Goal: Task Accomplishment & Management: Complete application form

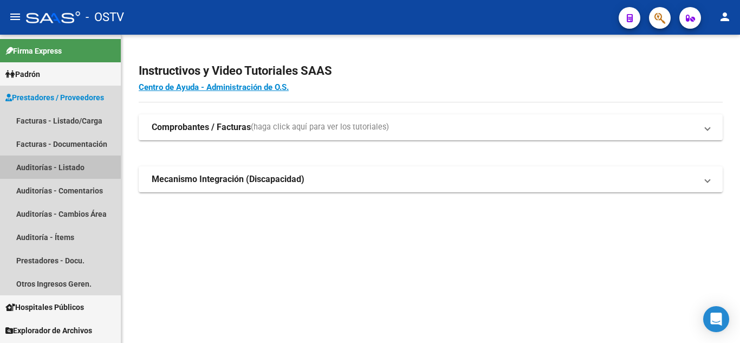
click at [46, 164] on link "Auditorías - Listado" at bounding box center [60, 166] width 121 height 23
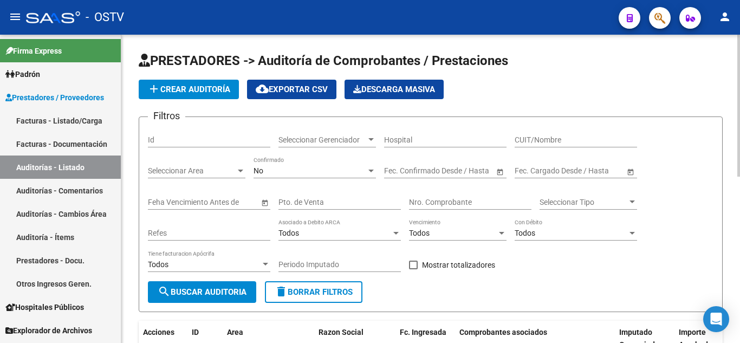
click at [306, 203] on input "Pto. de Venta" at bounding box center [339, 202] width 122 height 9
type input "105"
paste input "6742"
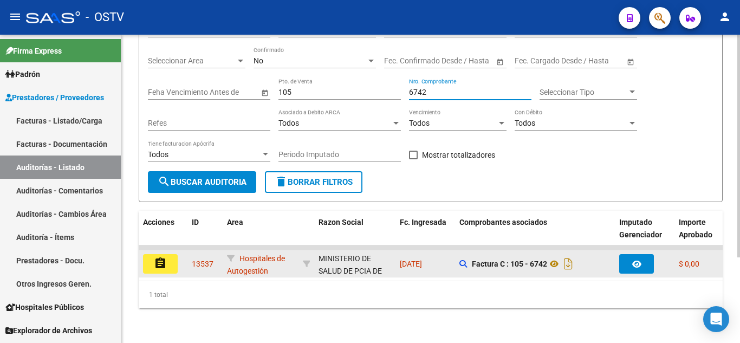
type input "6742"
click at [165, 258] on mat-icon "assignment" at bounding box center [160, 263] width 13 height 13
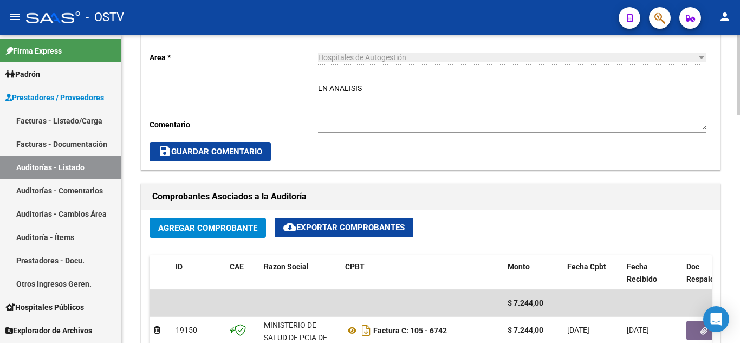
scroll to position [596, 0]
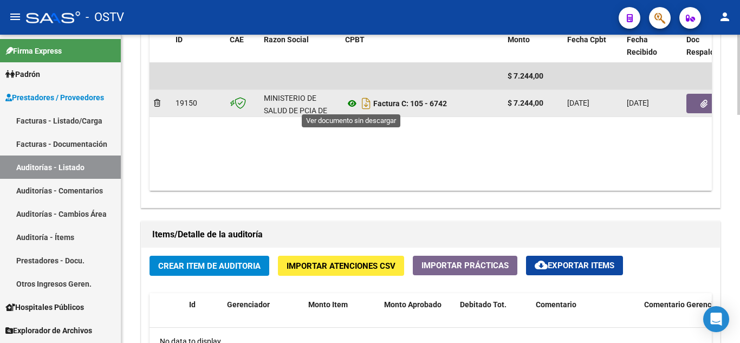
click at [351, 107] on icon at bounding box center [352, 103] width 14 height 13
click at [700, 107] on icon "button" at bounding box center [703, 104] width 7 height 8
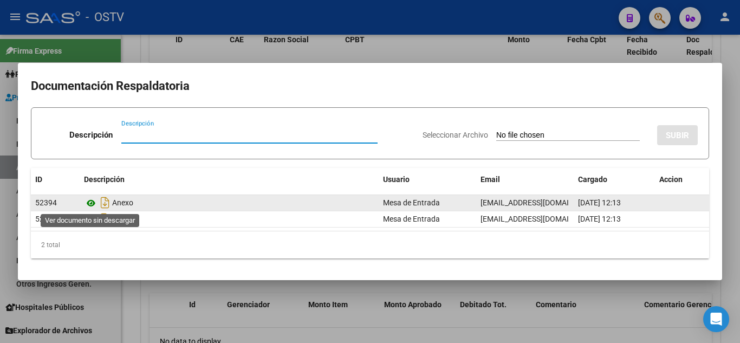
click at [92, 204] on icon at bounding box center [91, 203] width 14 height 13
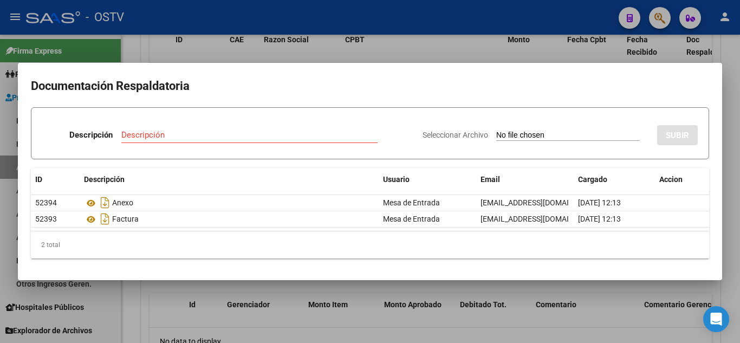
click at [325, 15] on div at bounding box center [370, 171] width 740 height 343
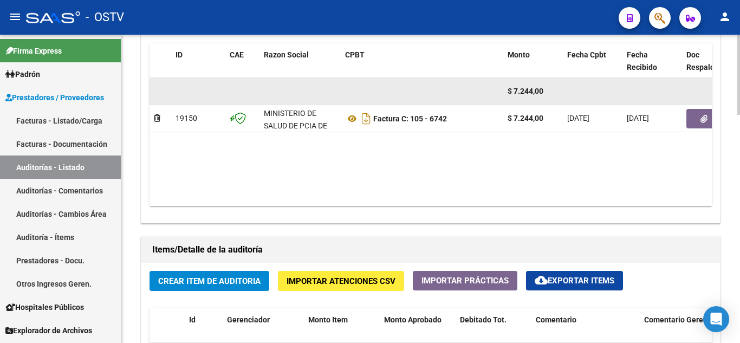
scroll to position [664, 0]
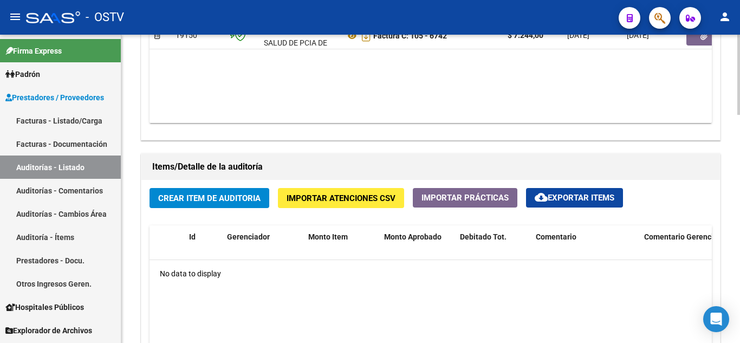
click at [213, 202] on span "Crear Item de Auditoria" at bounding box center [209, 198] width 102 height 10
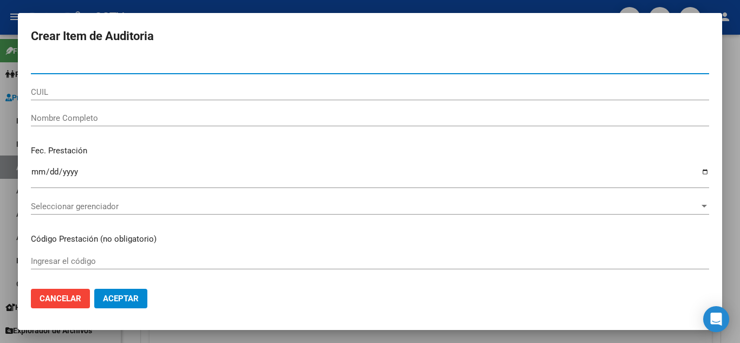
click at [37, 176] on input "Ingresar la fecha" at bounding box center [370, 175] width 678 height 17
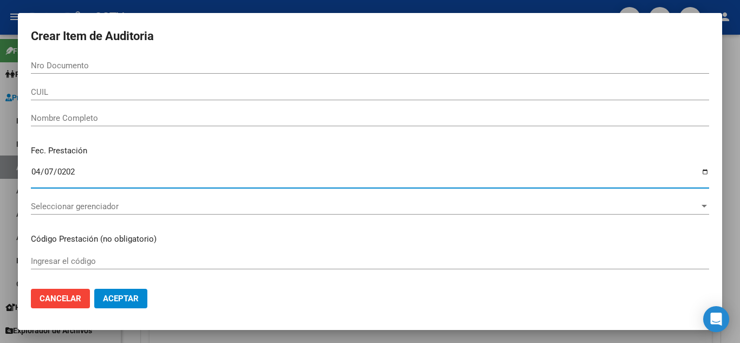
type input "[DATE]"
click at [72, 93] on input "CUIL" at bounding box center [370, 92] width 678 height 10
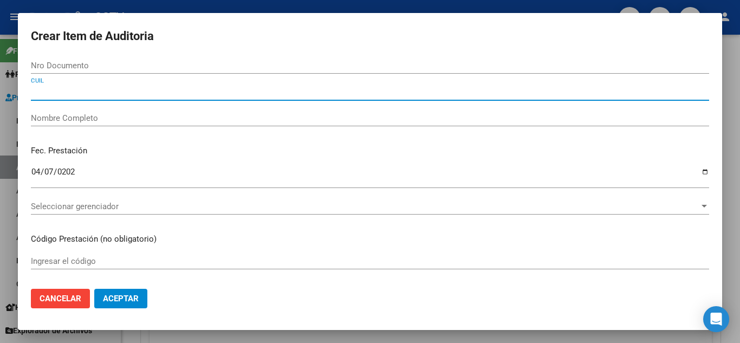
click at [72, 66] on input "Nro Documento" at bounding box center [370, 66] width 678 height 10
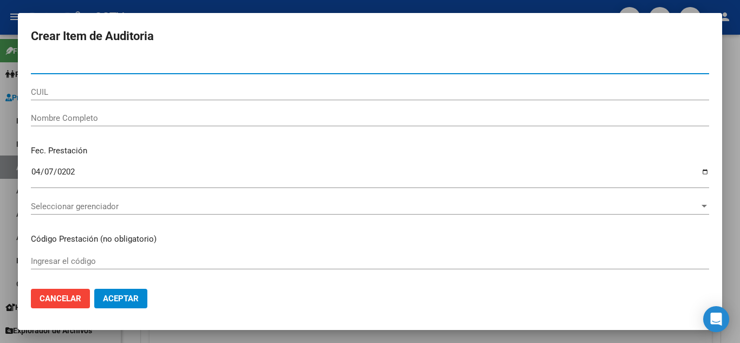
paste input "13985678"
type input "13985678"
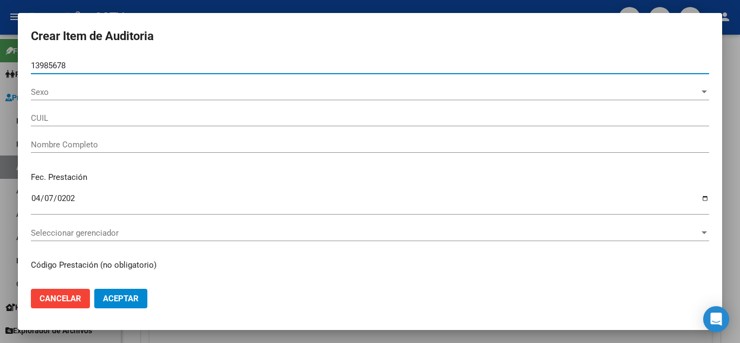
type input "20139856784"
type input "[PERSON_NAME]"
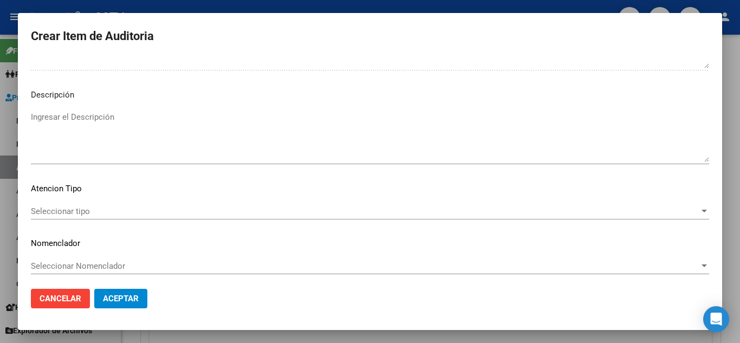
scroll to position [659, 0]
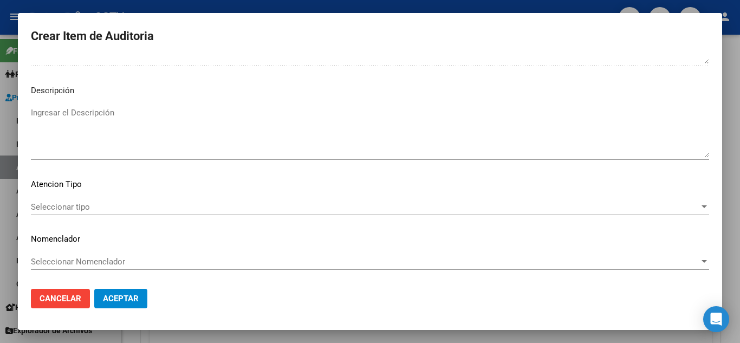
type input "13985678"
click at [55, 212] on div "Seleccionar tipo Seleccionar tipo" at bounding box center [370, 207] width 678 height 16
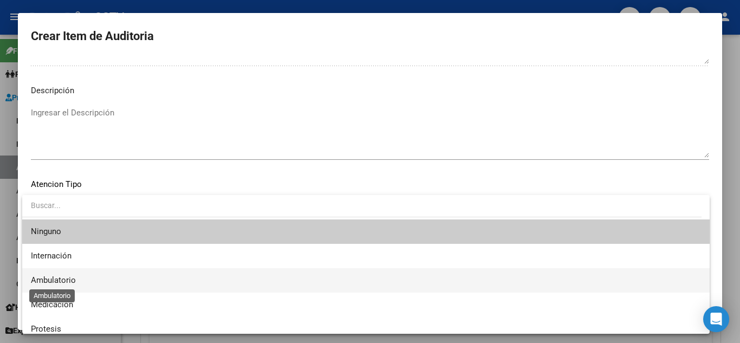
click at [55, 276] on span "Ambulatorio" at bounding box center [53, 280] width 45 height 10
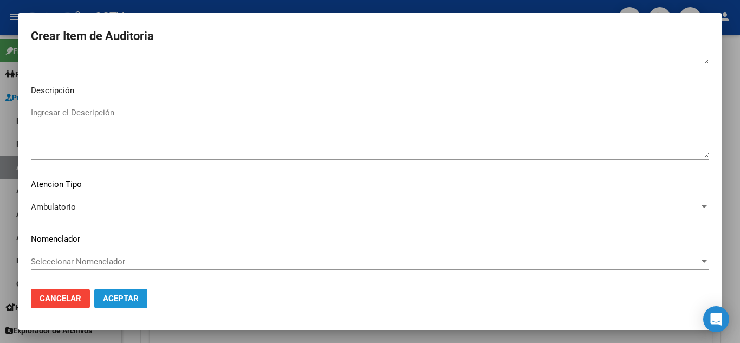
click at [119, 301] on span "Aceptar" at bounding box center [121, 299] width 36 height 10
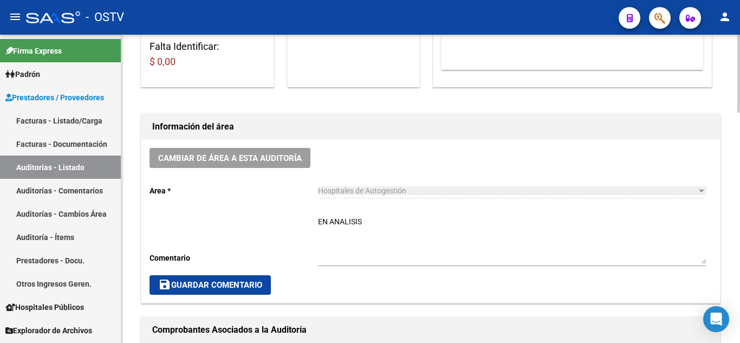
scroll to position [205, 0]
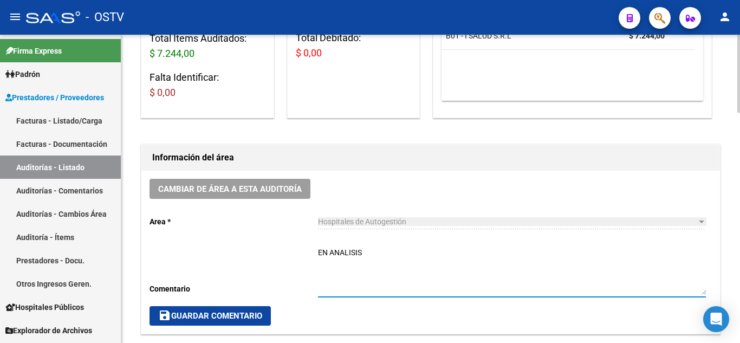
drag, startPoint x: 376, startPoint y: 247, endPoint x: 289, endPoint y: 249, distance: 86.7
click at [289, 249] on div "Cambiar de área a esta auditoría Area * Hospitales de Autogestión Seleccionar a…" at bounding box center [430, 252] width 579 height 163
type textarea "c"
type textarea "CERRADA"
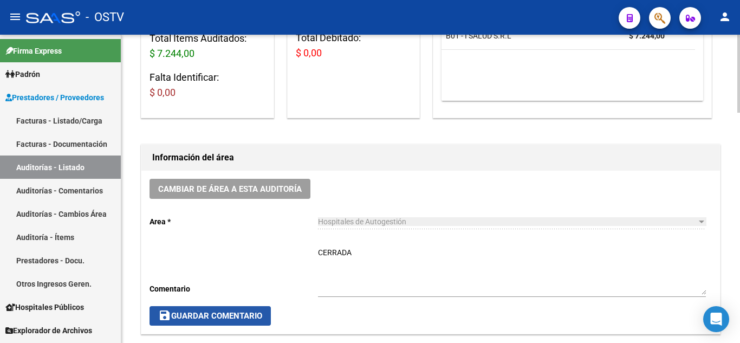
click at [235, 315] on span "save Guardar Comentario" at bounding box center [210, 316] width 104 height 10
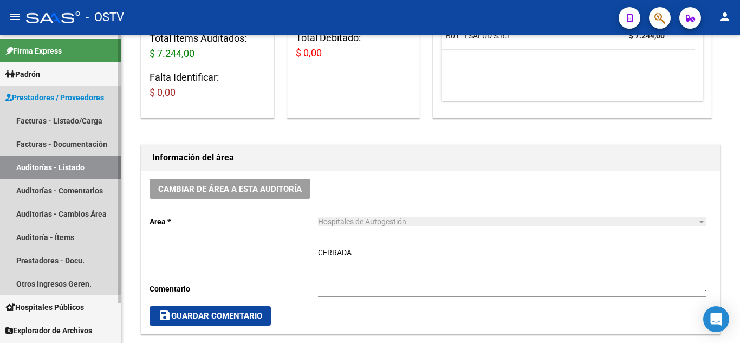
click at [50, 172] on link "Auditorías - Listado" at bounding box center [60, 166] width 121 height 23
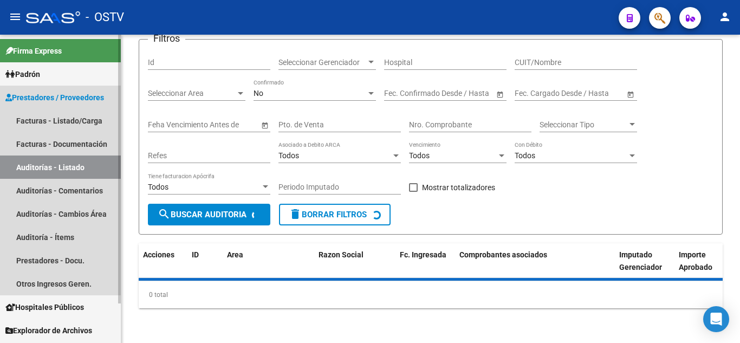
scroll to position [77, 0]
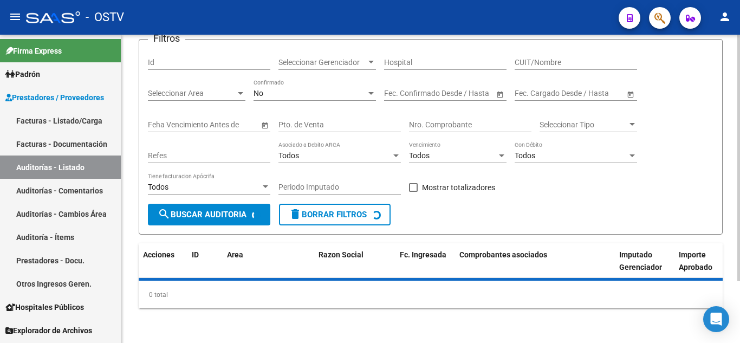
click at [309, 125] on input "Pto. de Venta" at bounding box center [339, 124] width 122 height 9
type input "158"
paste input "14105"
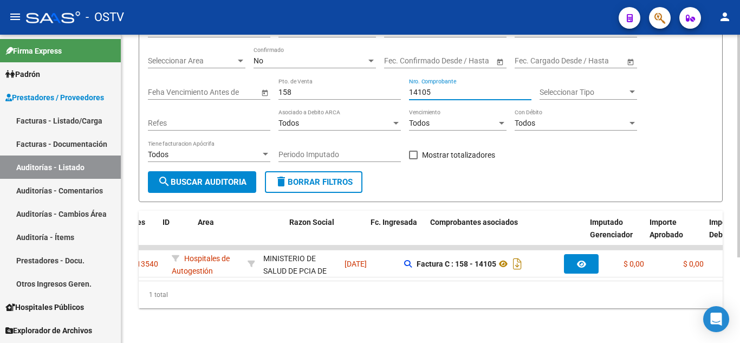
scroll to position [0, 0]
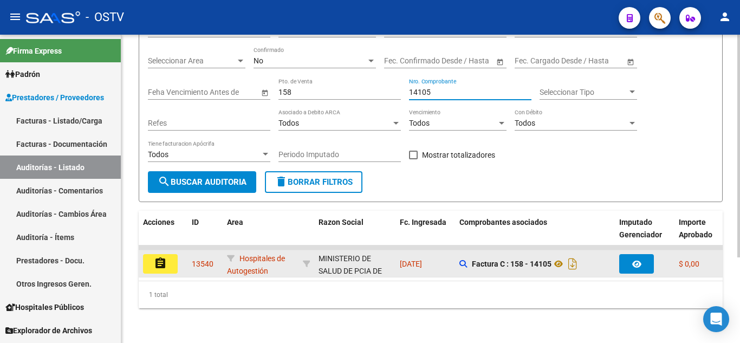
type input "14105"
click at [170, 254] on button "assignment" at bounding box center [160, 264] width 35 height 20
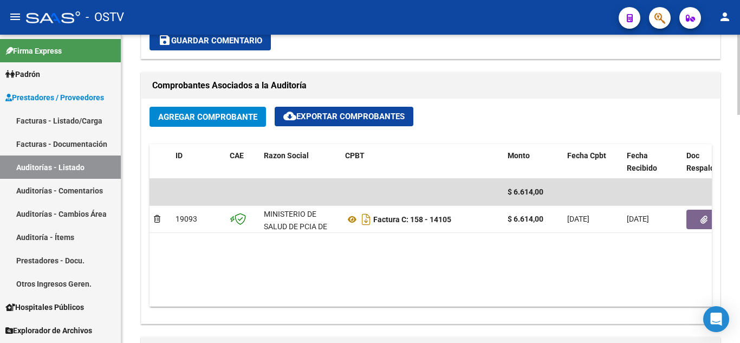
scroll to position [488, 0]
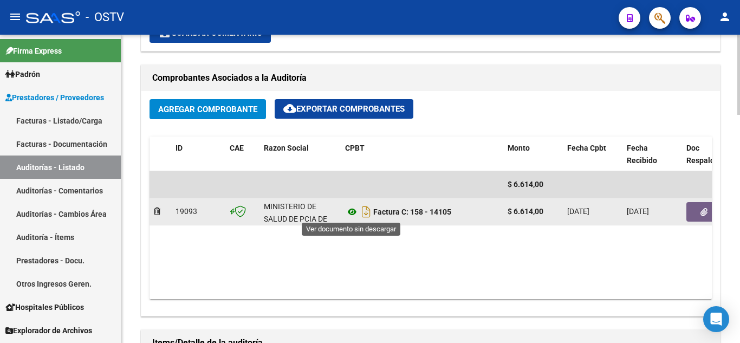
click at [350, 212] on icon at bounding box center [352, 211] width 14 height 13
click at [696, 211] on button "button" at bounding box center [703, 212] width 35 height 20
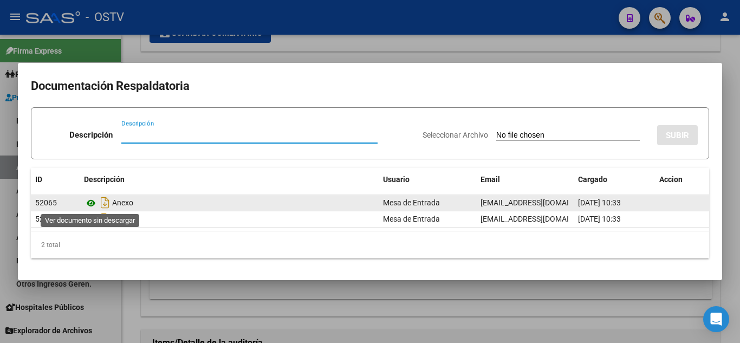
click at [94, 202] on icon at bounding box center [91, 203] width 14 height 13
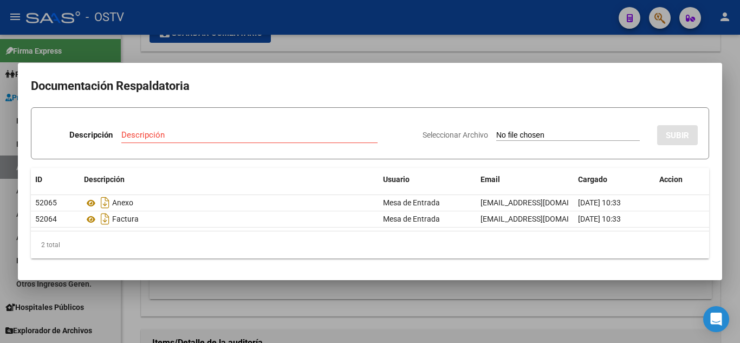
click at [309, 41] on div at bounding box center [370, 171] width 740 height 343
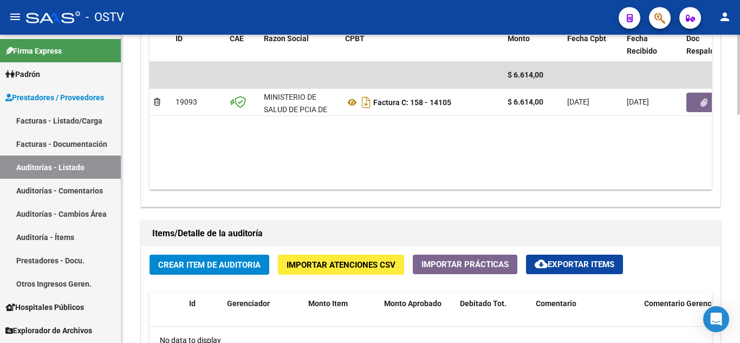
scroll to position [650, 0]
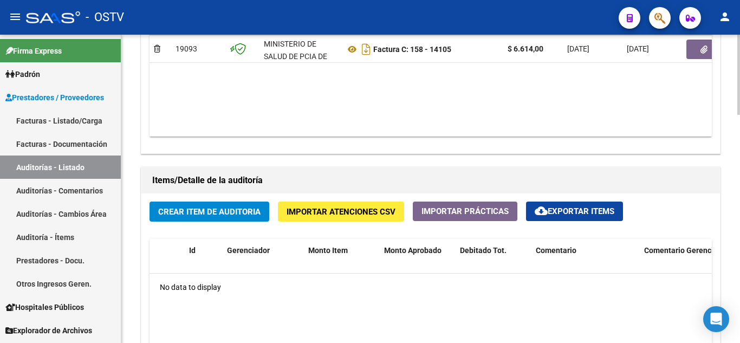
click at [204, 217] on button "Crear Item de Auditoria" at bounding box center [210, 212] width 120 height 20
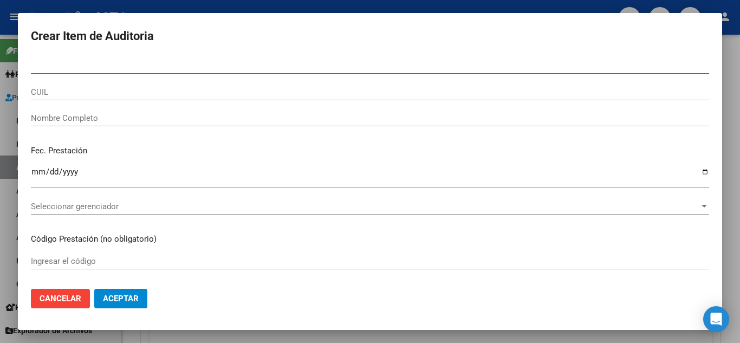
click at [51, 64] on input "Nro Documento" at bounding box center [370, 66] width 678 height 10
paste input "46687100"
type input "46687100"
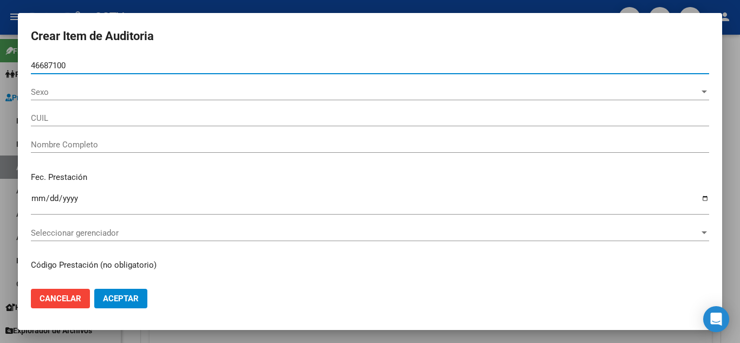
type input "20466871002"
type input "[PERSON_NAME]"
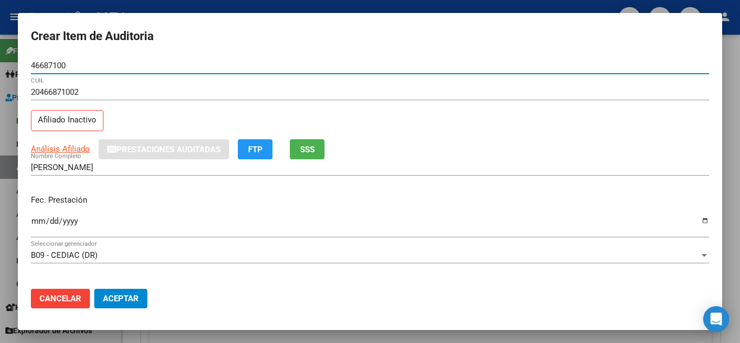
type input "46687100"
click at [38, 222] on input "Ingresar la fecha" at bounding box center [370, 225] width 678 height 17
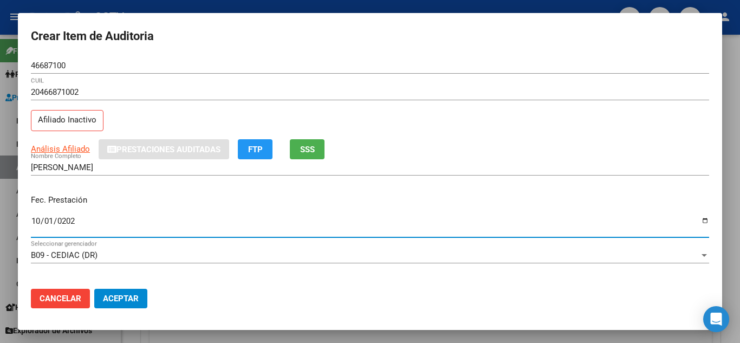
type input "[DATE]"
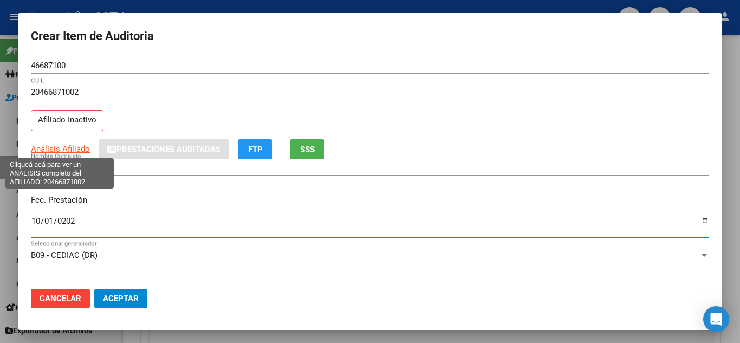
click at [45, 146] on span "Análisis Afiliado" at bounding box center [60, 149] width 59 height 10
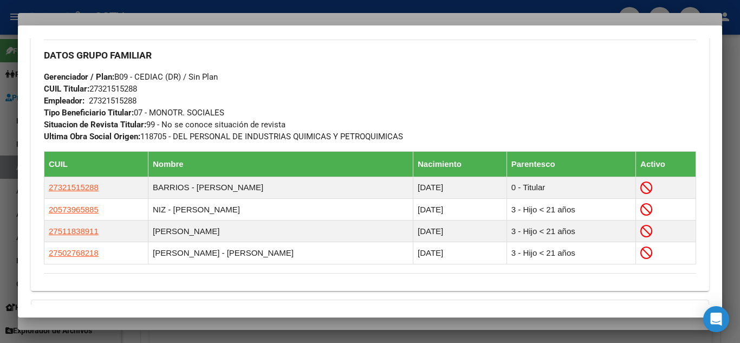
scroll to position [697, 0]
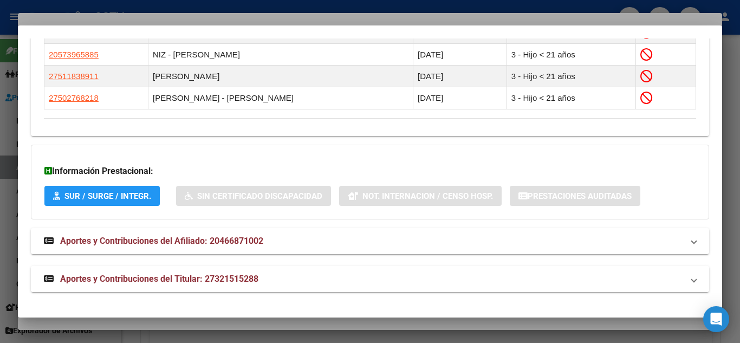
click at [97, 281] on span "Aportes y Contribuciones del Titular: 27321515288" at bounding box center [159, 279] width 198 height 10
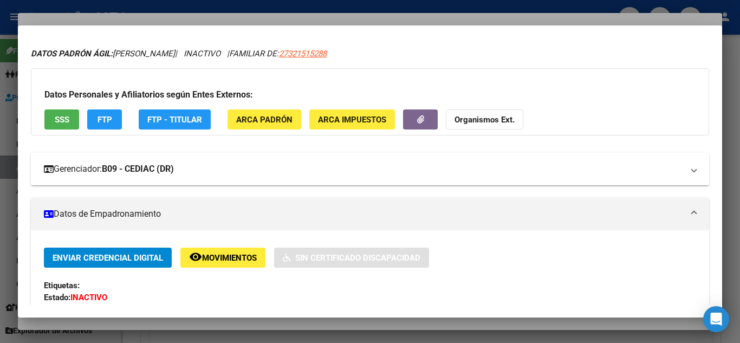
scroll to position [0, 0]
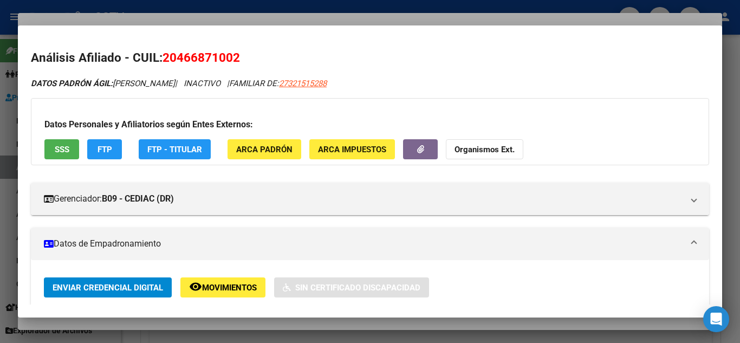
drag, startPoint x: 166, startPoint y: 57, endPoint x: 240, endPoint y: 59, distance: 74.2
click at [240, 59] on span "20466871002" at bounding box center [201, 57] width 77 height 14
copy span "20466871002"
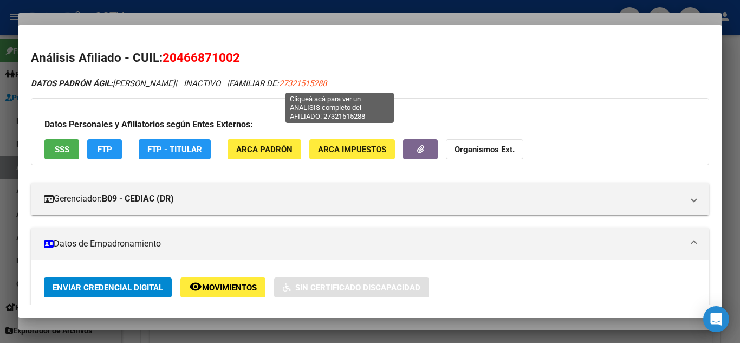
drag, startPoint x: 374, startPoint y: 84, endPoint x: 315, endPoint y: 86, distance: 59.1
click at [315, 86] on div "DATOS PADRÓN ÁGIL: [PERSON_NAME] | INACTIVO | FAMILIAR DE: 27321515288" at bounding box center [370, 83] width 678 height 12
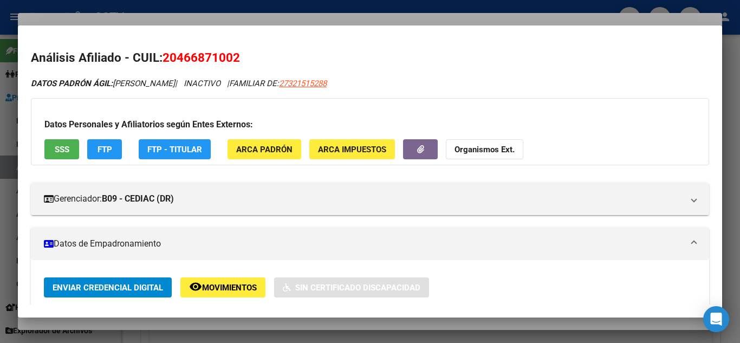
copy span "27321515288"
click at [211, 3] on div at bounding box center [370, 171] width 740 height 343
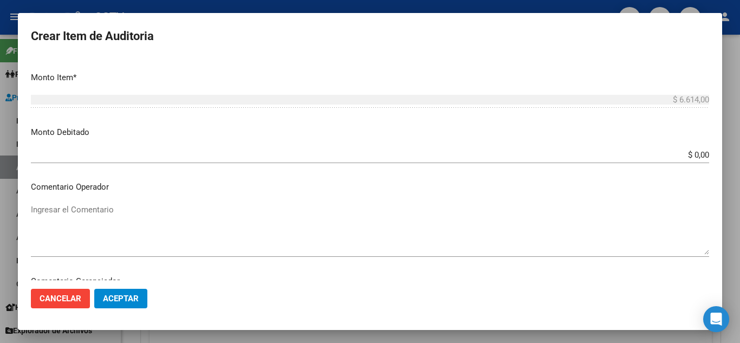
scroll to position [379, 0]
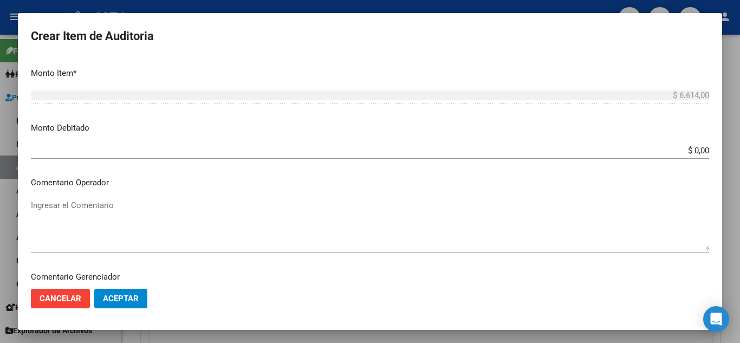
click at [89, 218] on textarea "Ingresar el Comentario" at bounding box center [370, 224] width 678 height 51
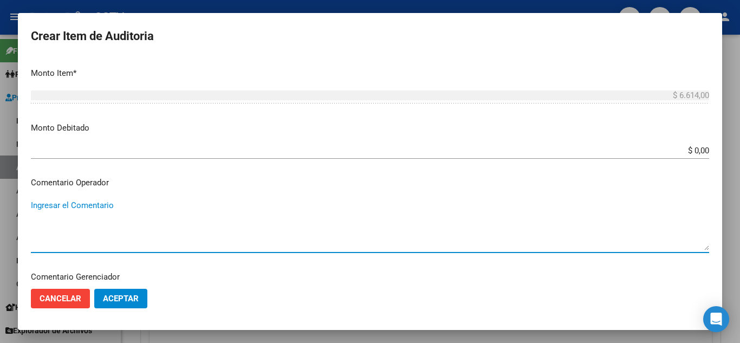
paste textarea "BAJA AL [DATE] SIN APORTES CORRESPONDIENTE PARA COBERTURA"
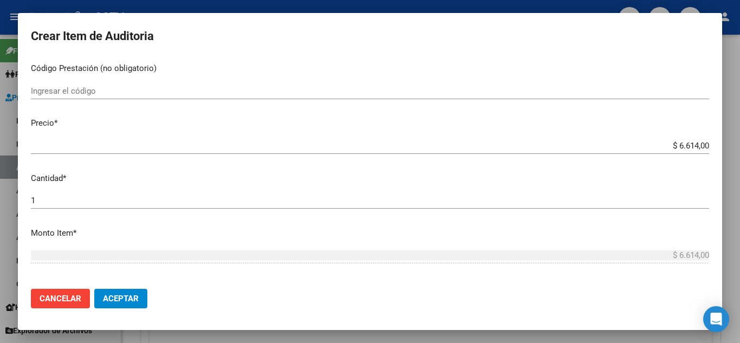
scroll to position [217, 0]
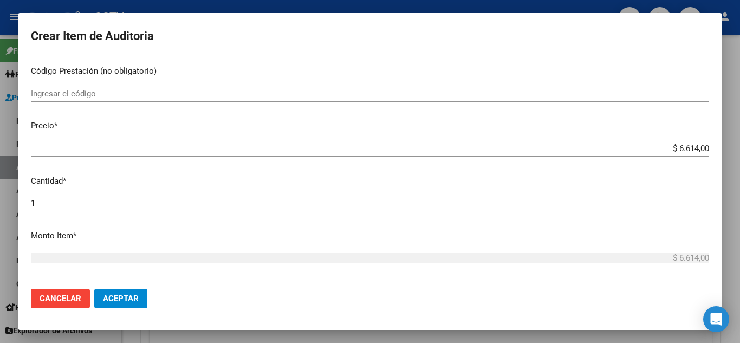
type textarea "BAJA AL [DATE] SIN APORTES CORRESPONDIENTE PARA COBERTURA"
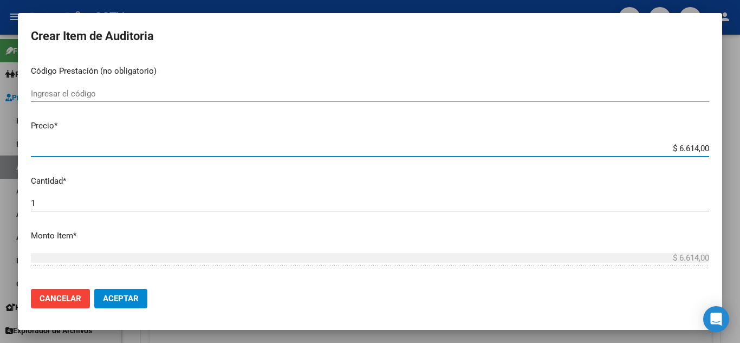
drag, startPoint x: 660, startPoint y: 150, endPoint x: 702, endPoint y: 149, distance: 42.3
click at [702, 149] on app-form-text-field "Precio * $ 6.614,00 Ingresar el precio" at bounding box center [374, 137] width 687 height 34
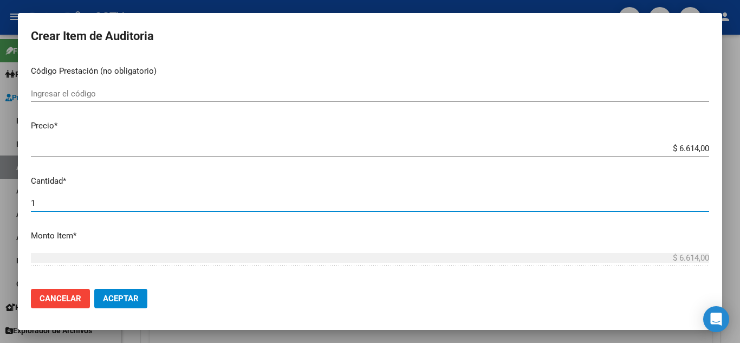
scroll to position [361, 0]
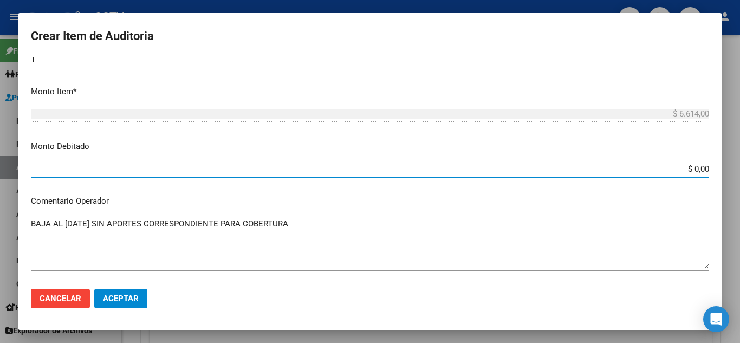
paste input "6.614"
type input "$ 6.614,00"
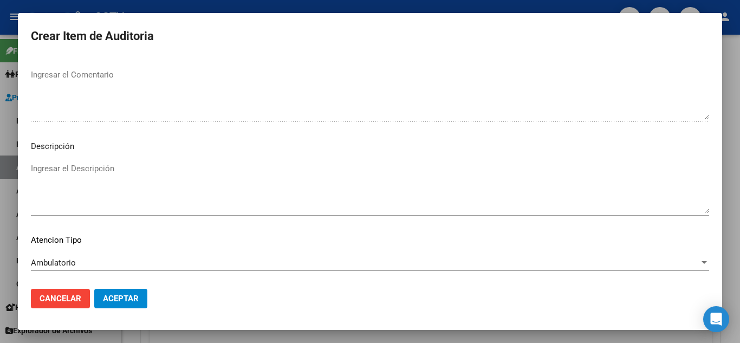
scroll to position [659, 0]
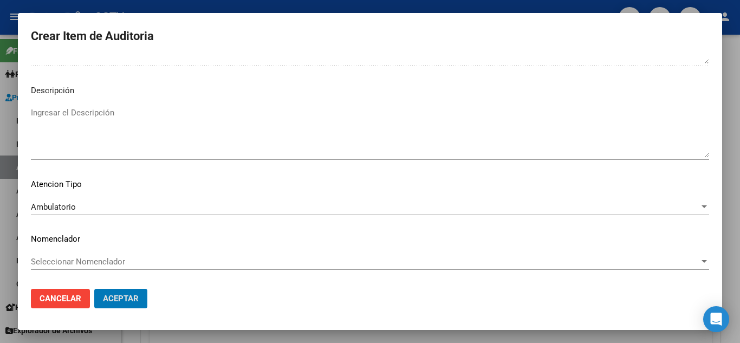
click at [94, 289] on button "Aceptar" at bounding box center [120, 299] width 53 height 20
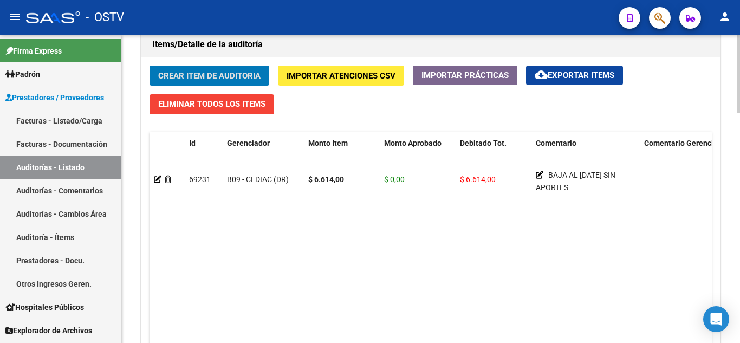
scroll to position [813, 0]
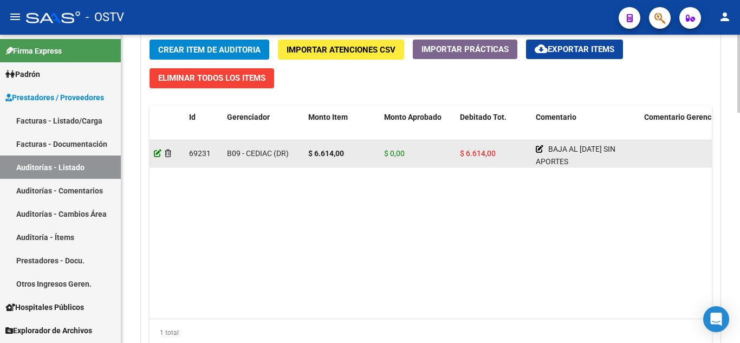
click at [158, 153] on icon at bounding box center [158, 154] width 8 height 8
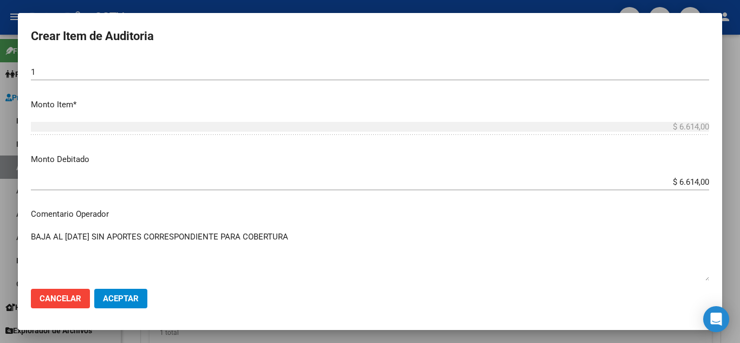
scroll to position [354, 0]
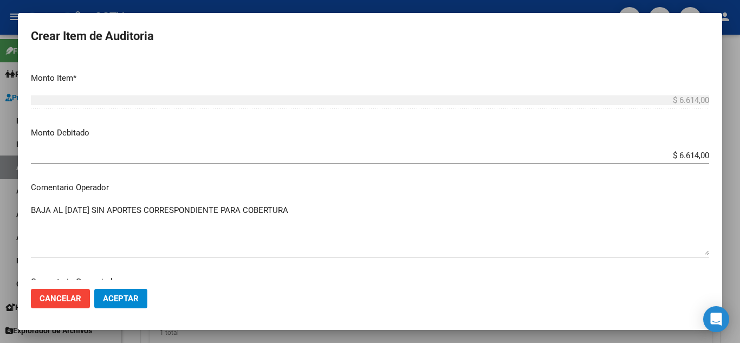
click at [216, 9] on div at bounding box center [370, 171] width 740 height 343
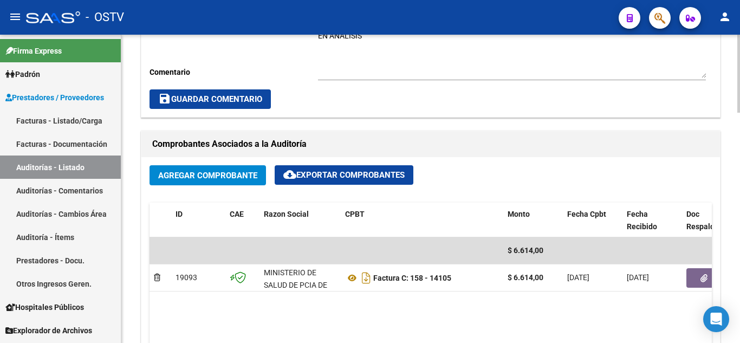
scroll to position [151, 0]
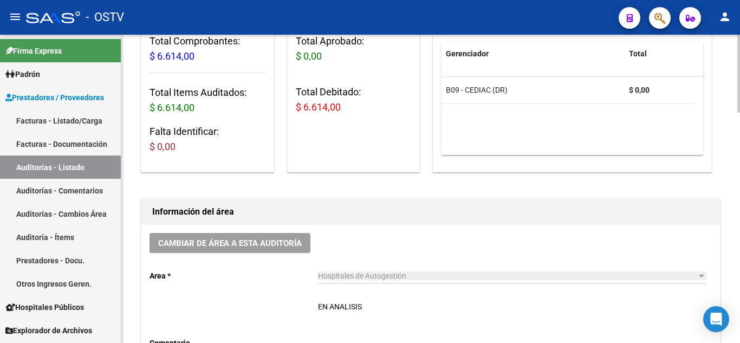
click at [382, 301] on div "EN ANALISIS Ingresar comentario" at bounding box center [512, 322] width 388 height 58
click at [380, 302] on textarea "EN ANALISIS" at bounding box center [512, 325] width 388 height 48
click at [378, 306] on textarea "EN ANALISIS" at bounding box center [512, 325] width 388 height 48
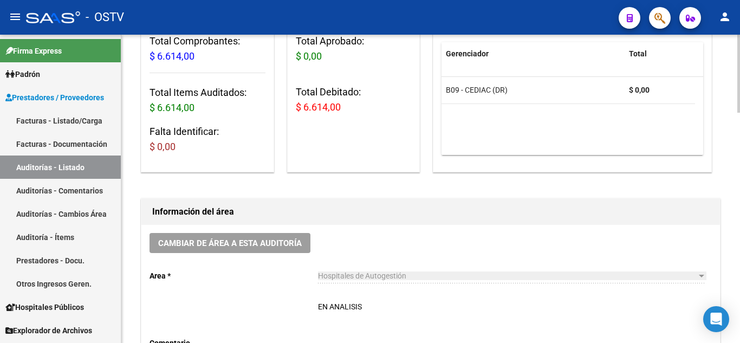
click at [378, 306] on textarea "EN ANALISIS" at bounding box center [512, 325] width 388 height 48
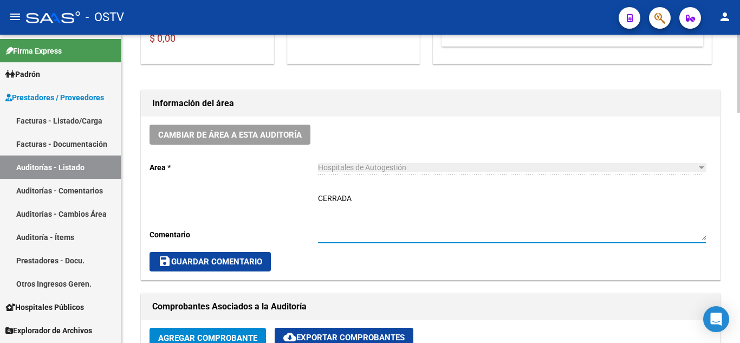
scroll to position [0, 0]
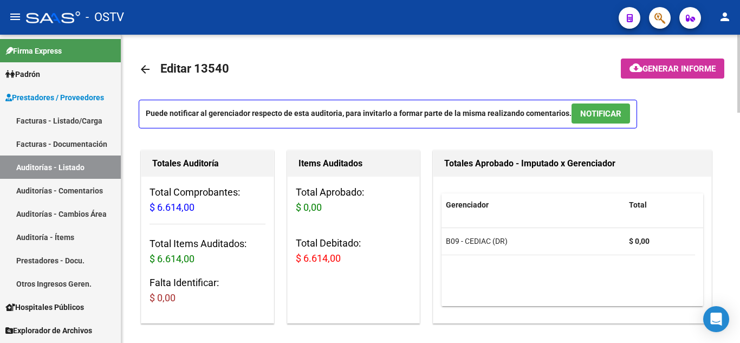
type textarea "CERRADA"
click at [663, 66] on span "Generar informe" at bounding box center [678, 69] width 73 height 10
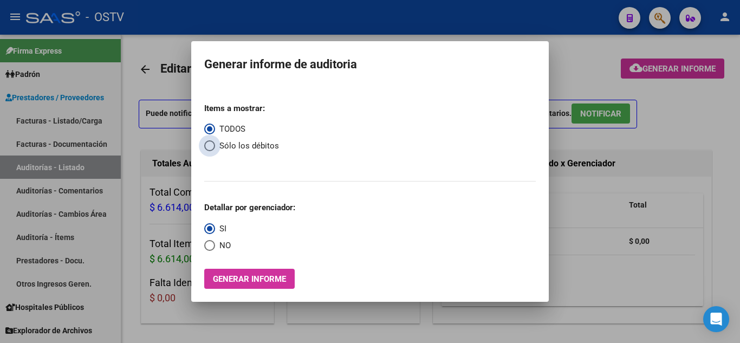
click at [215, 146] on span "Select an option" at bounding box center [209, 145] width 11 height 11
click at [215, 146] on input "Sólo los débitos" at bounding box center [209, 145] width 11 height 11
radio input "true"
click at [208, 248] on span "Select an option" at bounding box center [209, 245] width 11 height 11
click at [208, 248] on input "NO" at bounding box center [209, 245] width 11 height 11
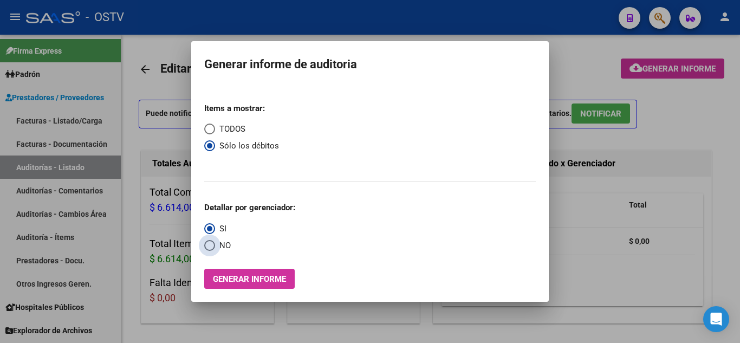
radio input "true"
click at [237, 272] on button "Generar informe" at bounding box center [249, 279] width 90 height 20
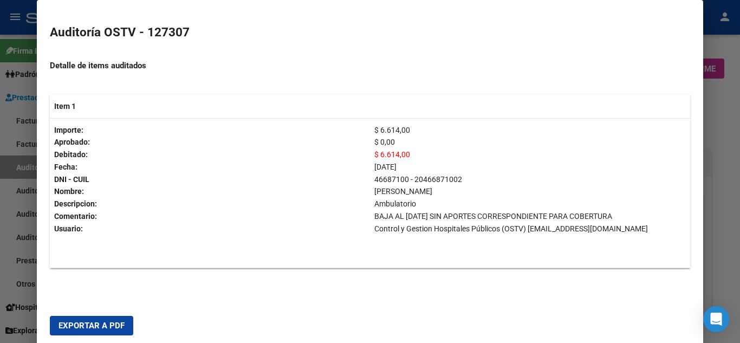
scroll to position [183, 0]
click at [98, 326] on span "Exportar a PDF" at bounding box center [92, 326] width 66 height 10
click at [724, 109] on div at bounding box center [370, 171] width 740 height 343
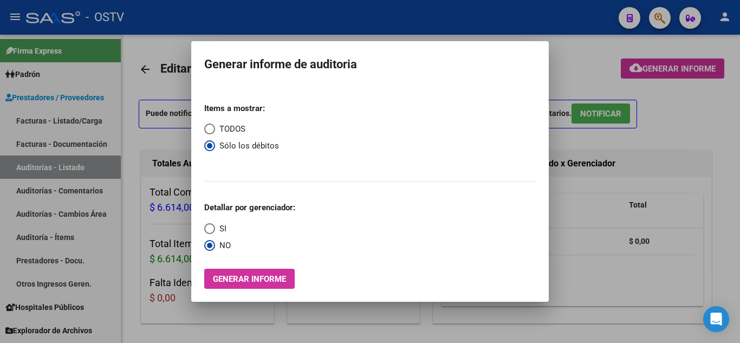
click at [271, 22] on div at bounding box center [370, 171] width 740 height 343
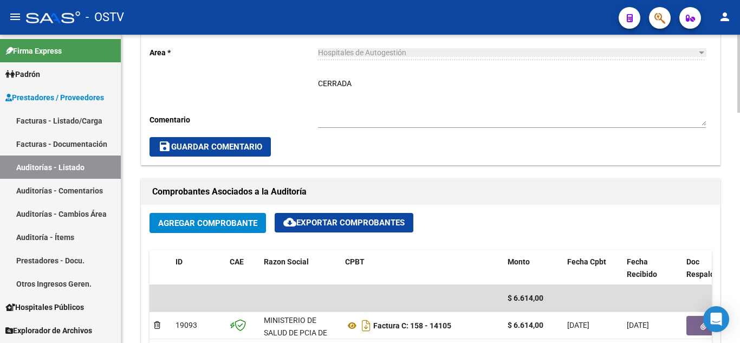
scroll to position [596, 0]
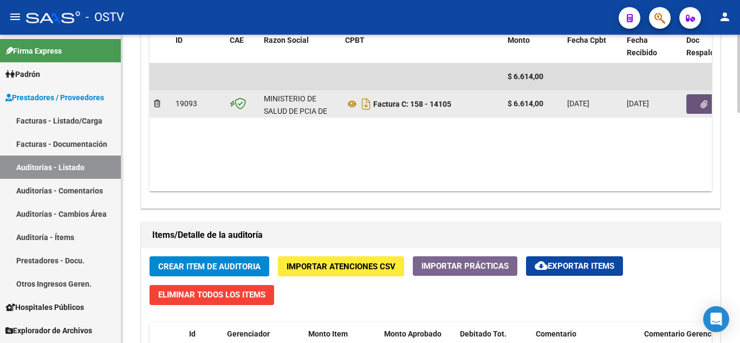
click at [697, 101] on button "button" at bounding box center [703, 104] width 35 height 20
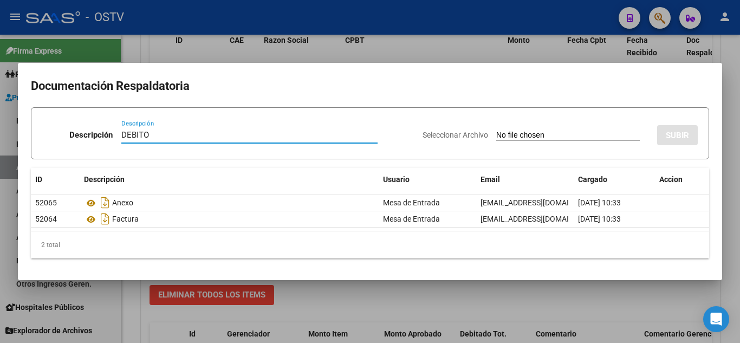
type input "DEBITO"
click at [553, 137] on input "Seleccionar Archivo" at bounding box center [568, 136] width 144 height 10
type input "C:\fakepath\FC 158-14105-fusionado.pdf"
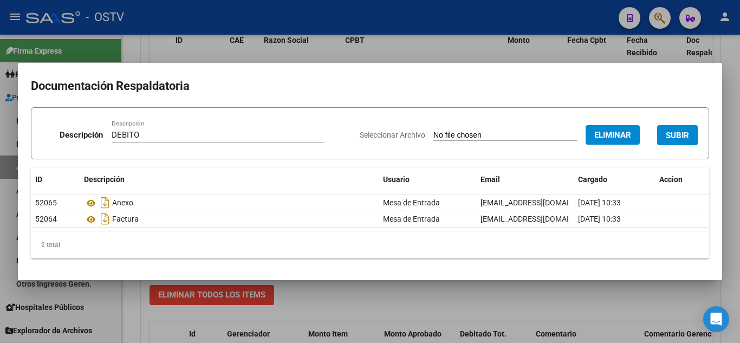
click at [667, 139] on span "SUBIR" at bounding box center [677, 136] width 23 height 10
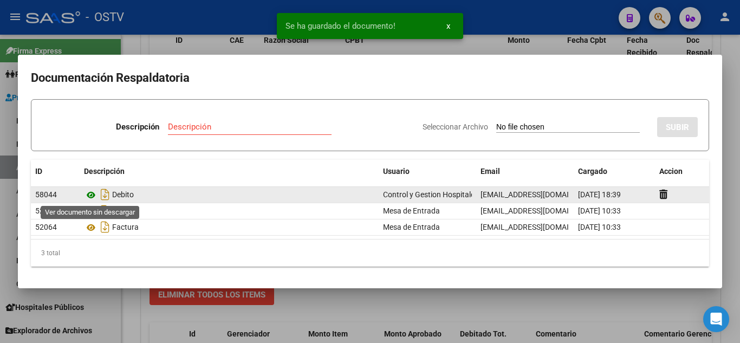
click at [89, 194] on icon at bounding box center [91, 195] width 14 height 13
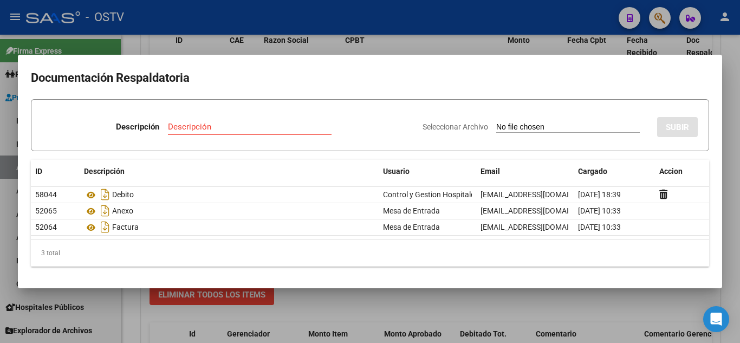
click at [400, 54] on div at bounding box center [370, 171] width 740 height 343
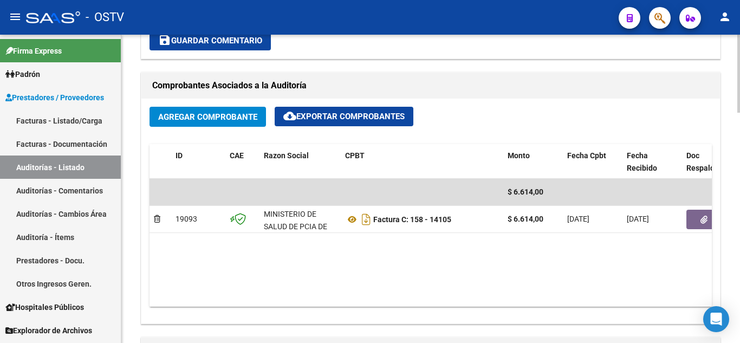
scroll to position [325, 0]
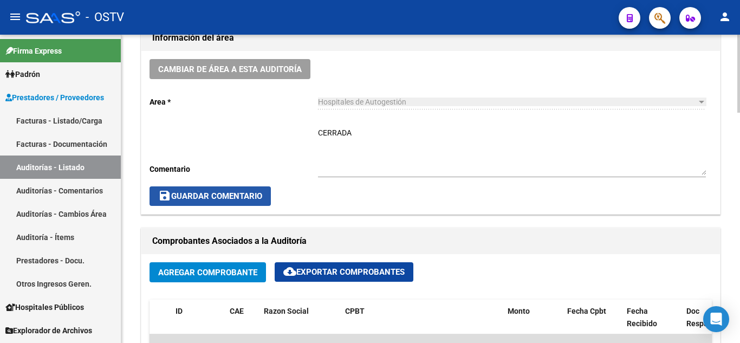
click at [197, 195] on span "save Guardar Comentario" at bounding box center [210, 196] width 104 height 10
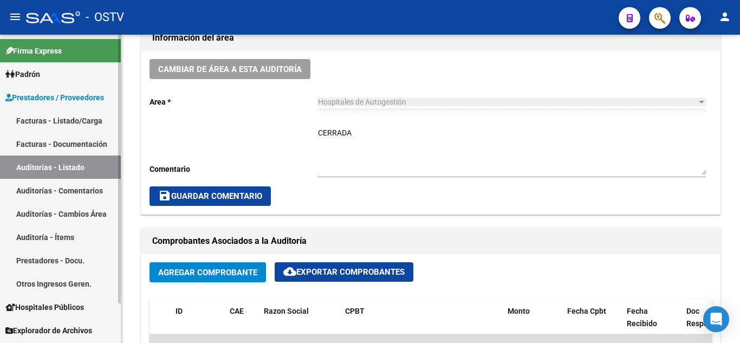
click at [57, 170] on link "Auditorías - Listado" at bounding box center [60, 166] width 121 height 23
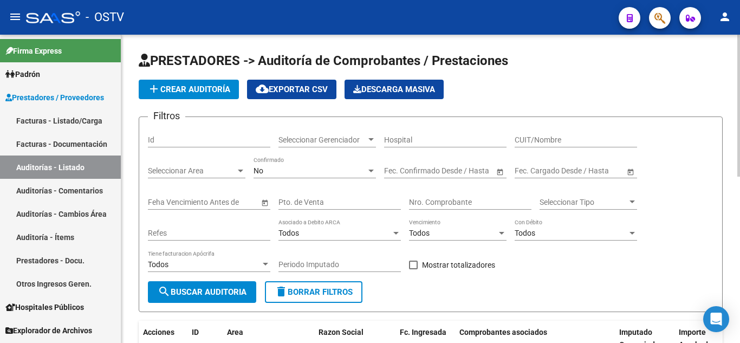
click at [316, 204] on input "Pto. de Venta" at bounding box center [339, 202] width 122 height 9
type input "6"
paste input "16183"
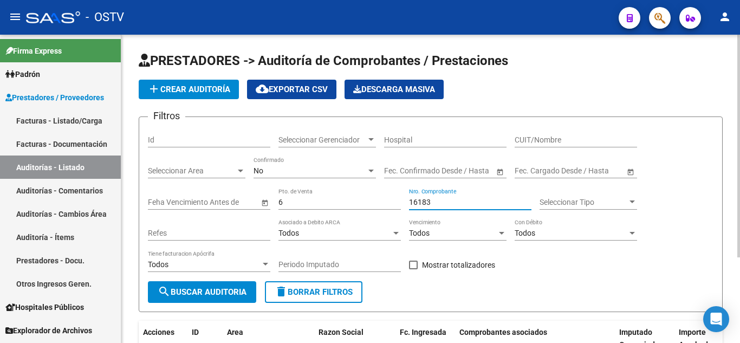
type input "16183"
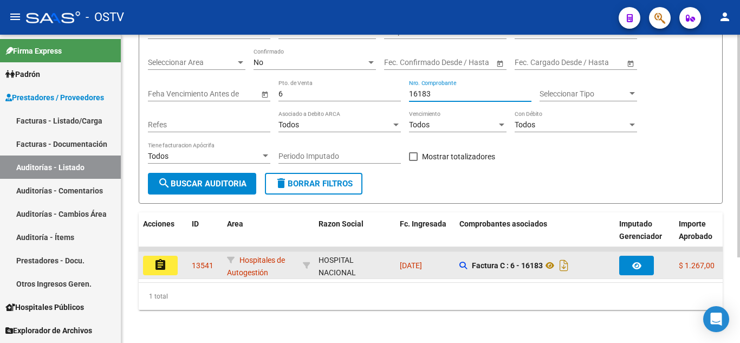
click at [164, 265] on mat-icon "assignment" at bounding box center [160, 264] width 13 height 13
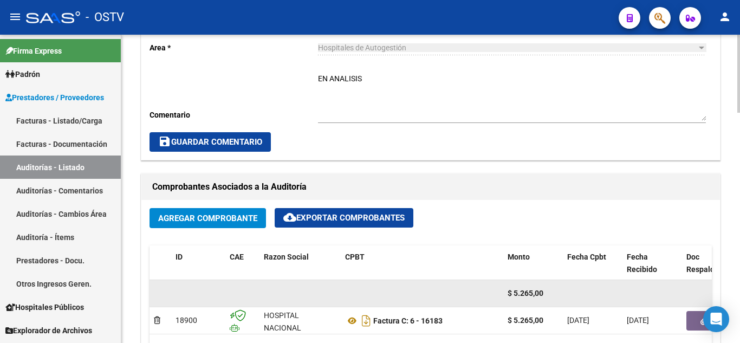
scroll to position [433, 0]
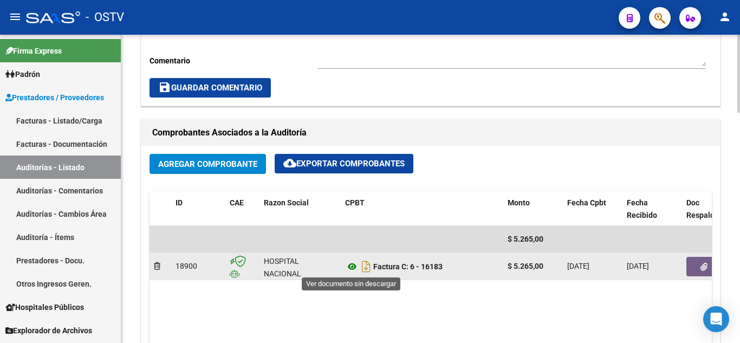
click at [349, 267] on icon at bounding box center [352, 266] width 14 height 13
click at [705, 276] on button "button" at bounding box center [703, 267] width 35 height 20
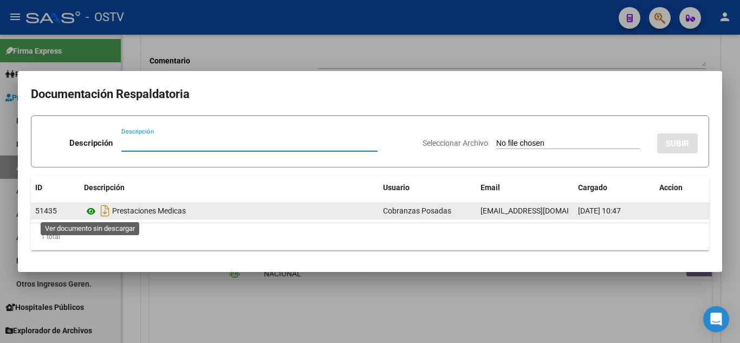
click at [93, 213] on icon at bounding box center [91, 211] width 14 height 13
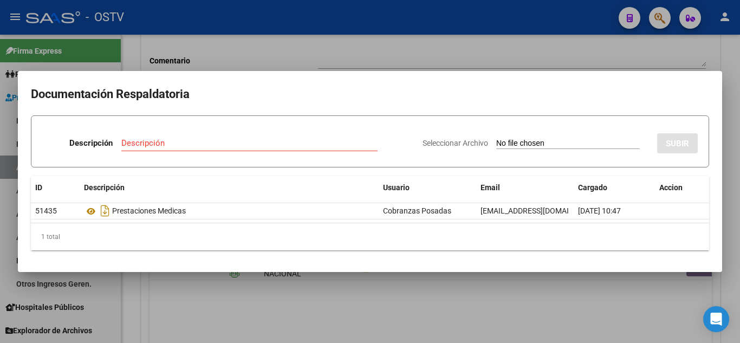
click at [287, 60] on div at bounding box center [370, 171] width 740 height 343
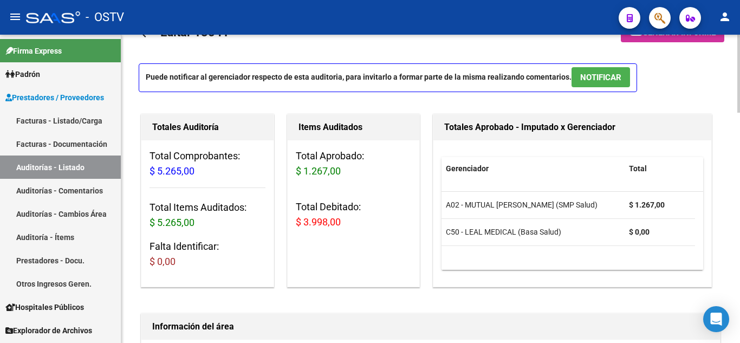
scroll to position [54, 0]
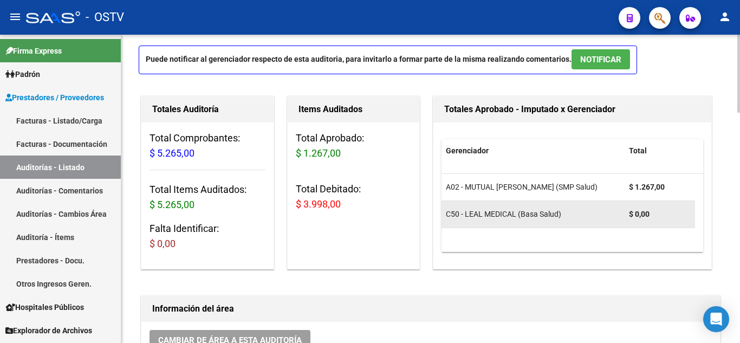
click at [514, 214] on span "C50 - LEAL MEDICAL (Basa Salud)" at bounding box center [503, 214] width 115 height 9
click at [644, 212] on strong "$ 0,00" at bounding box center [639, 214] width 21 height 9
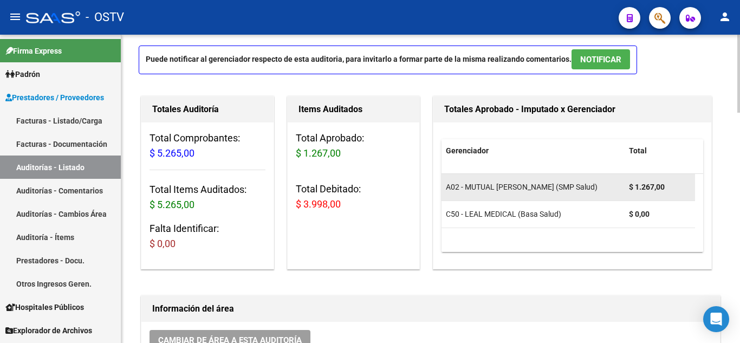
click at [638, 186] on strong "$ 1.267,00" at bounding box center [647, 187] width 36 height 9
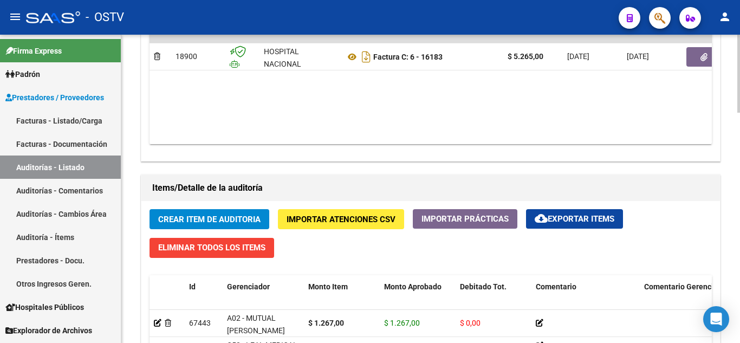
scroll to position [650, 0]
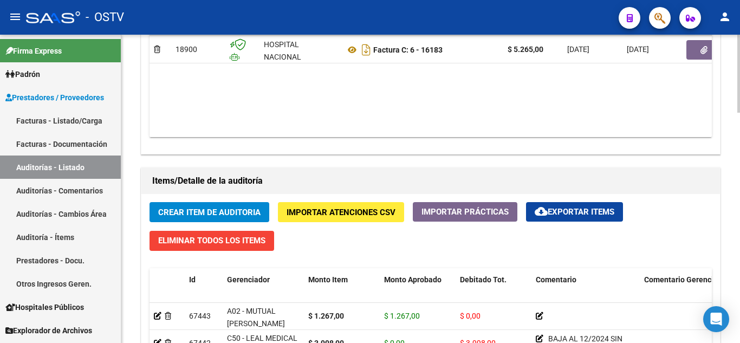
click at [204, 211] on span "Crear Item de Auditoria" at bounding box center [209, 212] width 102 height 10
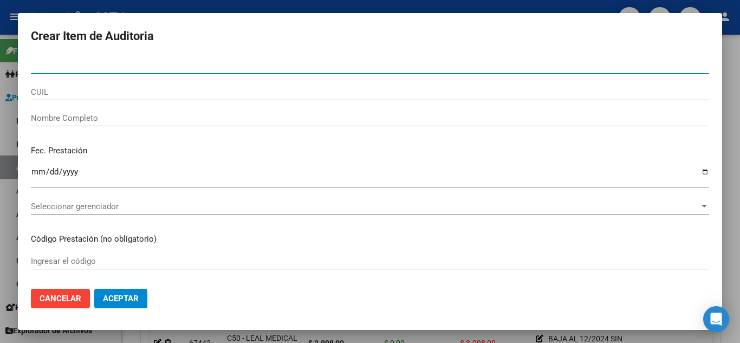
paste input "22789189"
type input "22789189"
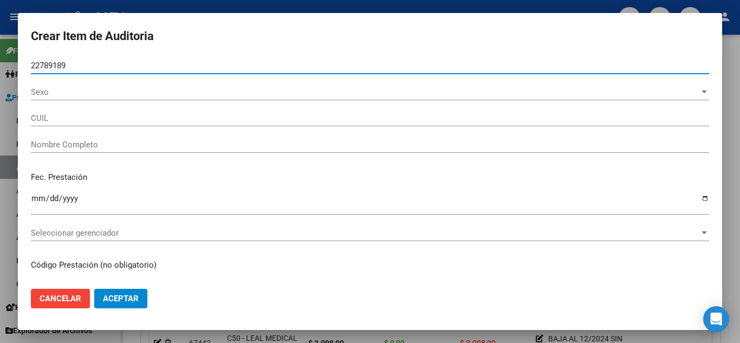
type input "27227891896"
type input "[PERSON_NAME] [PERSON_NAME]"
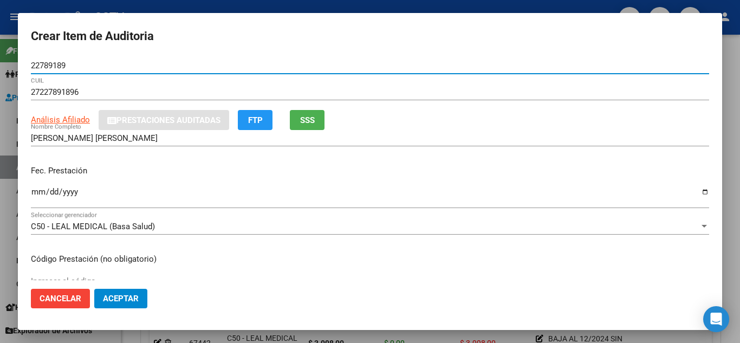
type input "22789189"
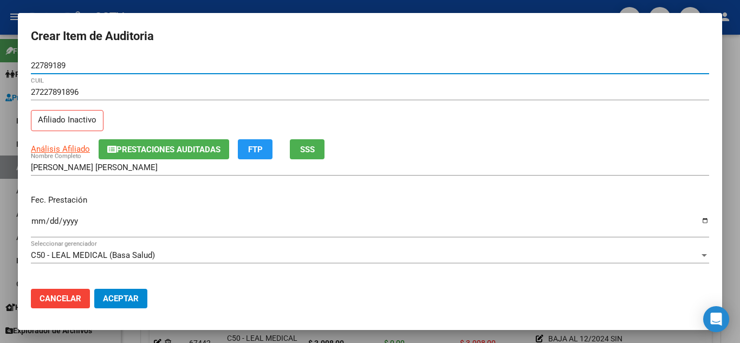
click at [38, 220] on input "Ingresar la fecha" at bounding box center [370, 225] width 678 height 17
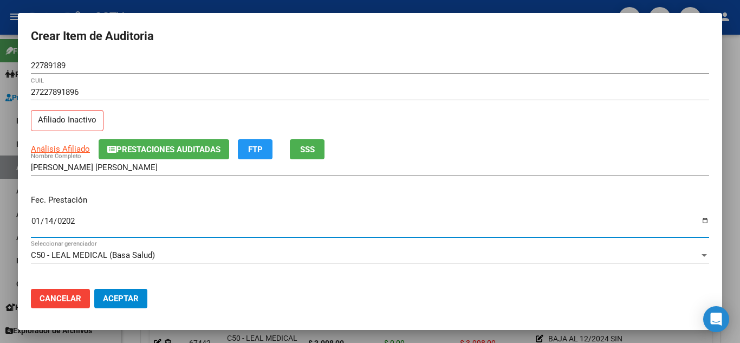
type input "[DATE]"
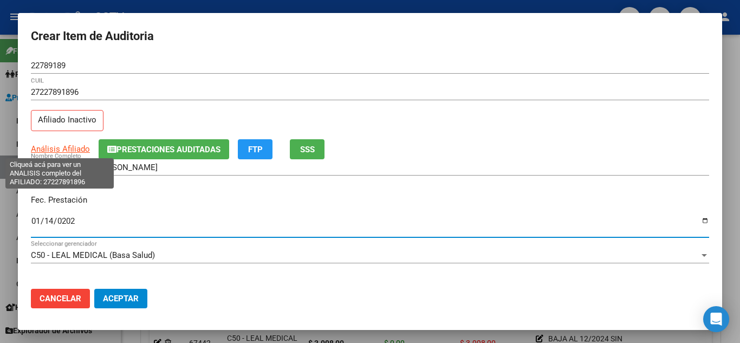
click at [72, 150] on span "Análisis Afiliado" at bounding box center [60, 149] width 59 height 10
type textarea "27227891896"
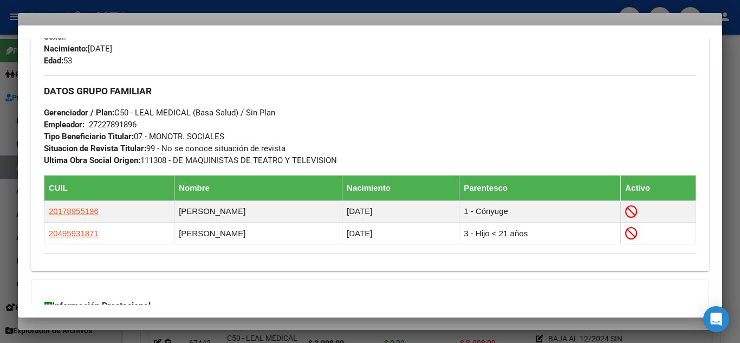
scroll to position [615, 0]
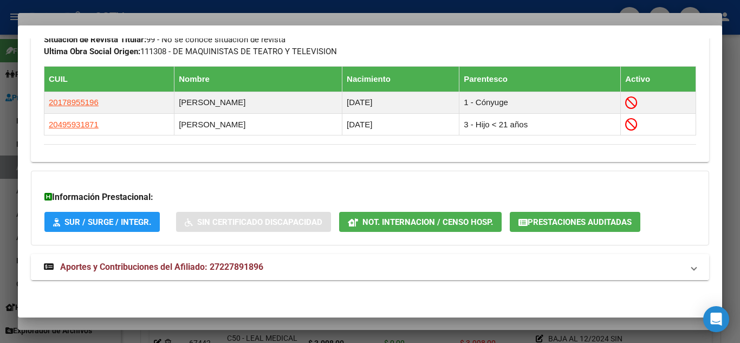
click at [120, 267] on span "Aportes y Contribuciones del Afiliado: 27227891896" at bounding box center [161, 267] width 203 height 10
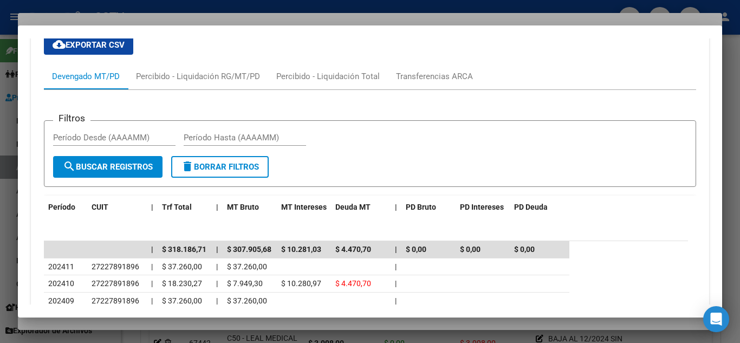
scroll to position [912, 0]
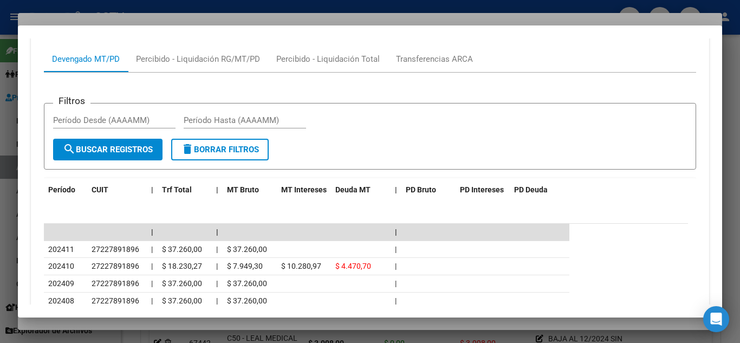
click at [68, 7] on div at bounding box center [370, 171] width 740 height 343
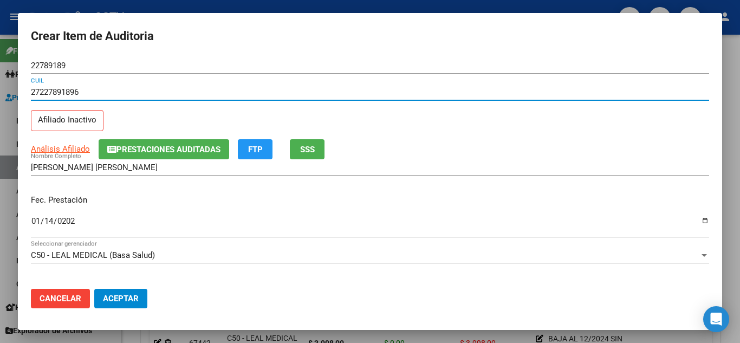
click at [69, 89] on input "27227891896" at bounding box center [370, 92] width 678 height 10
click at [70, 89] on input "27227891896" at bounding box center [370, 92] width 678 height 10
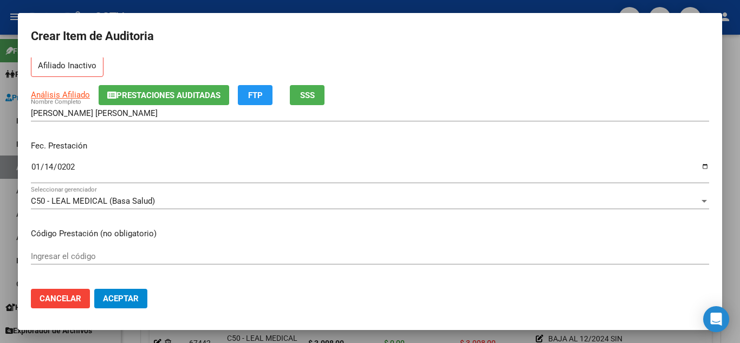
scroll to position [108, 0]
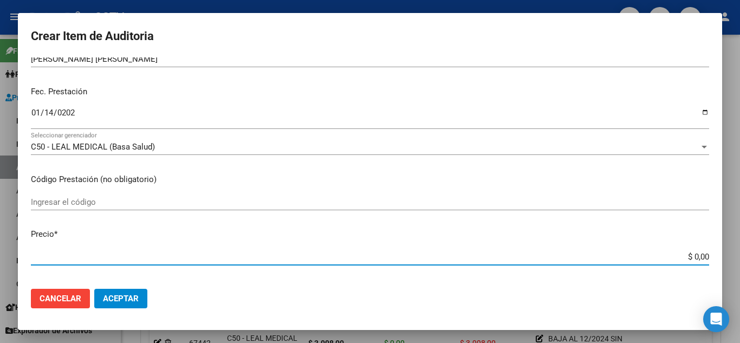
click at [683, 259] on input "$ 0,00" at bounding box center [370, 257] width 678 height 10
paste input "3.998."
type input "$ 3.998,00"
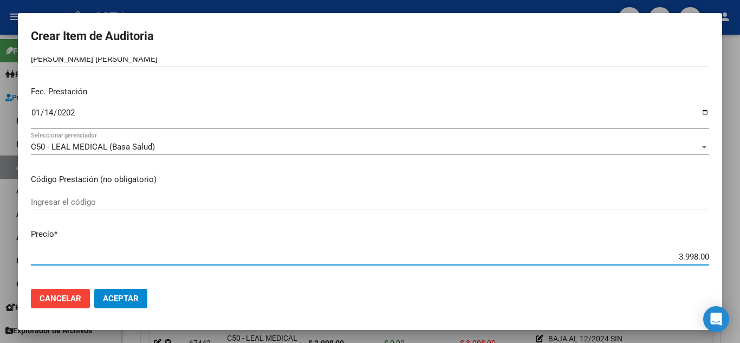
type input "$ 3.998,00"
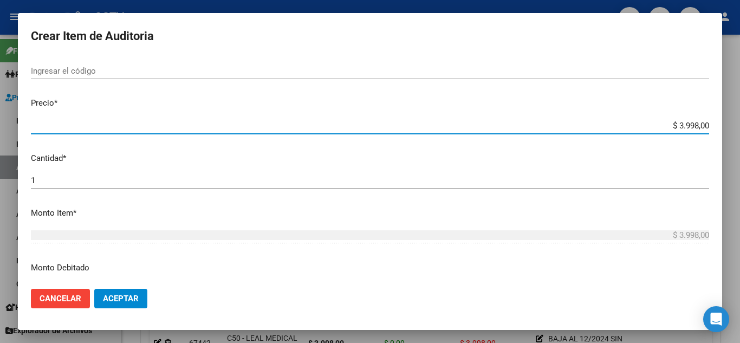
scroll to position [271, 0]
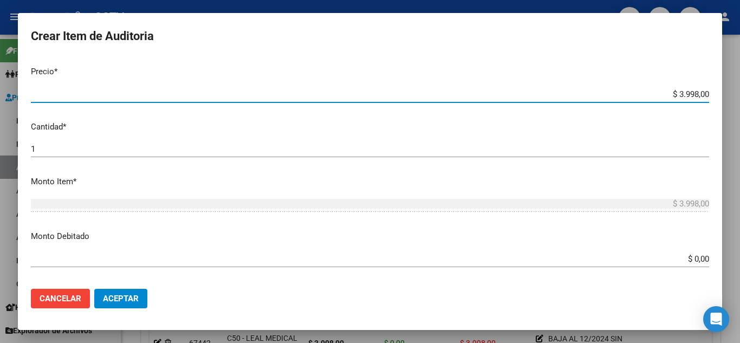
type input "$ 3.998,00"
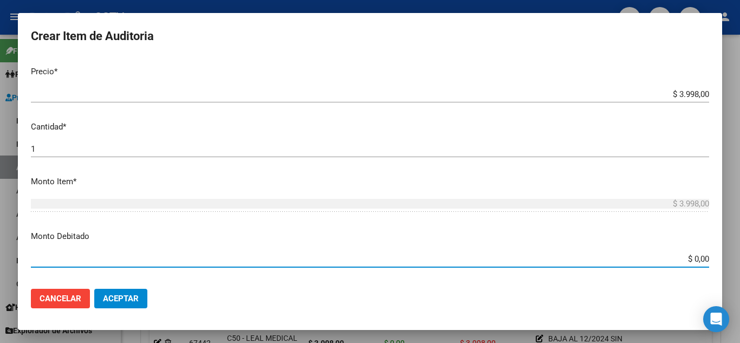
click at [676, 257] on input "$ 0,00" at bounding box center [370, 259] width 678 height 10
paste input "3.998."
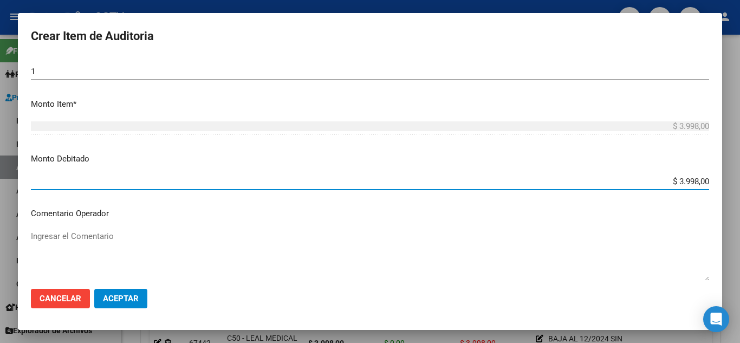
scroll to position [379, 0]
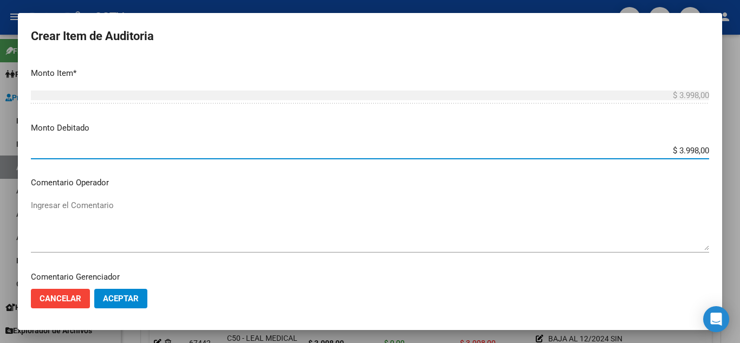
type input "$ 3.998,00"
click at [152, 231] on textarea "Ingresar el Comentario" at bounding box center [370, 224] width 678 height 51
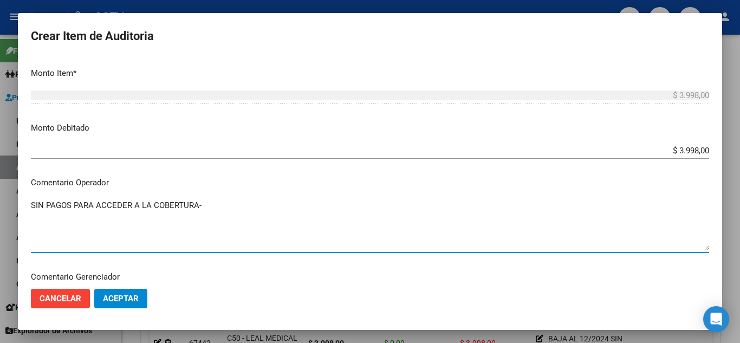
click at [32, 204] on textarea "SIN PAGOS PARA ACCEDER A LA COBERTURA-" at bounding box center [370, 224] width 678 height 51
type textarea "BAJA SIN PAGOS PARA ACCEDER A LA COBERTURA-"
click at [257, 210] on textarea "BAJA SIN PAGOS PARA ACCEDER A LA COBERTURA-" at bounding box center [370, 224] width 678 height 51
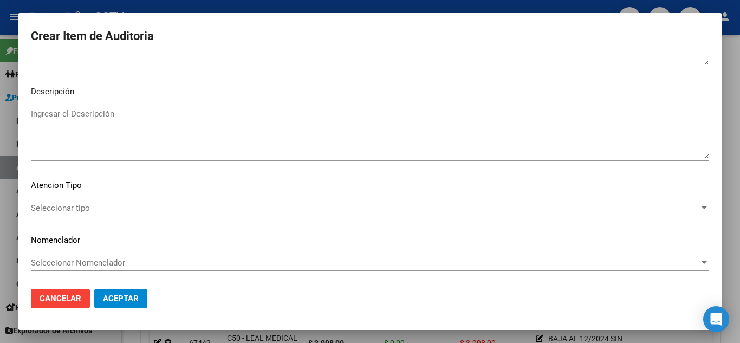
scroll to position [659, 0]
click at [86, 206] on span "Seleccionar tipo" at bounding box center [365, 207] width 668 height 10
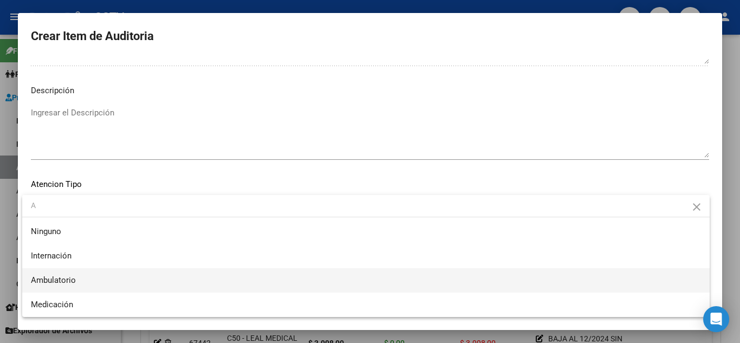
type input "A"
click at [62, 278] on span "Ambulatorio" at bounding box center [53, 280] width 45 height 10
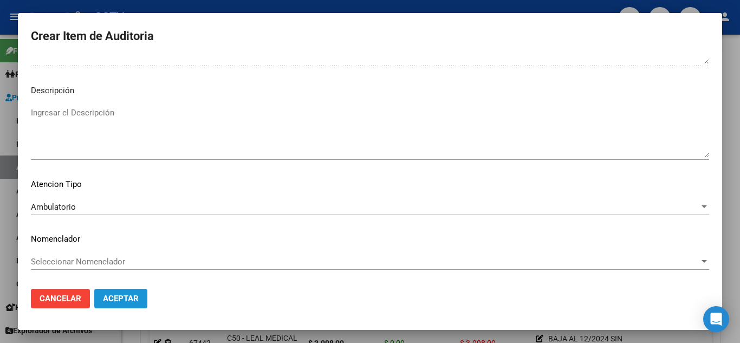
click at [135, 296] on span "Aceptar" at bounding box center [121, 299] width 36 height 10
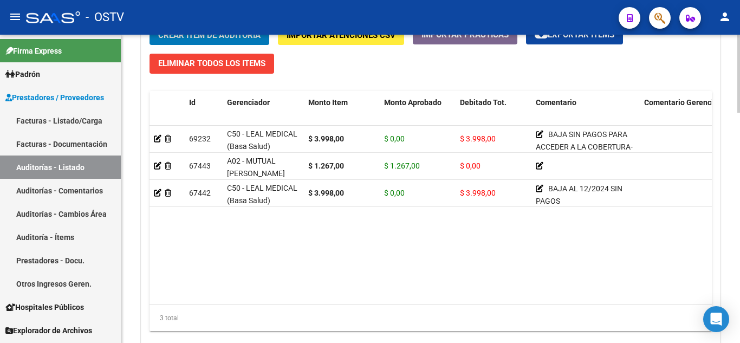
scroll to position [867, 0]
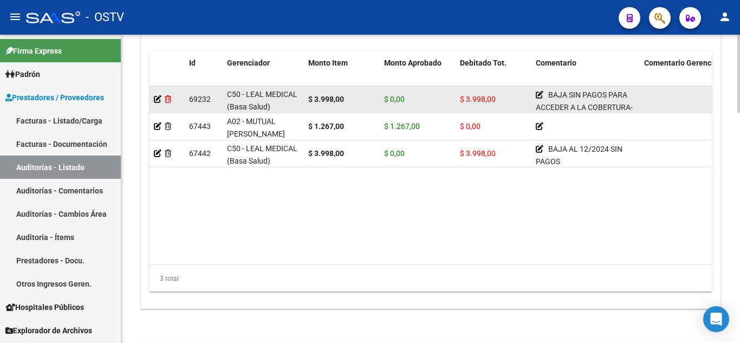
click at [170, 99] on icon at bounding box center [168, 99] width 7 height 8
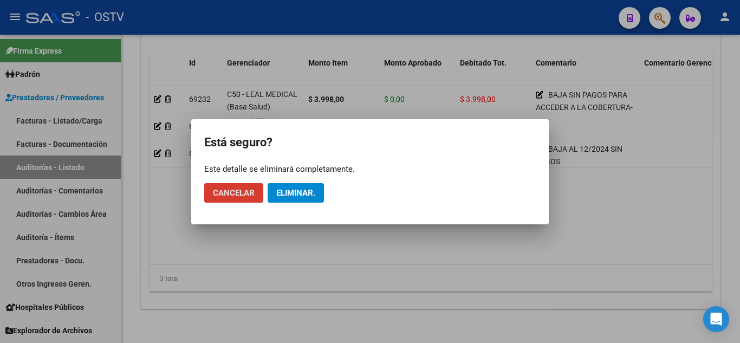
click at [287, 193] on span "Eliminar." at bounding box center [295, 193] width 39 height 10
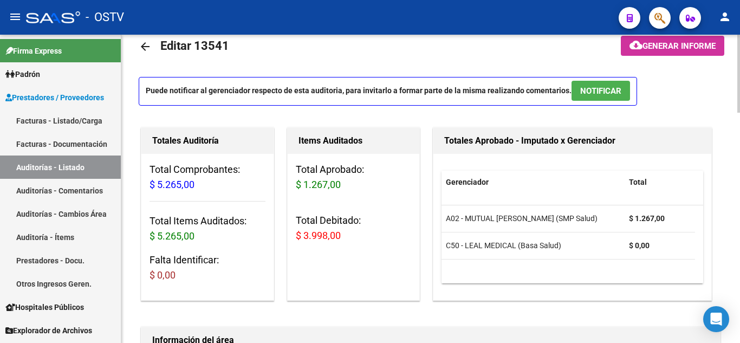
scroll to position [0, 0]
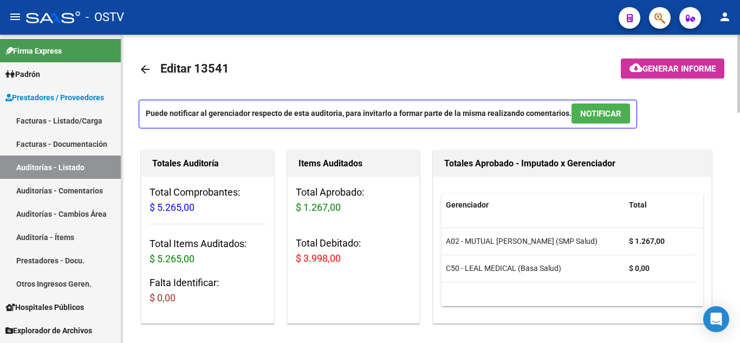
click at [664, 69] on span "Generar informe" at bounding box center [678, 69] width 73 height 10
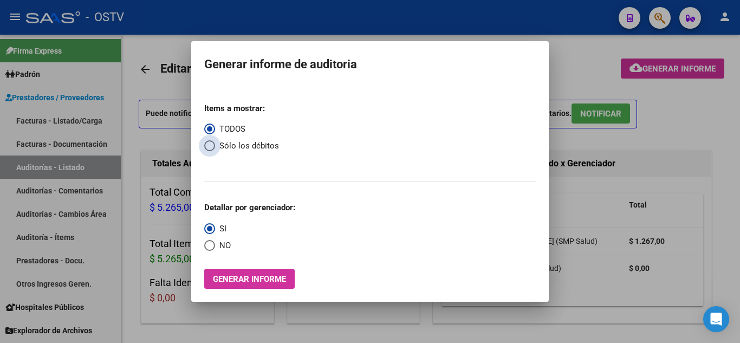
click at [213, 145] on span "Select an option" at bounding box center [209, 145] width 11 height 11
click at [213, 145] on input "Sólo los débitos" at bounding box center [209, 145] width 11 height 11
radio input "true"
click at [211, 245] on span "Select an option" at bounding box center [209, 245] width 11 height 11
click at [211, 245] on input "NO" at bounding box center [209, 245] width 11 height 11
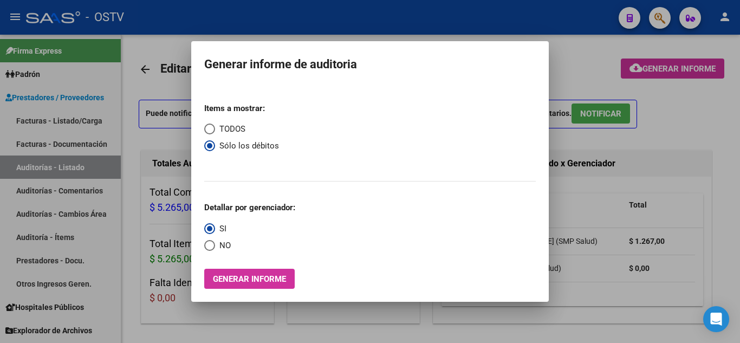
radio input "true"
click at [238, 278] on span "Generar informe" at bounding box center [249, 279] width 73 height 10
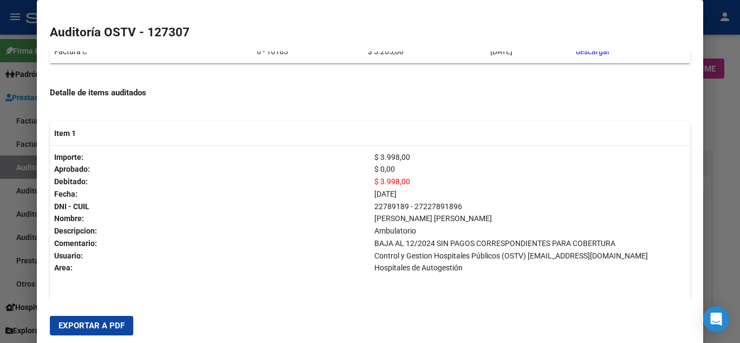
scroll to position [163, 0]
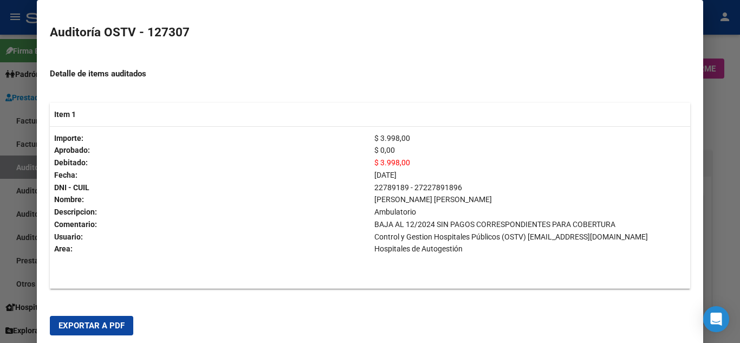
click at [115, 321] on span "Exportar a PDF" at bounding box center [92, 326] width 66 height 10
click at [723, 190] on div at bounding box center [370, 171] width 740 height 343
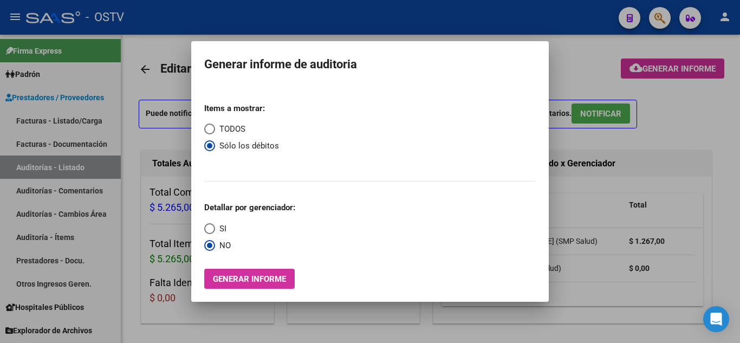
click at [689, 159] on div at bounding box center [370, 171] width 740 height 343
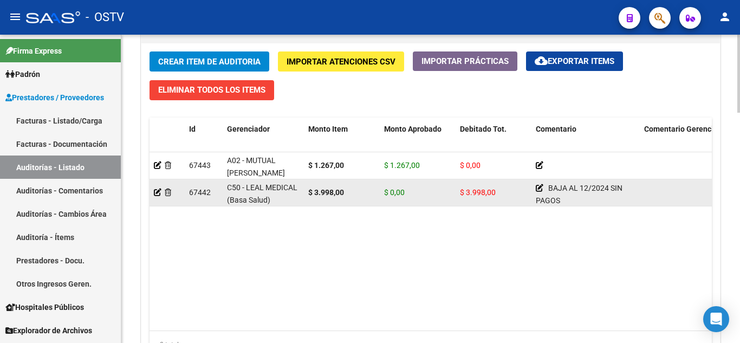
scroll to position [813, 0]
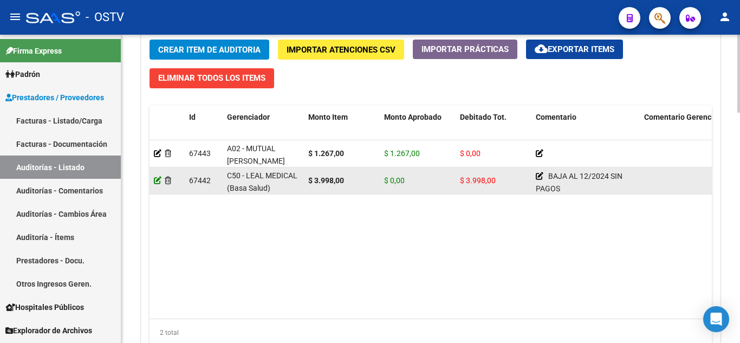
click at [159, 181] on icon at bounding box center [158, 181] width 8 height 8
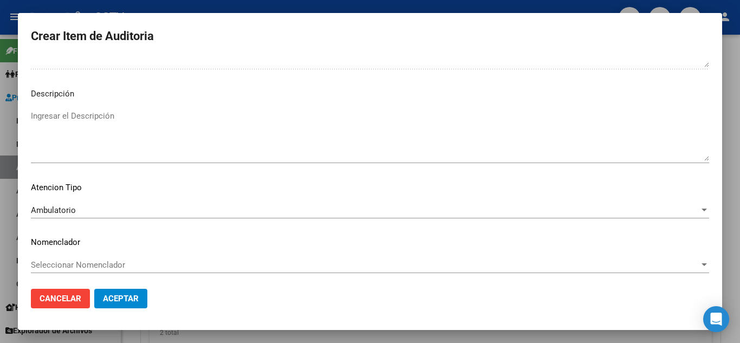
scroll to position [639, 0]
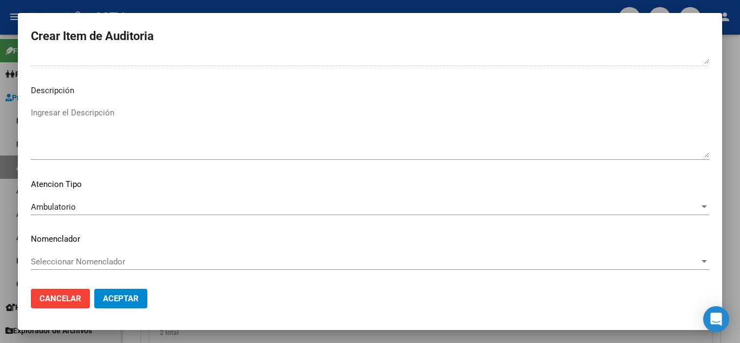
click at [35, 7] on div at bounding box center [370, 171] width 740 height 343
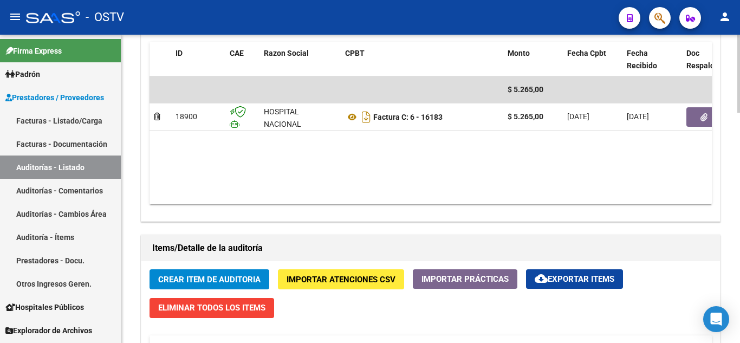
scroll to position [585, 0]
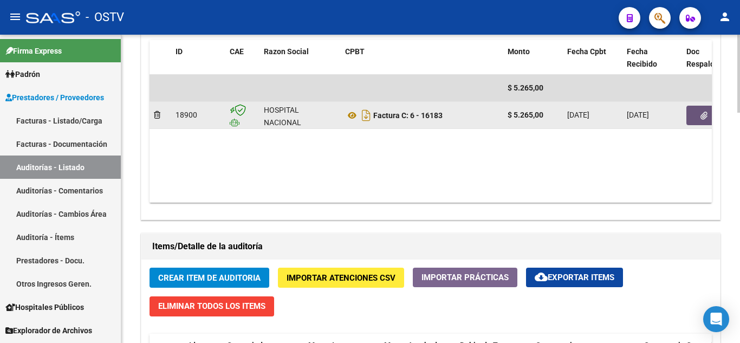
click at [697, 119] on button "button" at bounding box center [703, 116] width 35 height 20
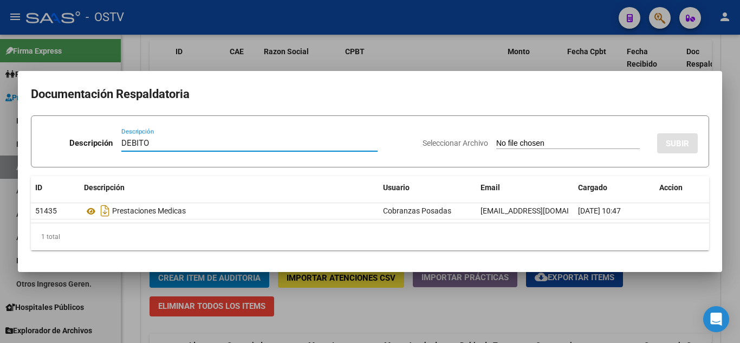
type input "DEBITO"
click at [538, 141] on input "Seleccionar Archivo" at bounding box center [568, 144] width 144 height 10
type input "C:\fakepath\FC-6-16183-fusionado.pdf"
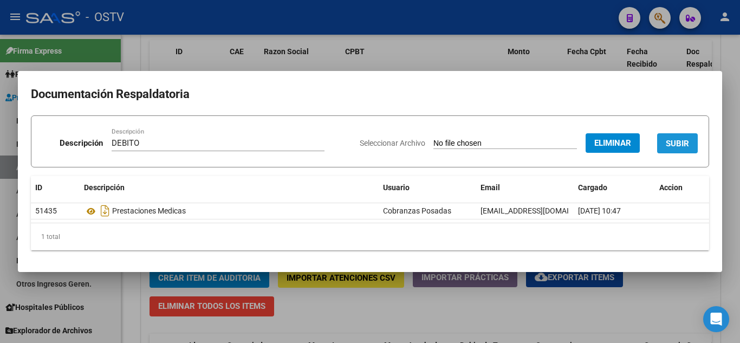
click at [667, 143] on span "SUBIR" at bounding box center [677, 144] width 23 height 10
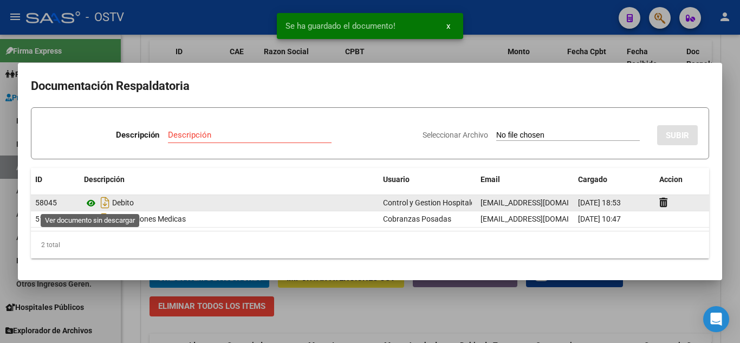
click at [89, 202] on icon at bounding box center [91, 203] width 14 height 13
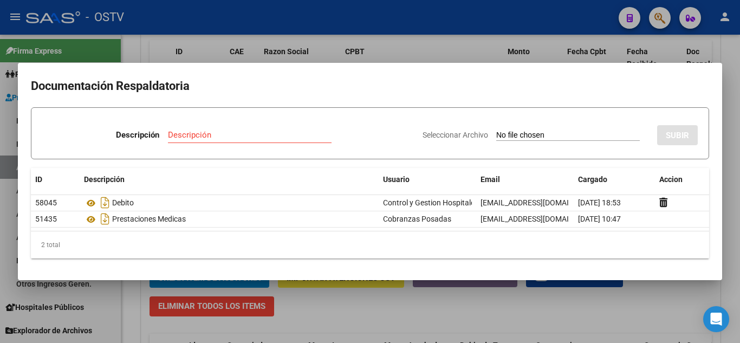
click at [238, 18] on div at bounding box center [370, 171] width 740 height 343
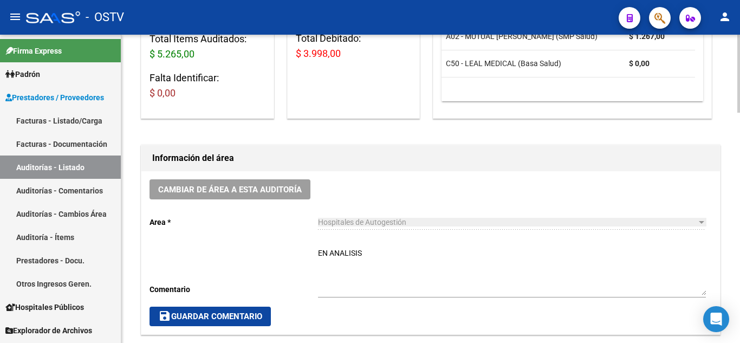
scroll to position [205, 0]
click at [380, 256] on textarea "EN ANALISIS" at bounding box center [512, 271] width 388 height 48
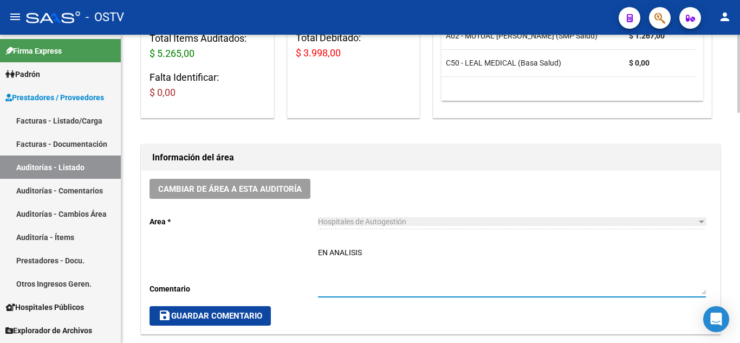
click at [380, 256] on textarea "EN ANALISIS" at bounding box center [512, 271] width 388 height 48
click at [380, 255] on textarea "EN ANALISIS" at bounding box center [512, 271] width 388 height 48
type textarea "CERRADA"
click at [262, 311] on span "save Guardar Comentario" at bounding box center [210, 316] width 104 height 10
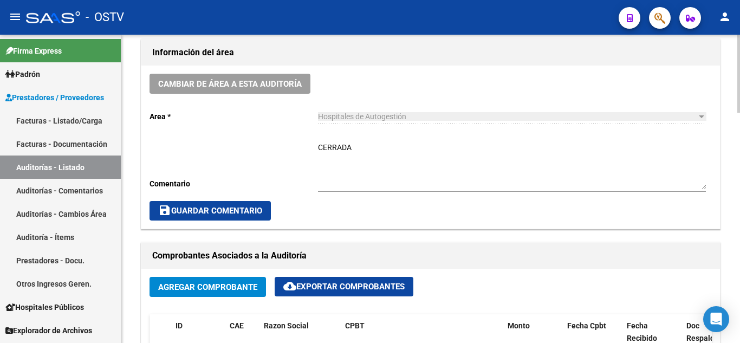
scroll to position [314, 0]
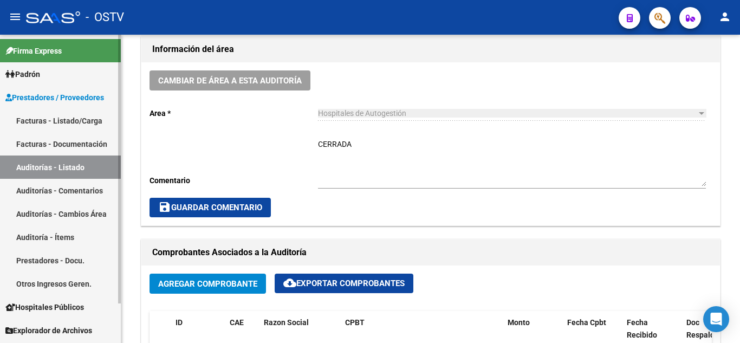
click at [46, 168] on link "Auditorías - Listado" at bounding box center [60, 166] width 121 height 23
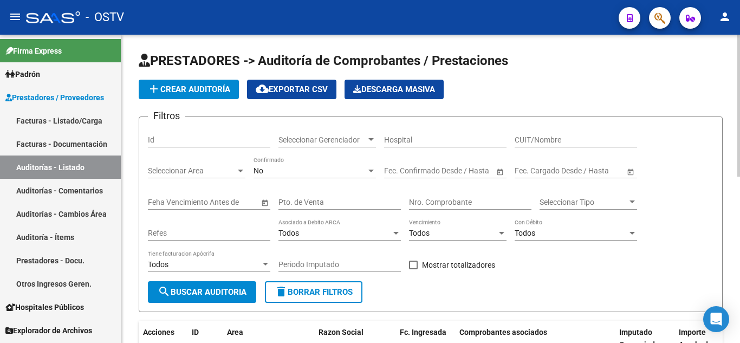
click at [311, 203] on input "Pto. de Venta" at bounding box center [339, 202] width 122 height 9
type input "17"
paste input "237"
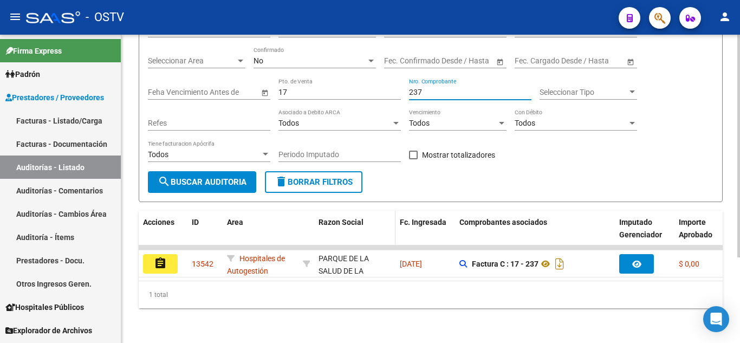
scroll to position [119, 0]
type input "237"
drag, startPoint x: 313, startPoint y: 281, endPoint x: 548, endPoint y: 282, distance: 235.7
click at [548, 282] on div "Acciones ID Area Razon Social Fc. Ingresada Comprobantes asociados Imputado Ger…" at bounding box center [431, 260] width 584 height 98
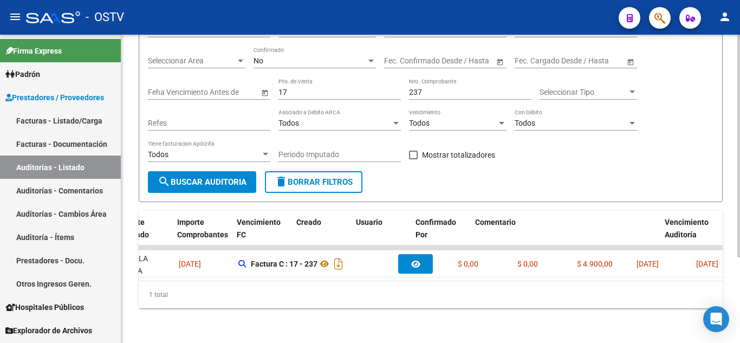
scroll to position [0, 0]
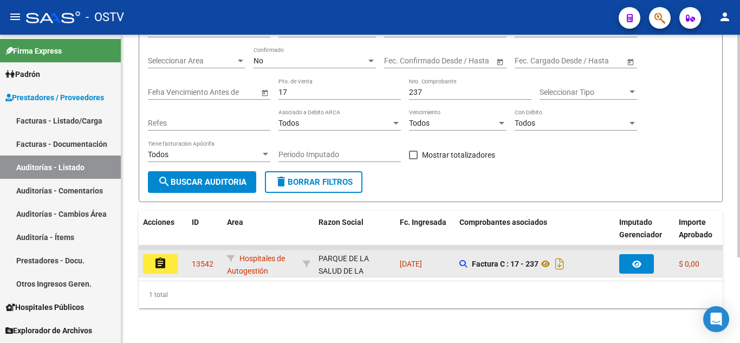
click at [166, 258] on mat-icon "assignment" at bounding box center [160, 263] width 13 height 13
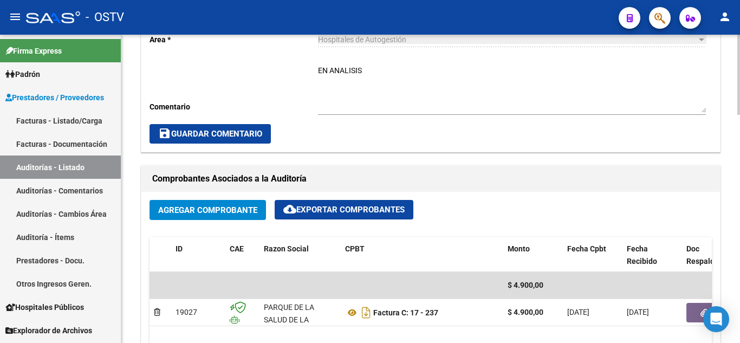
scroll to position [488, 0]
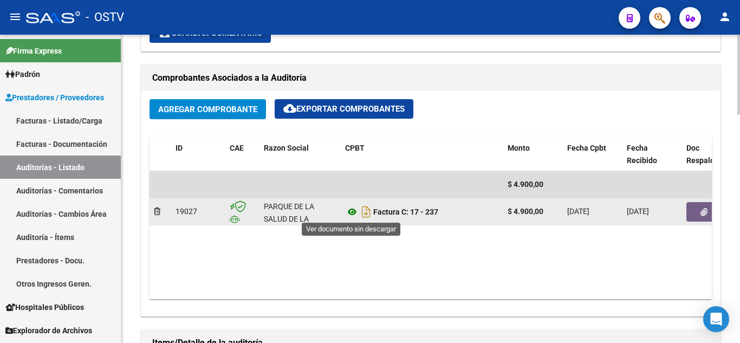
click at [353, 215] on icon at bounding box center [352, 211] width 14 height 13
click at [694, 211] on button "button" at bounding box center [703, 212] width 35 height 20
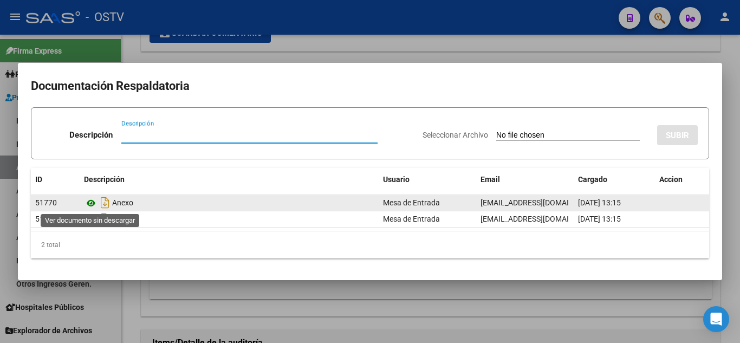
click at [94, 204] on icon at bounding box center [91, 203] width 14 height 13
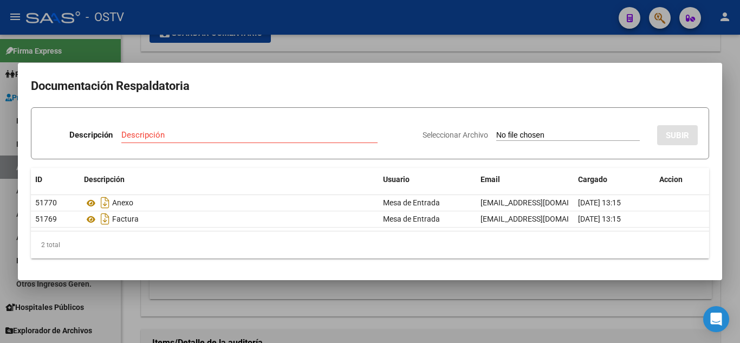
click at [207, 51] on div at bounding box center [370, 171] width 740 height 343
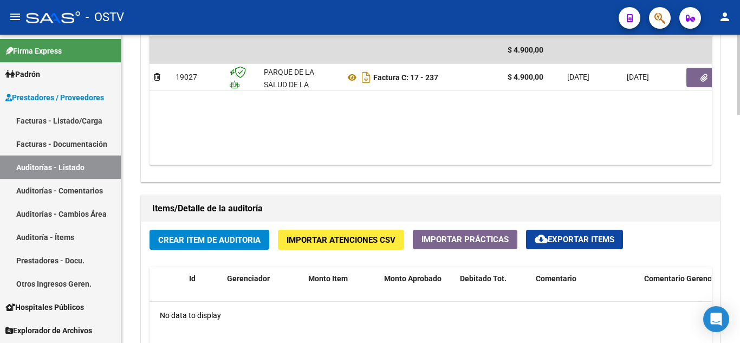
scroll to position [609, 0]
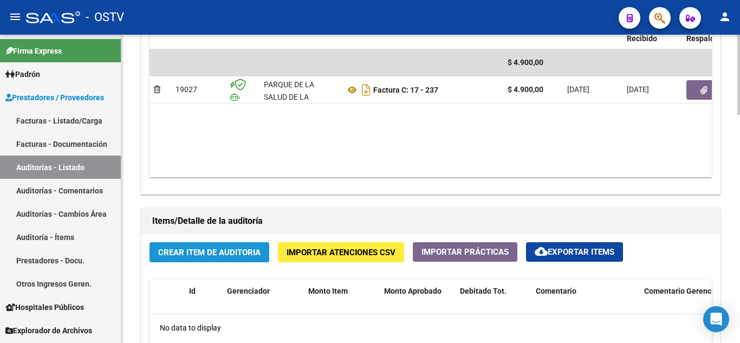
click at [198, 251] on span "Crear Item de Auditoria" at bounding box center [209, 253] width 102 height 10
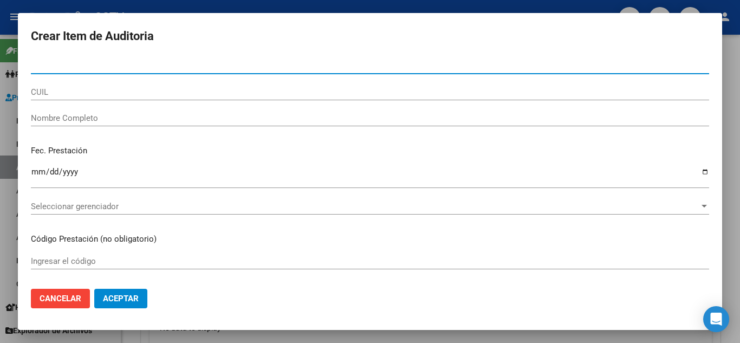
type input "21306656"
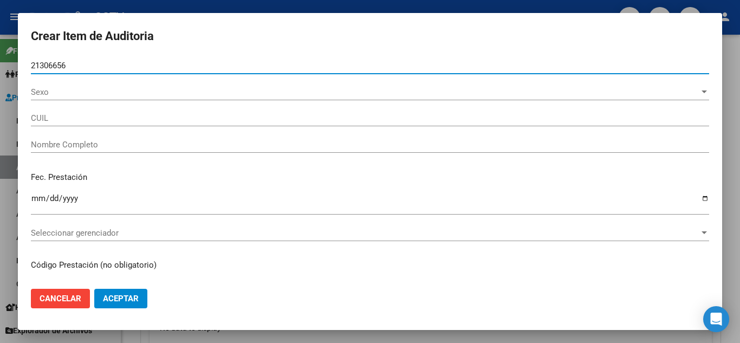
type input "27213066566"
type input "[PERSON_NAME]"
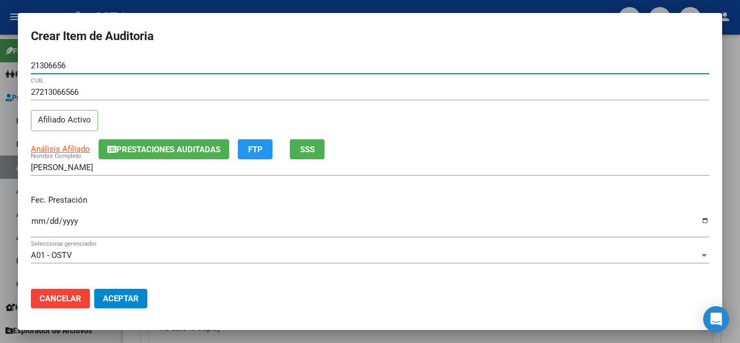
type input "21306656"
click at [40, 222] on input "Ingresar la fecha" at bounding box center [370, 225] width 678 height 17
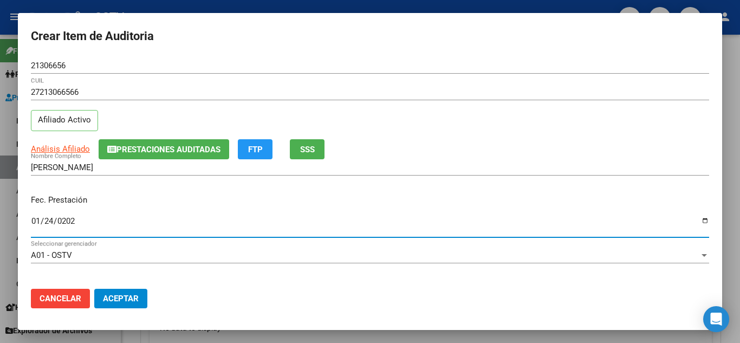
type input "[DATE]"
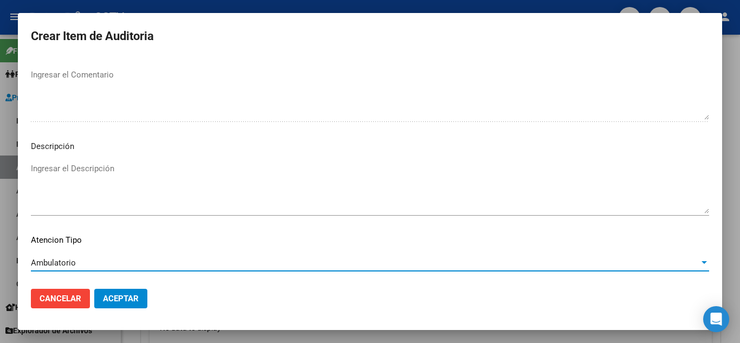
scroll to position [659, 0]
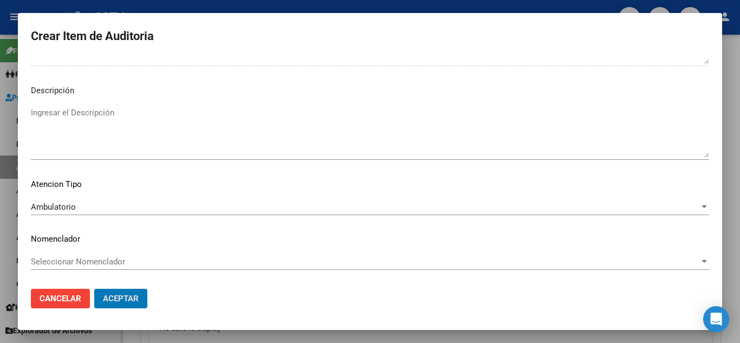
click at [94, 289] on button "Aceptar" at bounding box center [120, 299] width 53 height 20
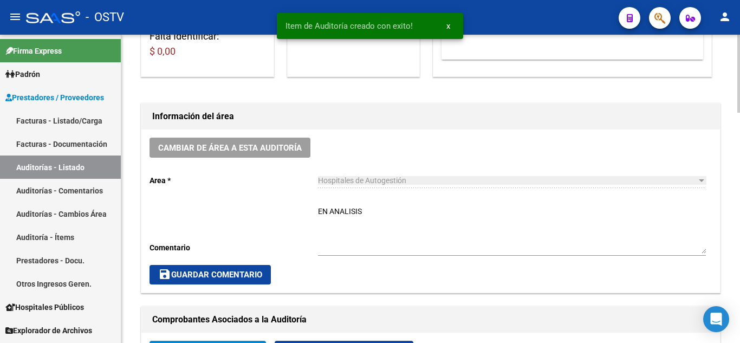
scroll to position [231, 0]
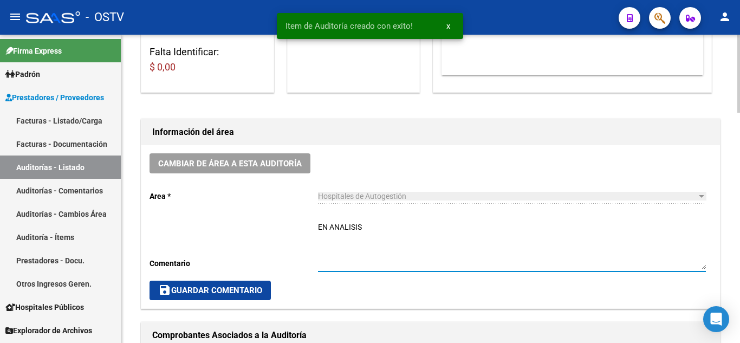
click at [375, 224] on textarea "EN ANALISIS" at bounding box center [512, 246] width 388 height 48
click at [375, 222] on textarea "EN ANALISIS" at bounding box center [512, 246] width 388 height 48
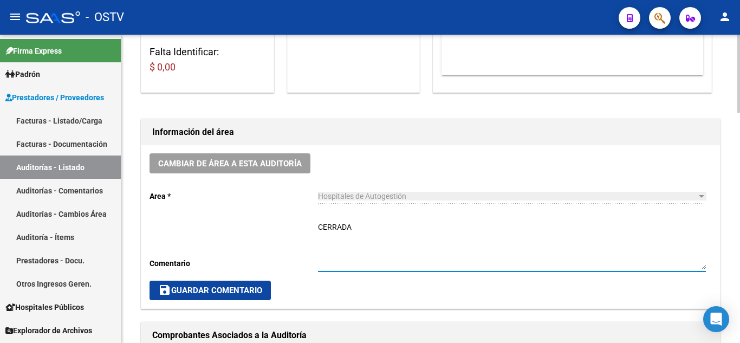
type textarea "CERRADA"
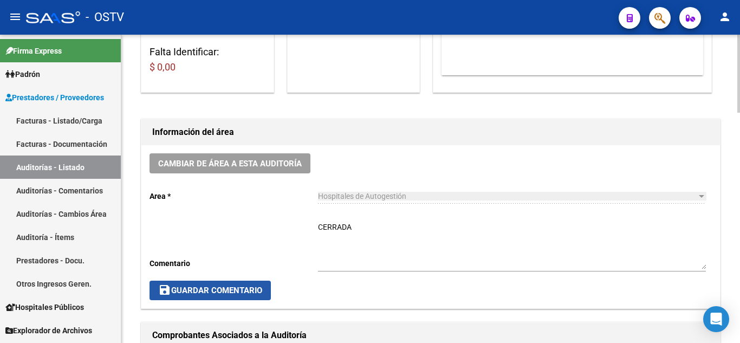
click at [258, 294] on span "save Guardar Comentario" at bounding box center [210, 290] width 104 height 10
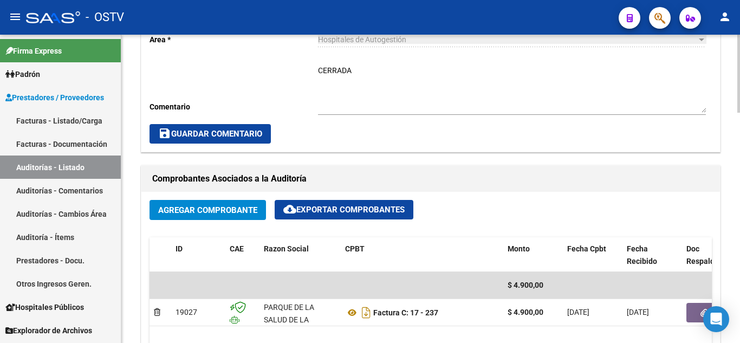
scroll to position [379, 0]
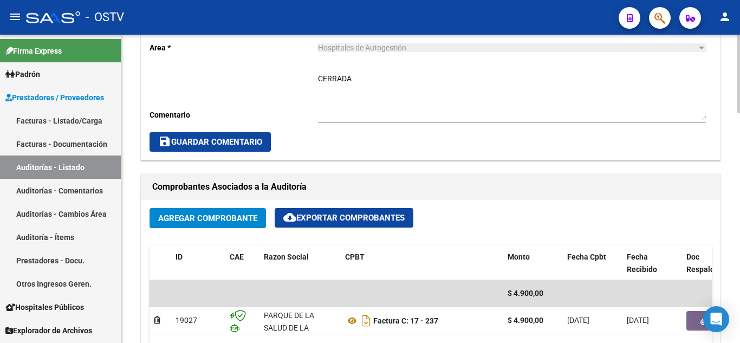
click at [204, 143] on span "save Guardar Comentario" at bounding box center [210, 142] width 104 height 10
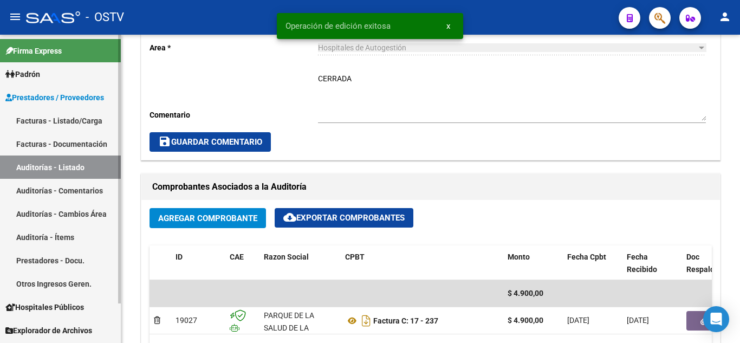
click at [52, 165] on link "Auditorías - Listado" at bounding box center [60, 166] width 121 height 23
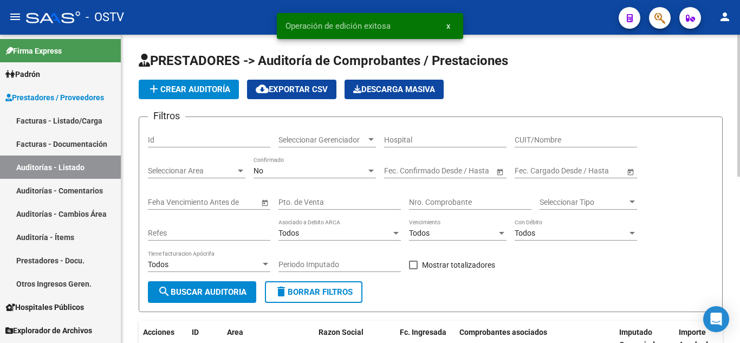
click at [315, 202] on input "Pto. de Venta" at bounding box center [339, 202] width 122 height 9
type input "3"
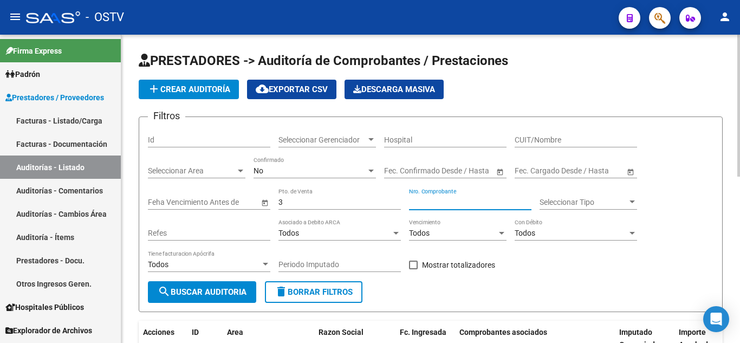
paste input "196460"
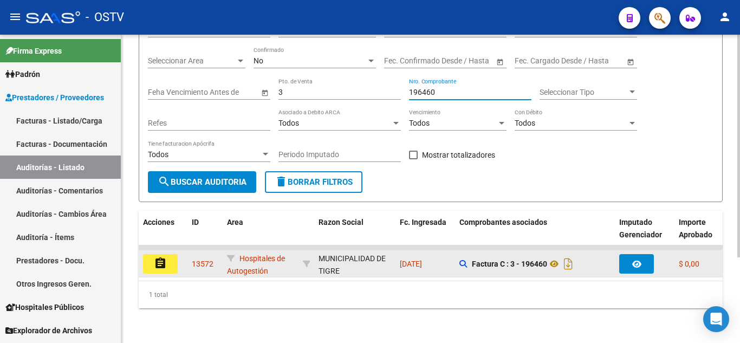
type input "196460"
click at [164, 257] on mat-icon "assignment" at bounding box center [160, 263] width 13 height 13
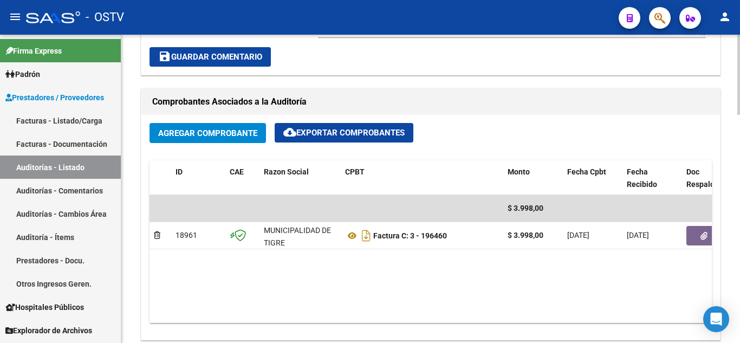
scroll to position [542, 0]
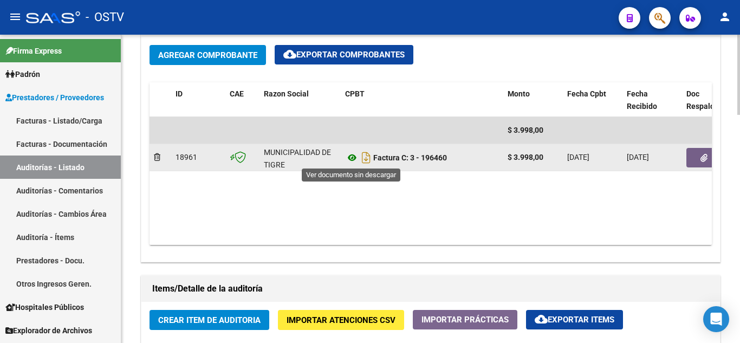
click at [350, 159] on icon at bounding box center [352, 157] width 14 height 13
click at [699, 148] on button "button" at bounding box center [703, 158] width 35 height 20
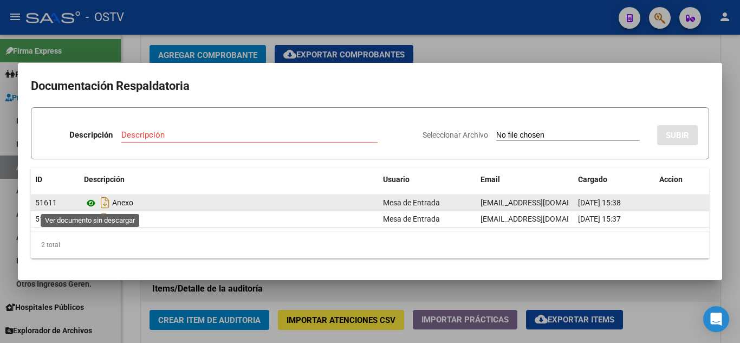
click at [90, 204] on icon at bounding box center [91, 203] width 14 height 13
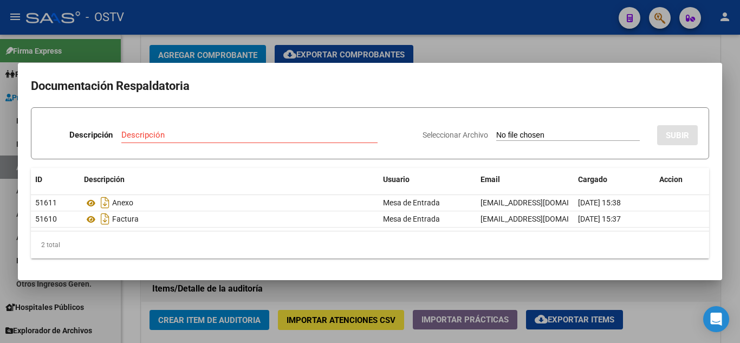
click at [242, 25] on div at bounding box center [370, 171] width 740 height 343
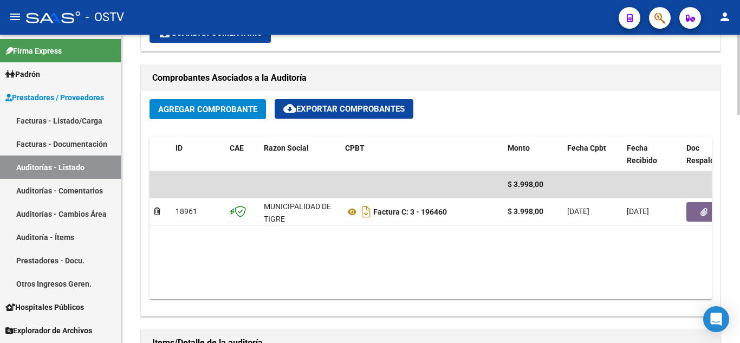
scroll to position [704, 0]
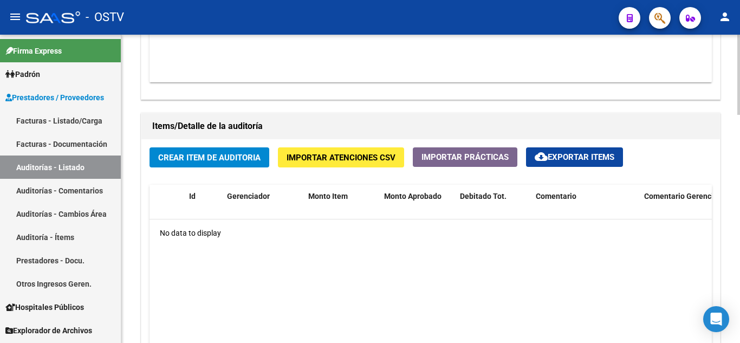
click at [203, 163] on span "Crear Item de Auditoria" at bounding box center [209, 158] width 102 height 10
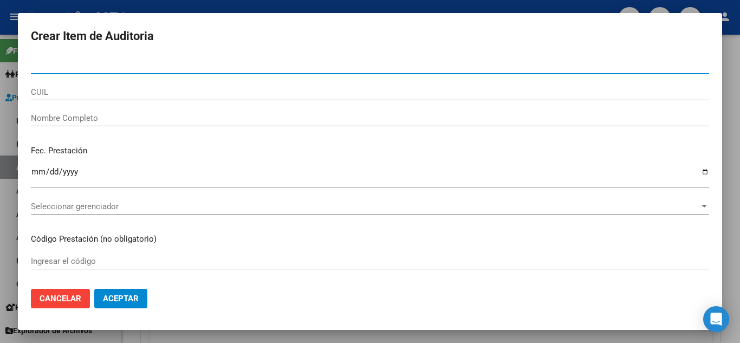
paste input "48493284"
type input "48493284"
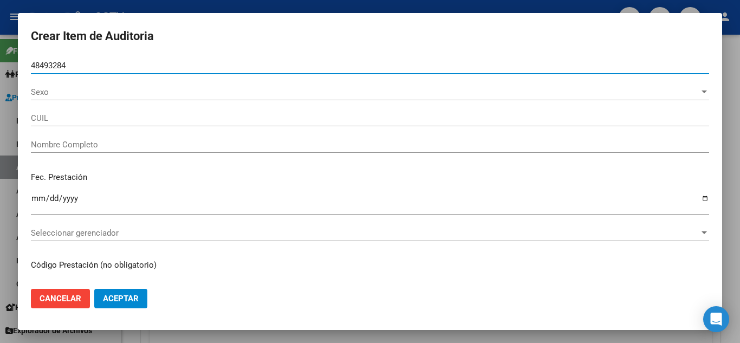
type input "27484932846"
type input "[PERSON_NAME]"
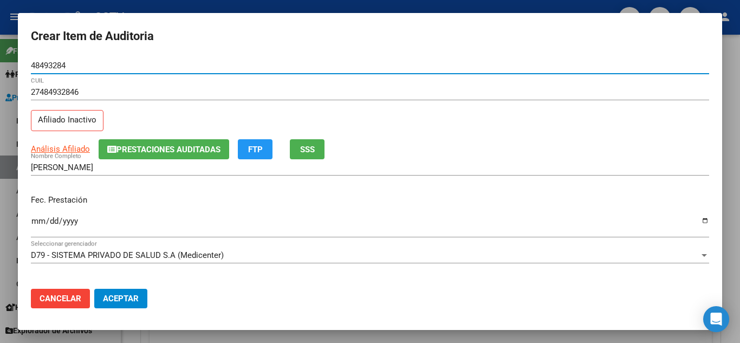
type input "48493284"
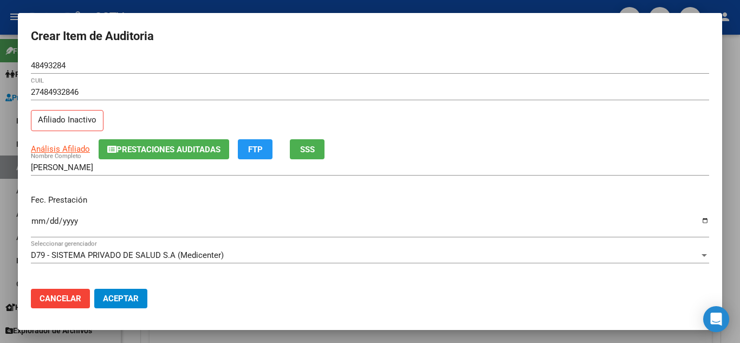
click at [37, 193] on div "Fec. Prestación Ingresar la fecha" at bounding box center [370, 217] width 678 height 62
click at [38, 219] on input "Ingresar la fecha" at bounding box center [370, 225] width 678 height 17
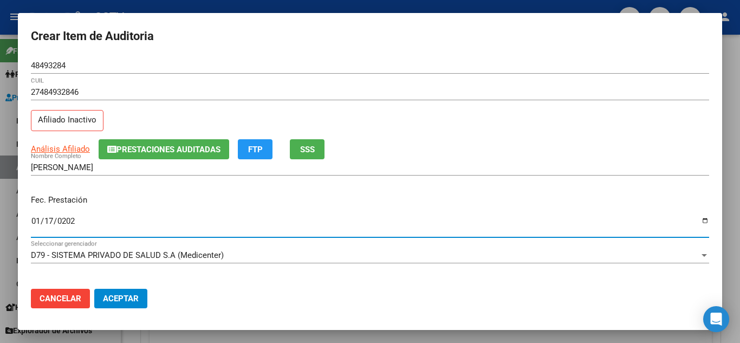
type input "[DATE]"
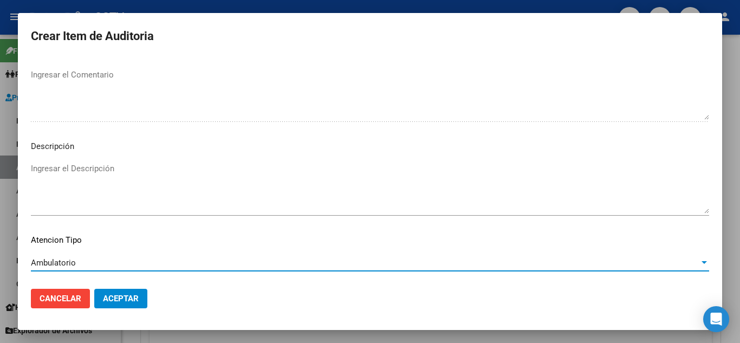
scroll to position [659, 0]
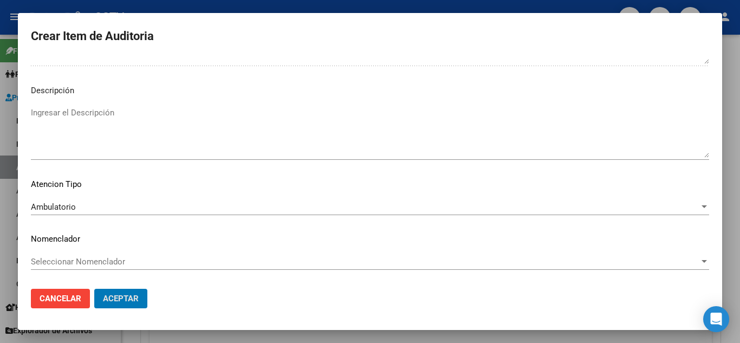
click at [94, 289] on button "Aceptar" at bounding box center [120, 299] width 53 height 20
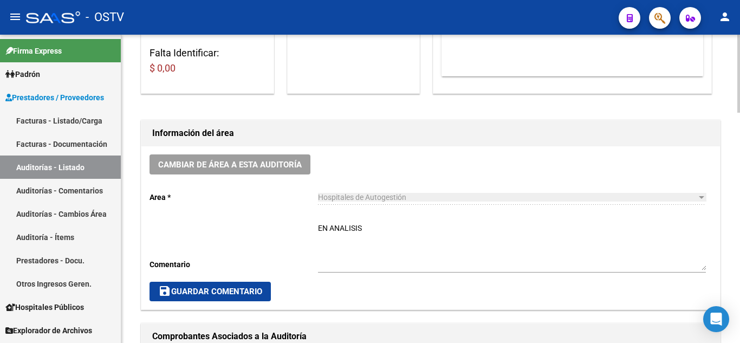
scroll to position [217, 0]
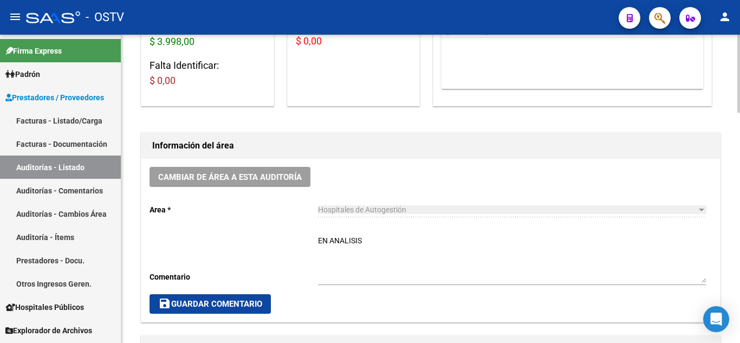
click at [373, 242] on textarea "EN ANALISIS" at bounding box center [512, 259] width 388 height 48
type textarea "CERRADA"
click at [259, 301] on span "save Guardar Comentario" at bounding box center [210, 304] width 104 height 10
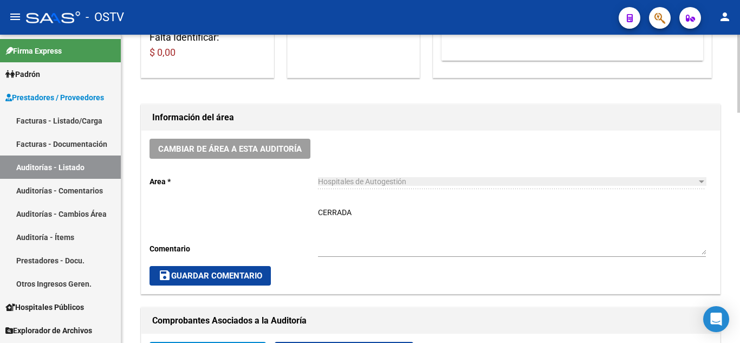
scroll to position [271, 0]
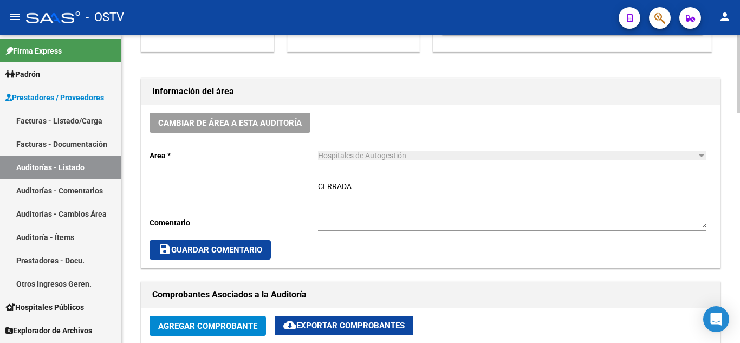
click at [219, 248] on span "save Guardar Comentario" at bounding box center [210, 250] width 104 height 10
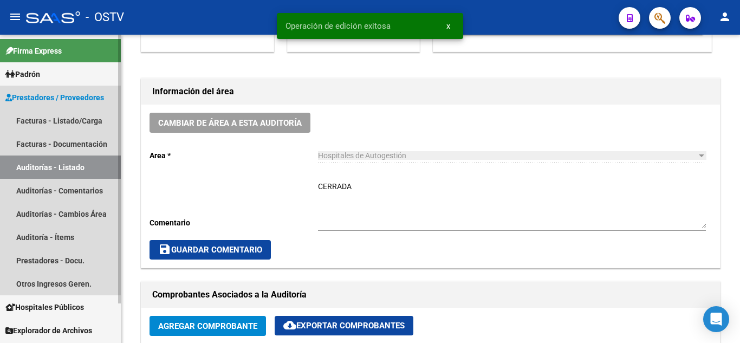
click at [66, 169] on link "Auditorías - Listado" at bounding box center [60, 166] width 121 height 23
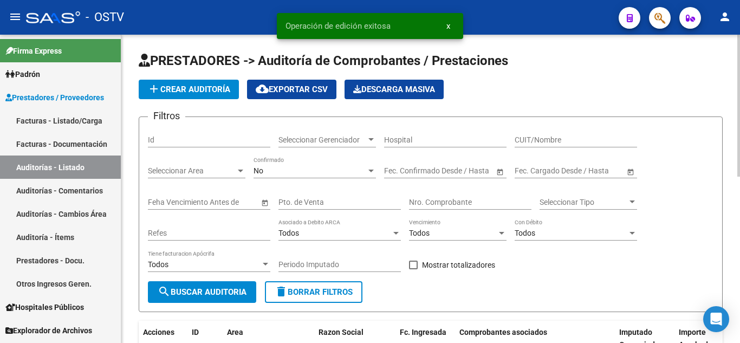
click at [303, 201] on input "Pto. de Venta" at bounding box center [339, 202] width 122 height 9
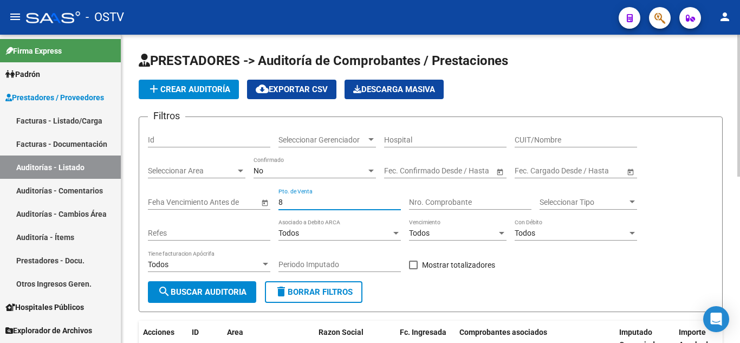
type input "8"
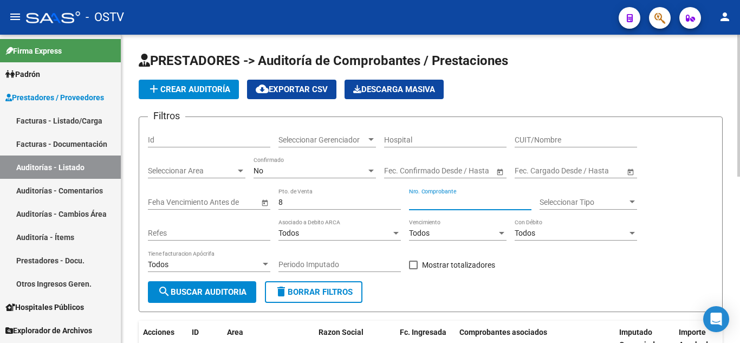
paste input "40072"
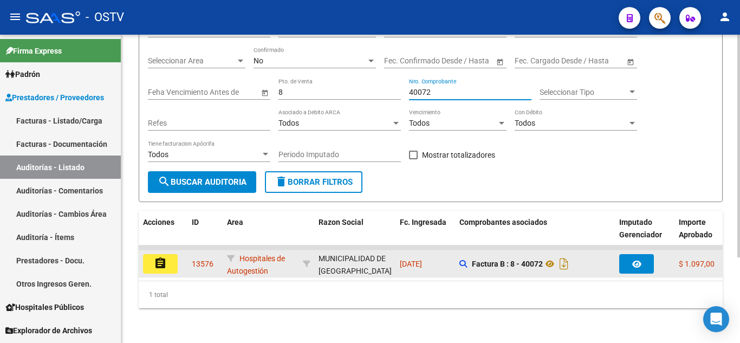
type input "40072"
click at [167, 254] on button "assignment" at bounding box center [160, 264] width 35 height 20
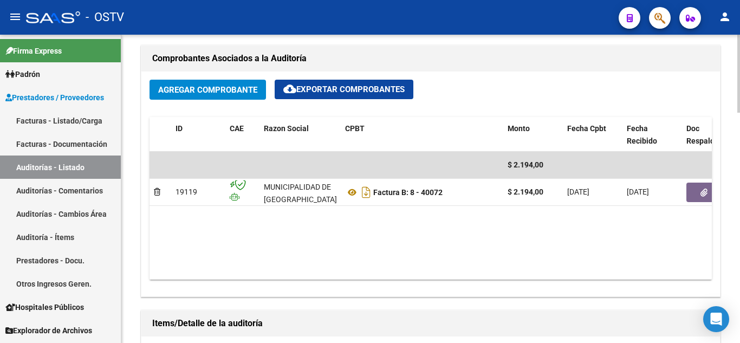
scroll to position [596, 0]
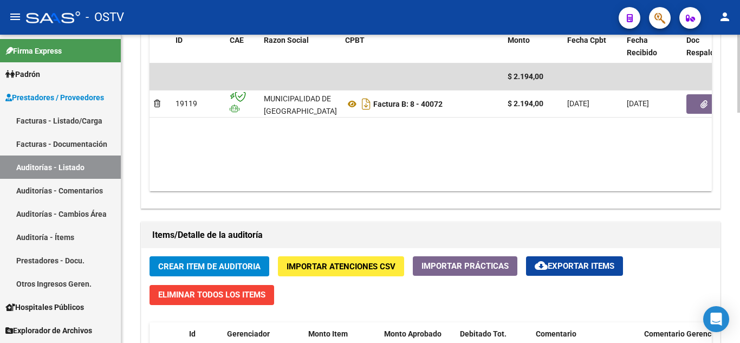
click at [220, 269] on span "Crear Item de Auditoria" at bounding box center [209, 267] width 102 height 10
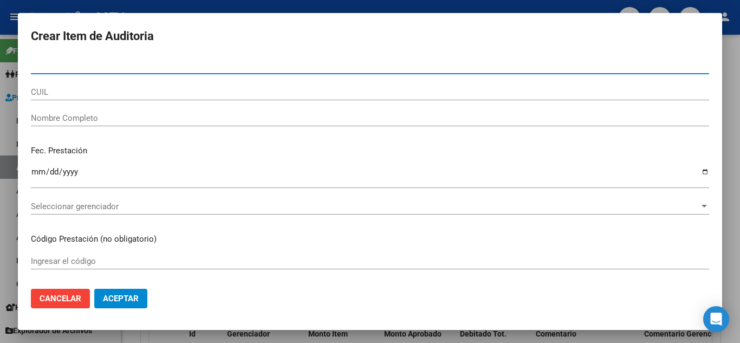
click at [96, 7] on div at bounding box center [370, 171] width 740 height 343
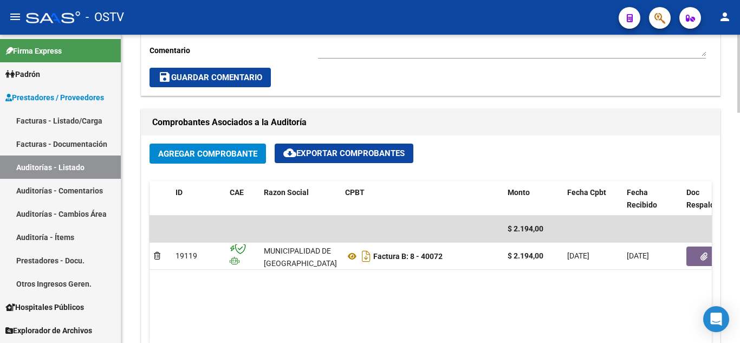
scroll to position [433, 0]
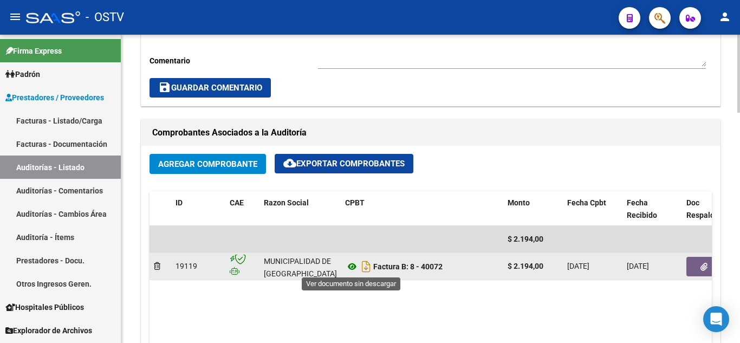
click at [355, 267] on icon at bounding box center [352, 266] width 14 height 13
click at [709, 266] on button "button" at bounding box center [703, 267] width 35 height 20
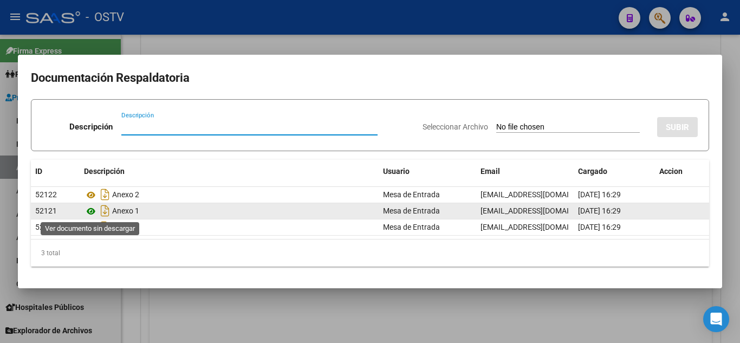
click at [88, 213] on icon at bounding box center [91, 211] width 14 height 13
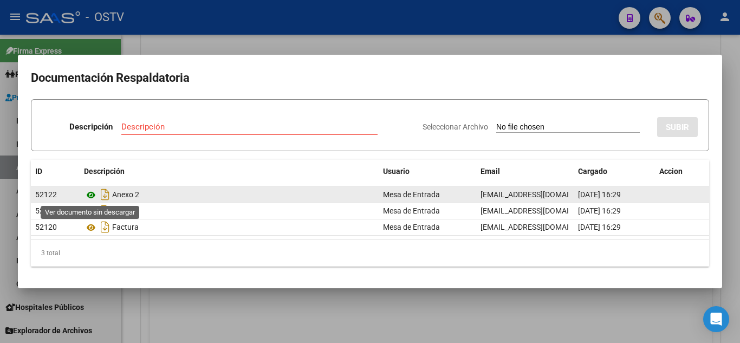
click at [94, 193] on icon at bounding box center [91, 195] width 14 height 13
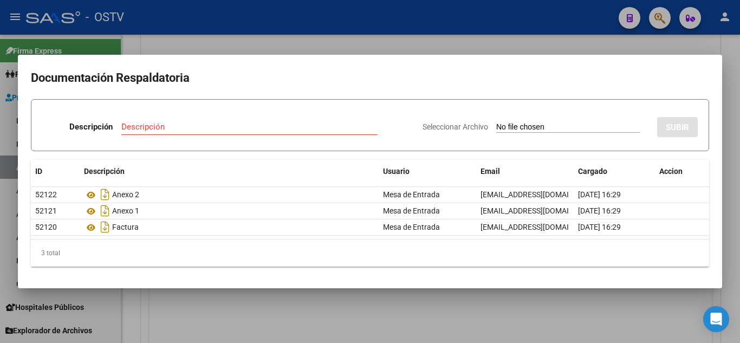
click at [188, 28] on div at bounding box center [370, 171] width 740 height 343
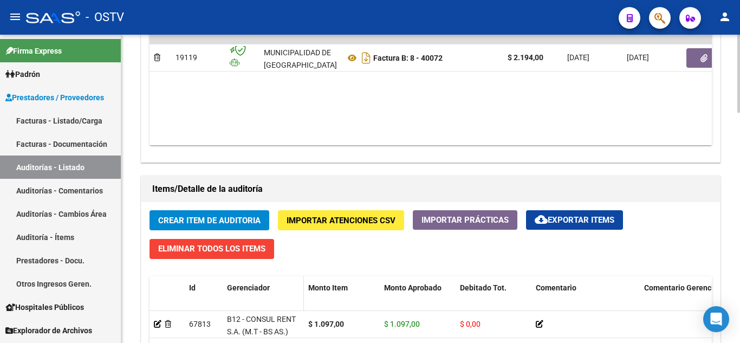
scroll to position [758, 0]
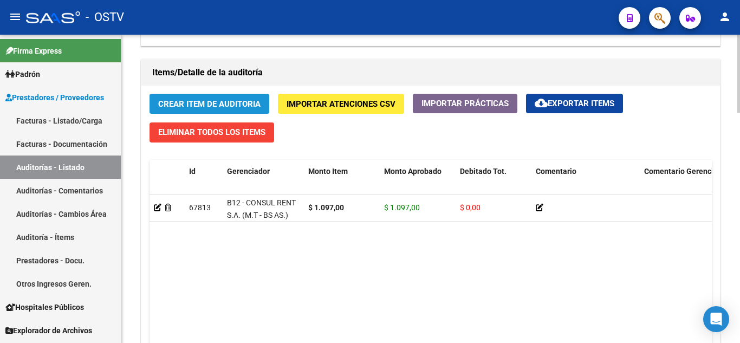
click at [207, 108] on span "Crear Item de Auditoria" at bounding box center [209, 104] width 102 height 10
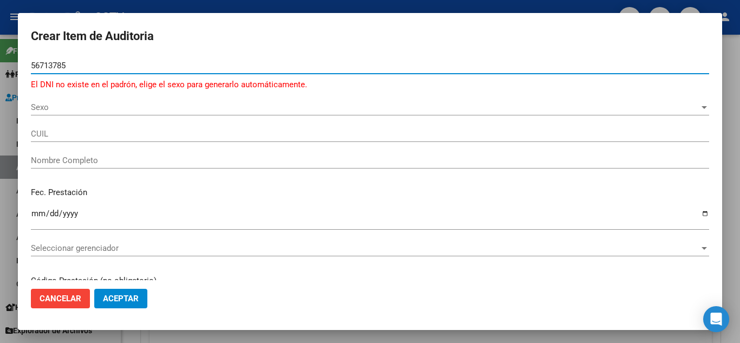
click at [70, 61] on input "56713785" at bounding box center [370, 66] width 678 height 10
paste input "38638357"
type input "38638357"
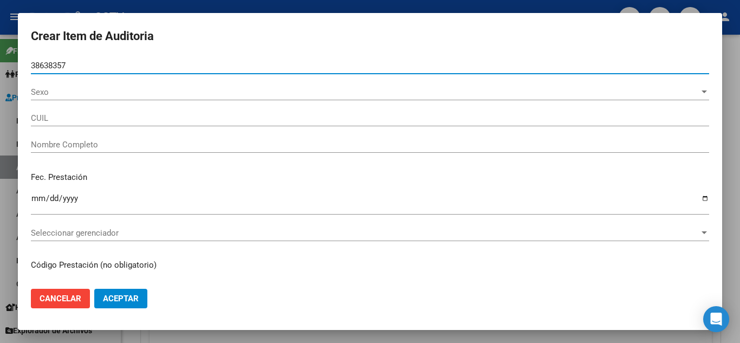
type input "27386383575"
type input "[PERSON_NAME]"
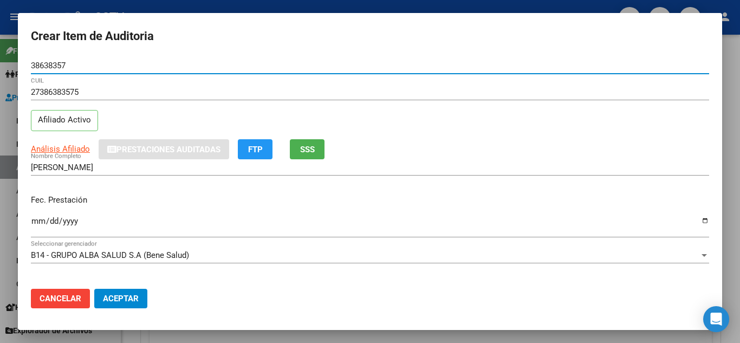
type input "38638357"
click at [39, 219] on input "Ingresar la fecha" at bounding box center [370, 225] width 678 height 17
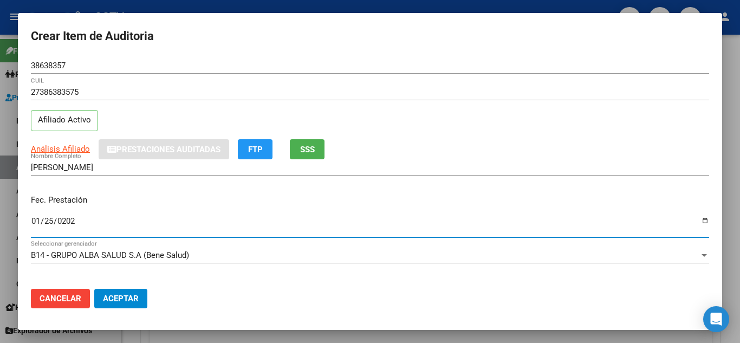
type input "[DATE]"
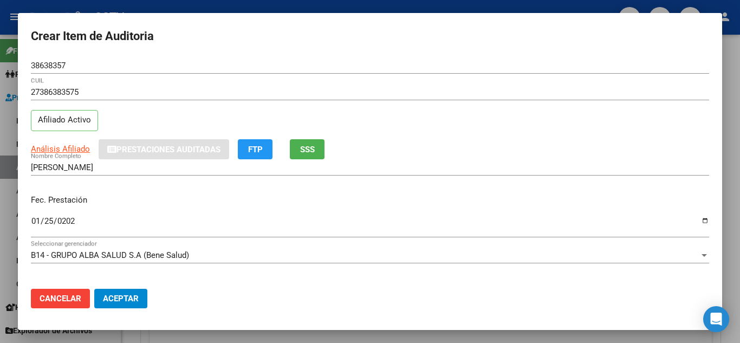
click at [164, 216] on div "[DATE] Ingresar la fecha" at bounding box center [370, 225] width 678 height 23
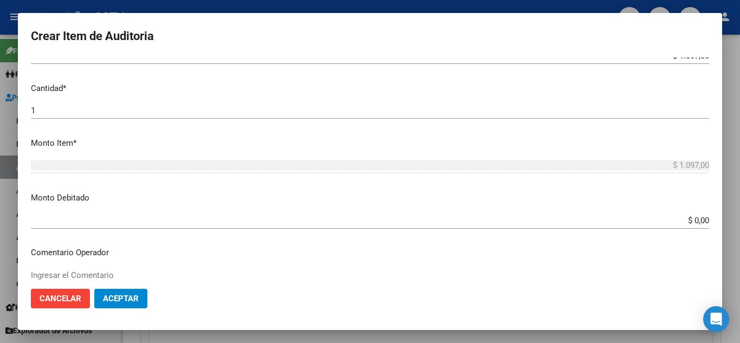
scroll to position [379, 0]
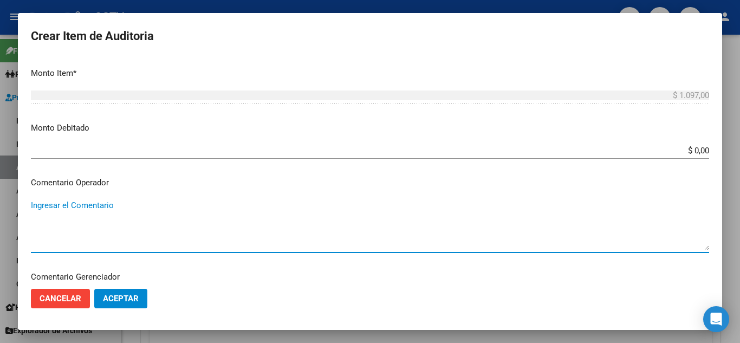
click at [87, 209] on textarea "Ingresar el Comentario" at bounding box center [370, 224] width 678 height 51
paste textarea "[PERSON_NAME] [PERSON_NAME]"
paste textarea "DNI 56713785"
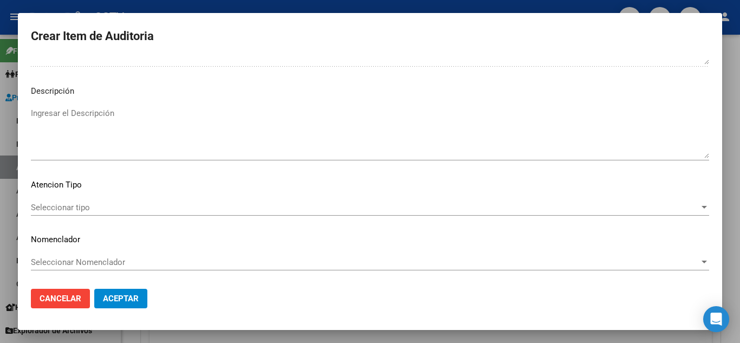
scroll to position [659, 0]
type textarea "[PERSON_NAME] [PERSON_NAME] - DNI 56713785-"
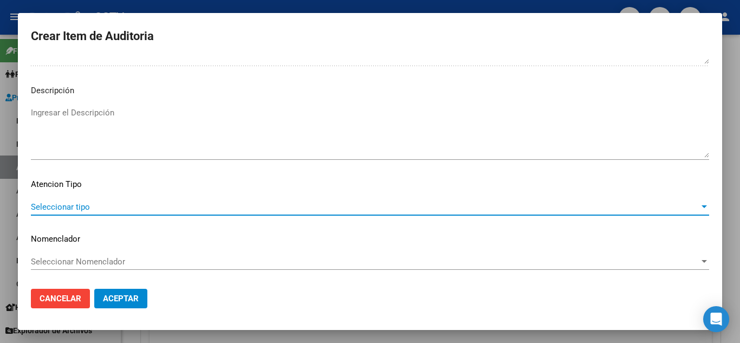
click at [58, 205] on span "Seleccionar tipo" at bounding box center [365, 207] width 668 height 10
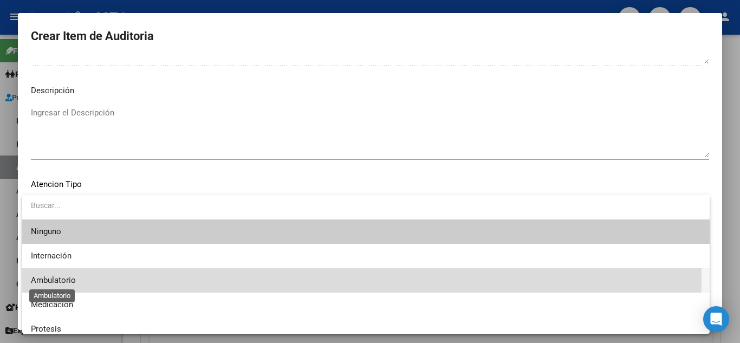
click at [50, 276] on span "Ambulatorio" at bounding box center [53, 280] width 45 height 10
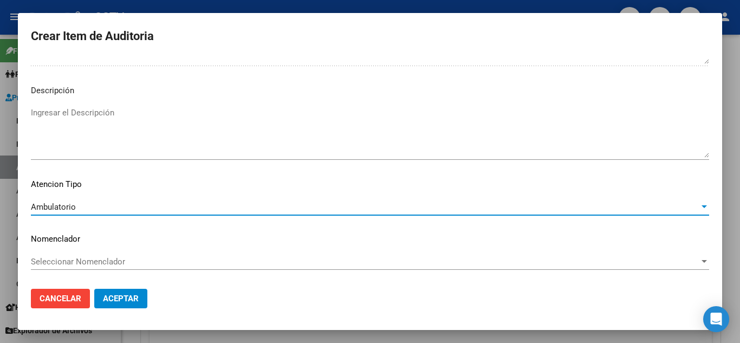
click at [112, 300] on span "Aceptar" at bounding box center [121, 299] width 36 height 10
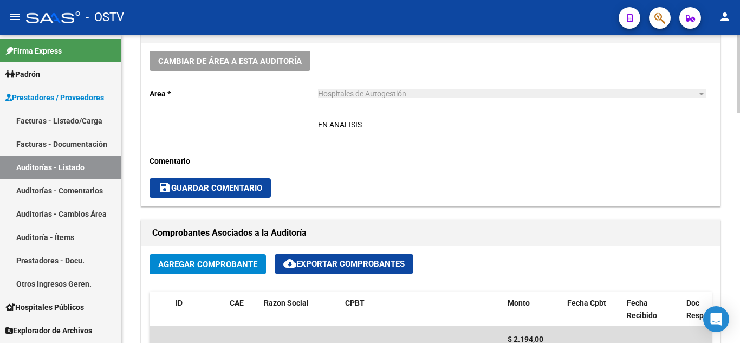
scroll to position [325, 0]
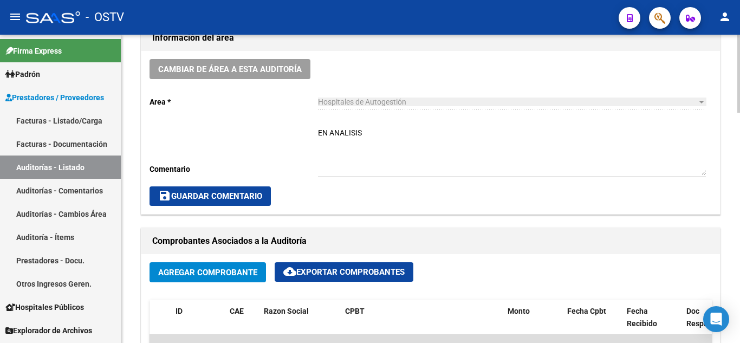
click at [349, 141] on textarea "EN ANALISIS" at bounding box center [512, 151] width 388 height 48
type textarea "CERRADA"
click at [230, 200] on span "save Guardar Comentario" at bounding box center [210, 196] width 104 height 10
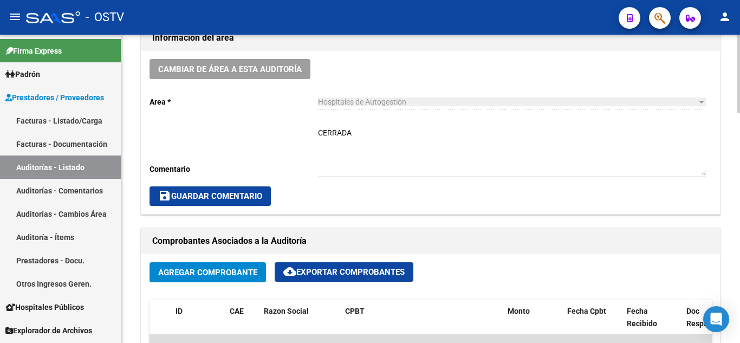
click at [205, 195] on span "save Guardar Comentario" at bounding box center [210, 196] width 104 height 10
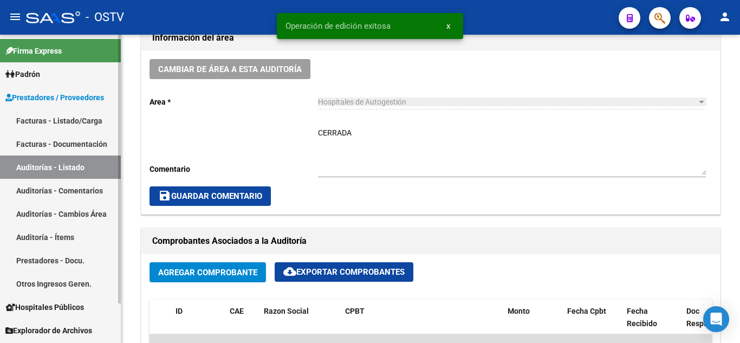
click at [59, 164] on link "Auditorías - Listado" at bounding box center [60, 166] width 121 height 23
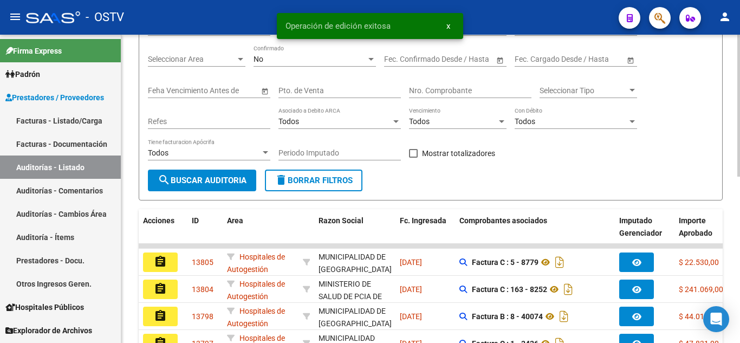
scroll to position [54, 0]
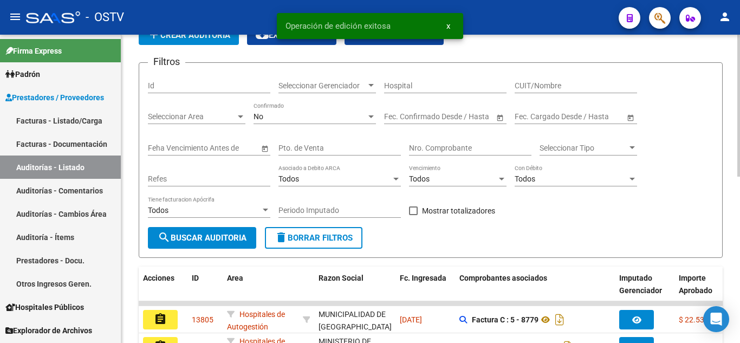
click at [304, 148] on input "Pto. de Venta" at bounding box center [339, 148] width 122 height 9
type input "7"
paste input "3369"
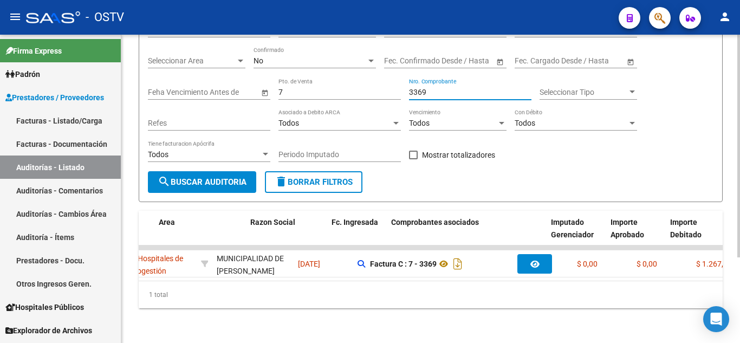
scroll to position [0, 0]
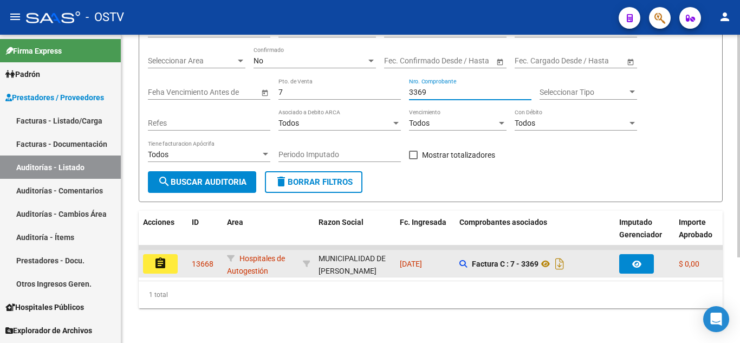
type input "3369"
click at [167, 256] on button "assignment" at bounding box center [160, 264] width 35 height 20
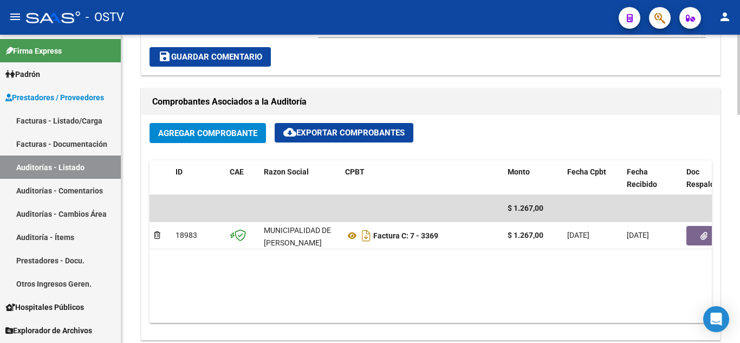
scroll to position [488, 0]
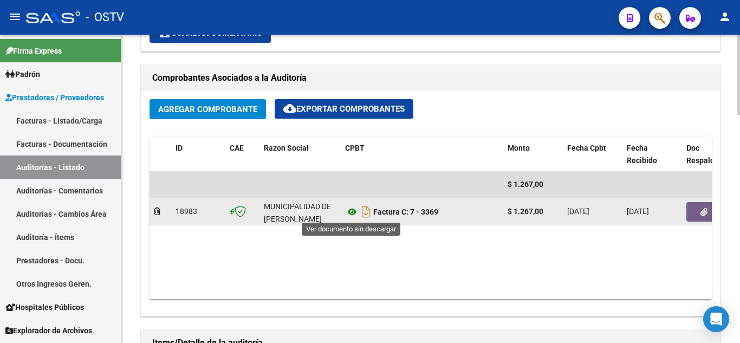
click at [353, 214] on icon at bounding box center [352, 211] width 14 height 13
click at [693, 207] on button "button" at bounding box center [703, 212] width 35 height 20
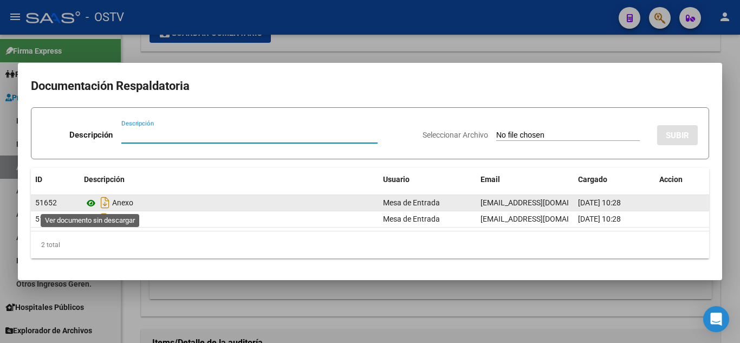
click at [94, 206] on icon at bounding box center [91, 203] width 14 height 13
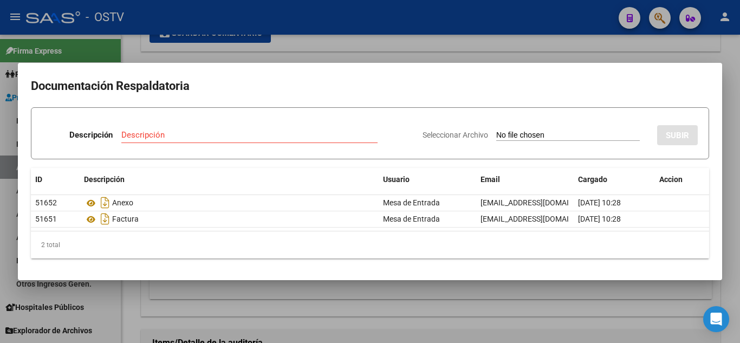
click at [138, 54] on div at bounding box center [370, 171] width 740 height 343
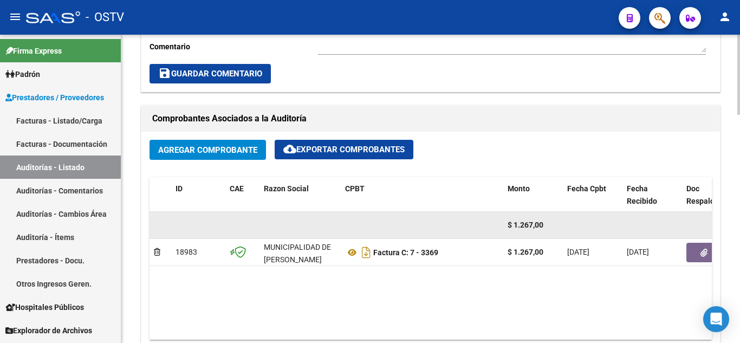
scroll to position [664, 0]
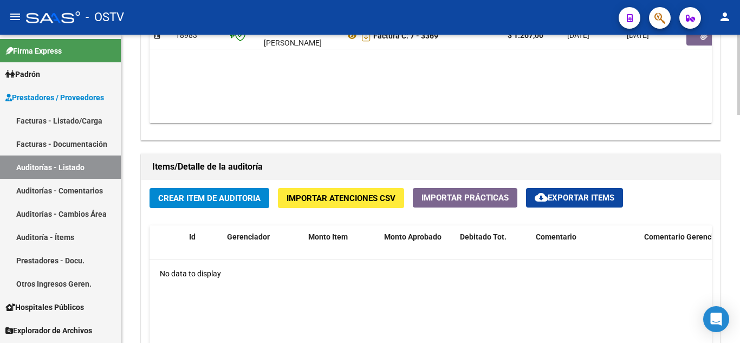
click at [193, 198] on span "Crear Item de Auditoria" at bounding box center [209, 198] width 102 height 10
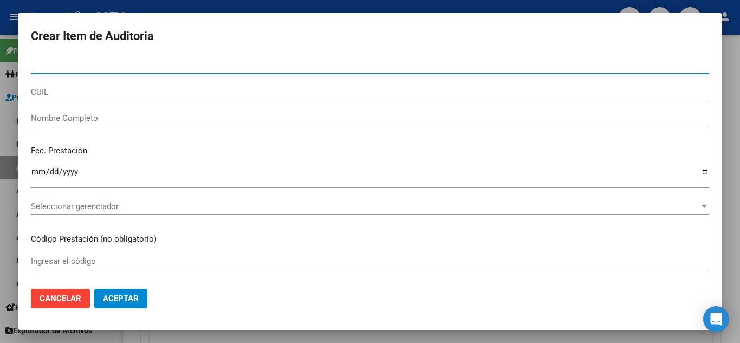
paste input "41166397"
type input "41166397"
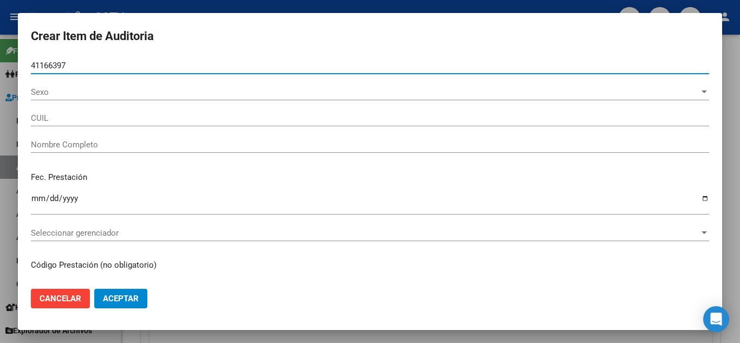
type input "20411663974"
type input "[PERSON_NAME]"
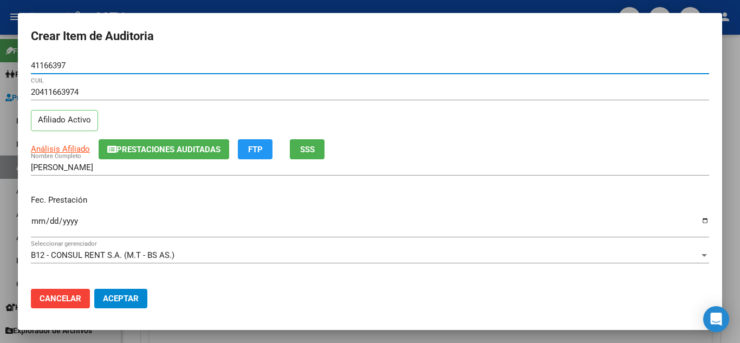
type input "41166397"
click at [37, 223] on input "Ingresar la fecha" at bounding box center [370, 225] width 678 height 17
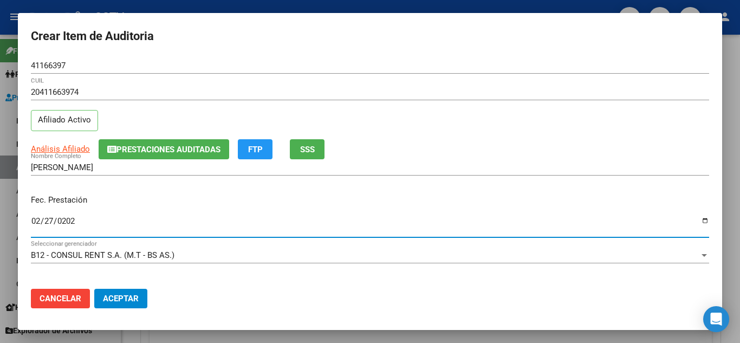
type input "[DATE]"
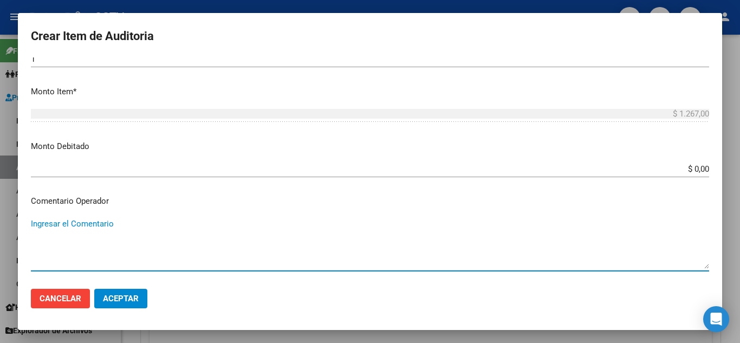
scroll to position [603, 0]
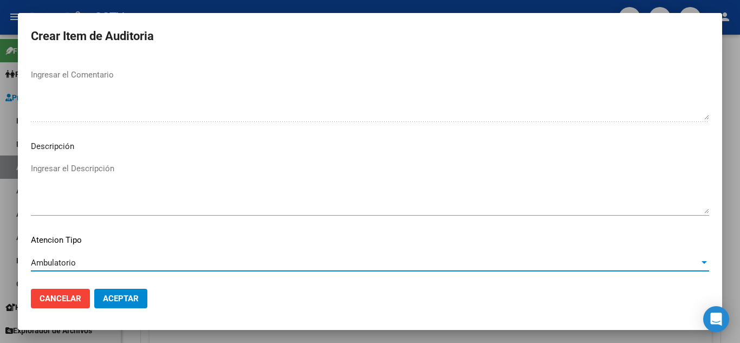
click at [108, 301] on span "Aceptar" at bounding box center [121, 299] width 36 height 10
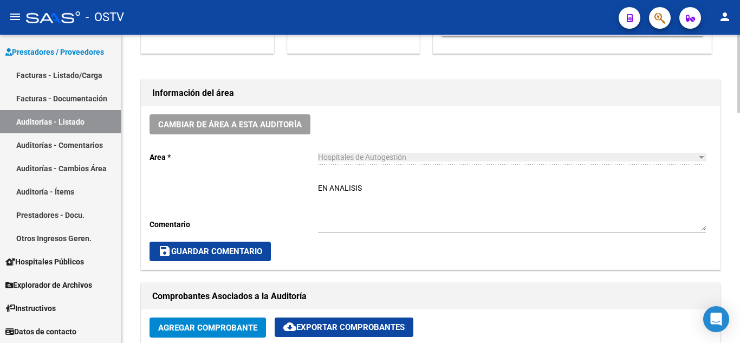
scroll to position [285, 0]
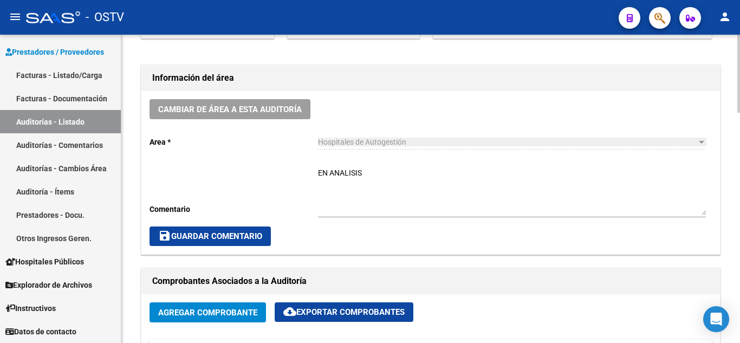
click at [330, 171] on textarea "EN ANALISIS" at bounding box center [512, 191] width 388 height 48
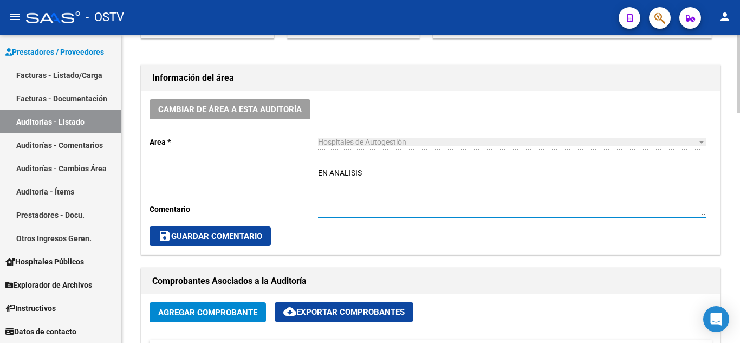
click at [330, 171] on textarea "EN ANALISIS" at bounding box center [512, 191] width 388 height 48
type textarea "CERRADA"
click at [251, 231] on span "save Guardar Comentario" at bounding box center [210, 236] width 104 height 10
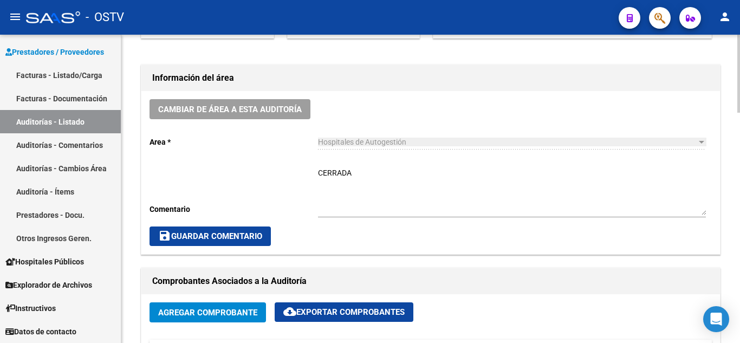
click at [245, 236] on span "save Guardar Comentario" at bounding box center [210, 236] width 104 height 10
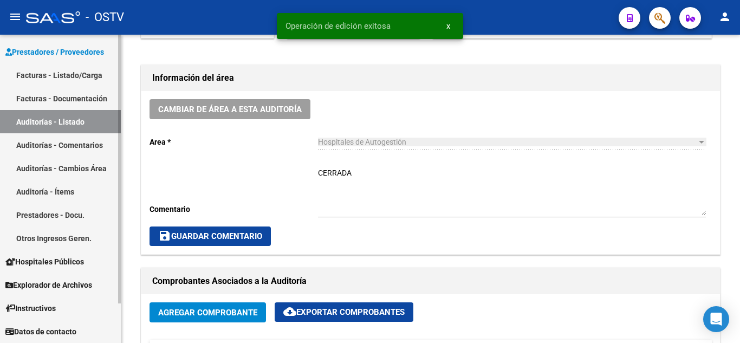
click at [63, 120] on link "Auditorías - Listado" at bounding box center [60, 121] width 121 height 23
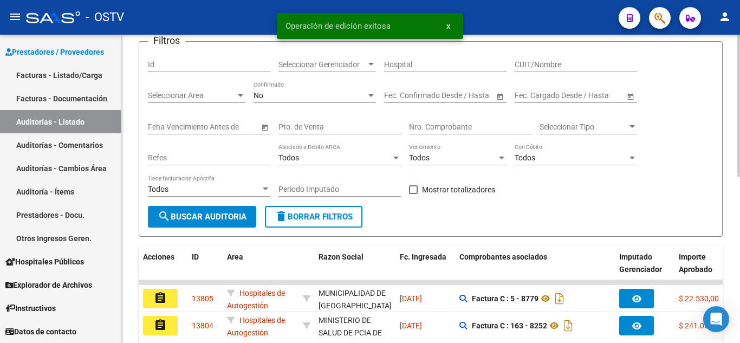
scroll to position [14, 0]
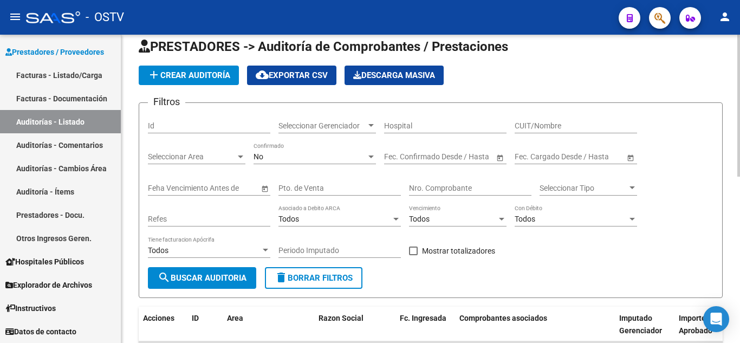
click at [303, 189] on input "Pto. de Venta" at bounding box center [339, 188] width 122 height 9
type input "6"
paste input "31886"
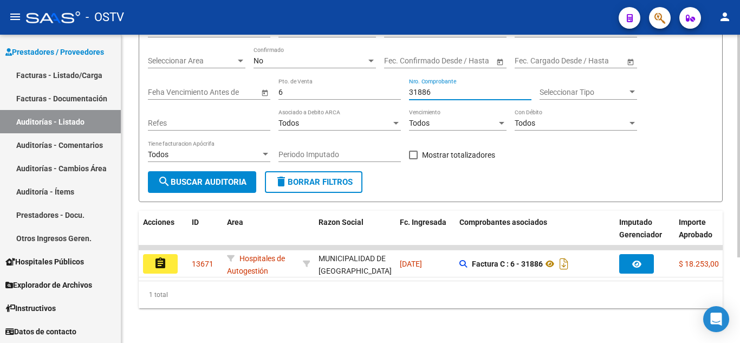
scroll to position [119, 0]
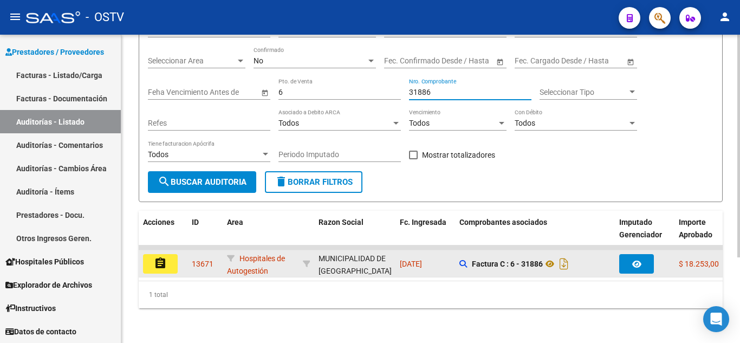
type input "31886"
click at [160, 257] on mat-icon "assignment" at bounding box center [160, 263] width 13 height 13
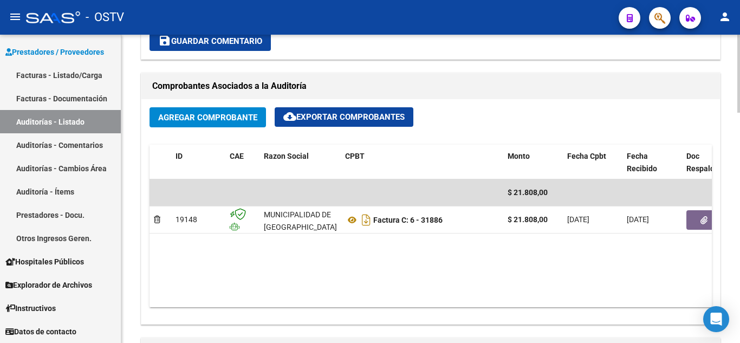
scroll to position [476, 0]
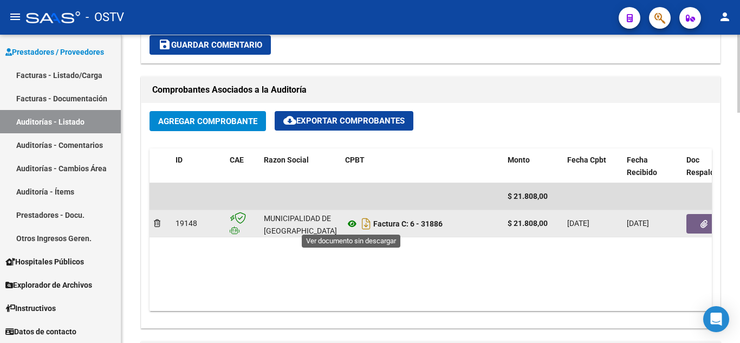
click at [350, 222] on icon at bounding box center [352, 223] width 14 height 13
click at [695, 223] on button "button" at bounding box center [703, 224] width 35 height 20
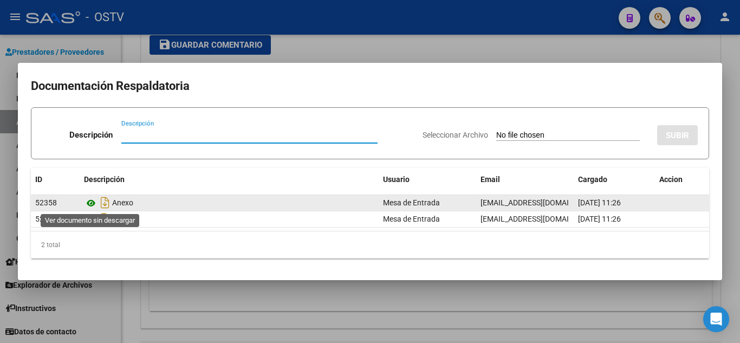
click at [91, 204] on icon at bounding box center [91, 203] width 14 height 13
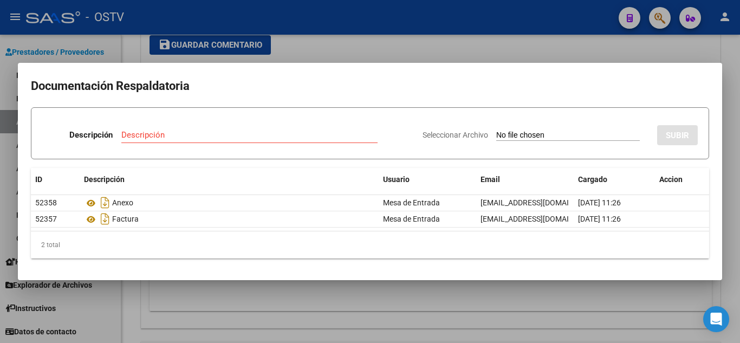
click at [379, 16] on div at bounding box center [370, 171] width 740 height 343
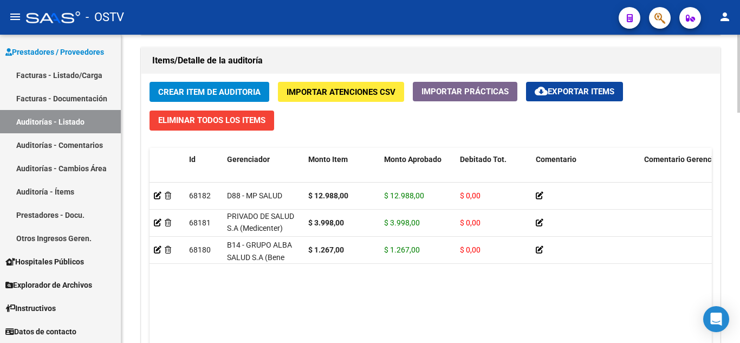
scroll to position [801, 0]
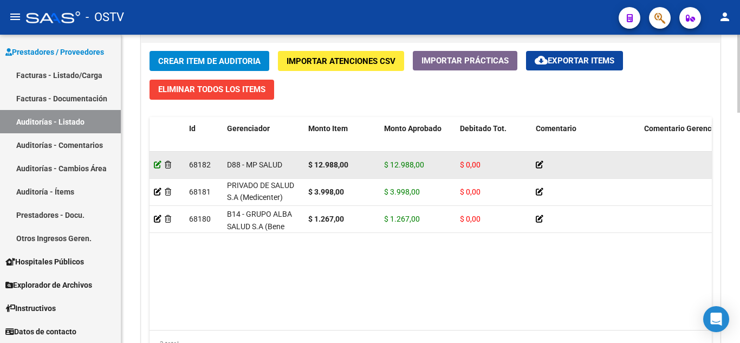
click at [154, 164] on icon at bounding box center [158, 165] width 8 height 8
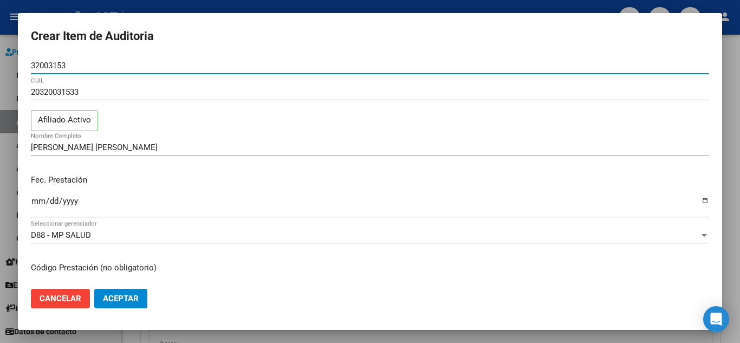
click at [129, 2] on div at bounding box center [370, 171] width 740 height 343
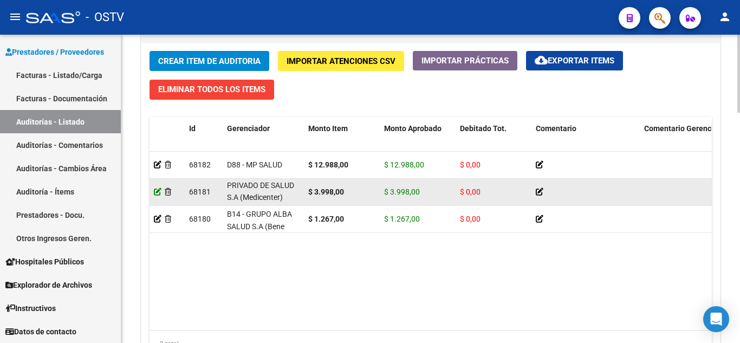
click at [157, 193] on icon at bounding box center [158, 192] width 8 height 8
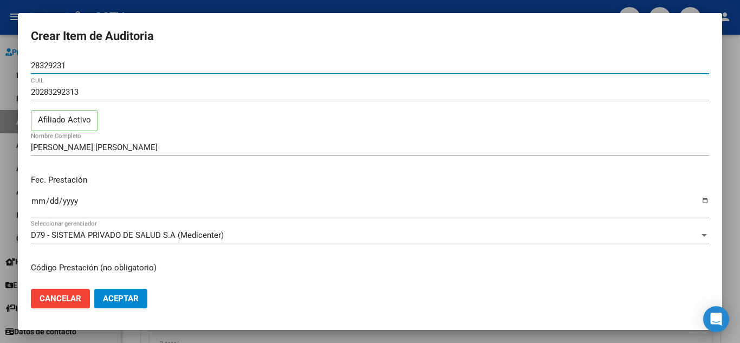
click at [67, 4] on div at bounding box center [370, 171] width 740 height 343
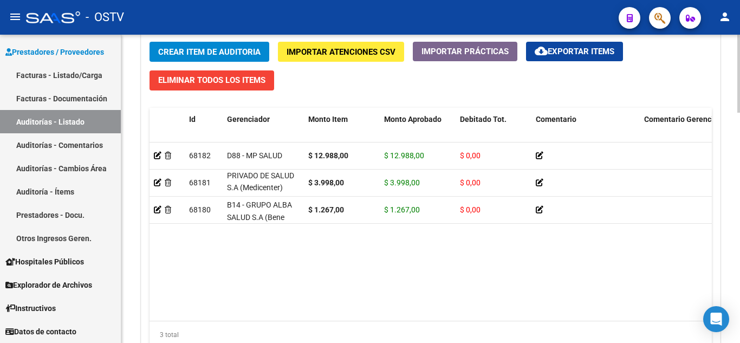
scroll to position [639, 0]
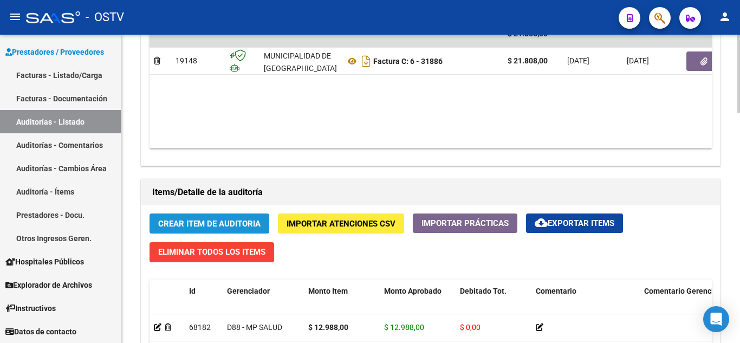
click at [226, 222] on span "Crear Item de Auditoria" at bounding box center [209, 224] width 102 height 10
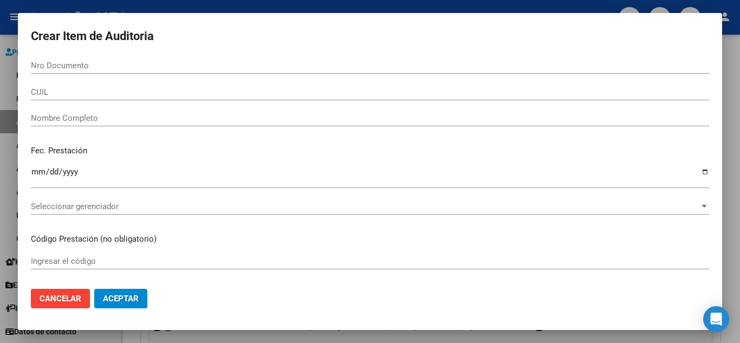
click at [101, 6] on div at bounding box center [370, 171] width 740 height 343
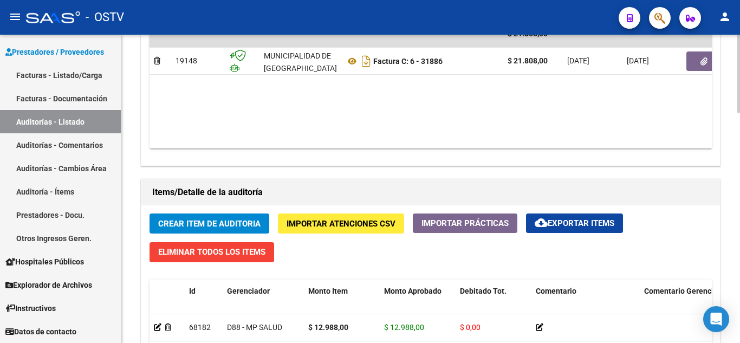
click at [202, 217] on button "Crear Item de Auditoria" at bounding box center [210, 223] width 120 height 20
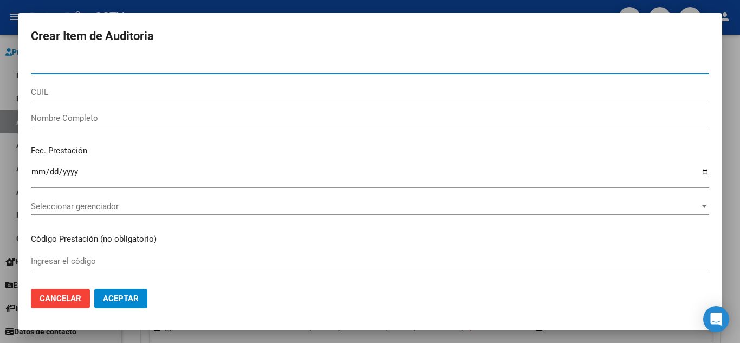
paste input "32003153"
type input "32003153"
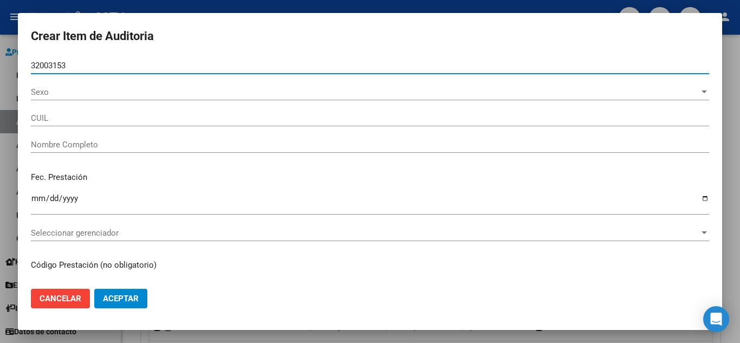
type input "20320031533"
type input "[PERSON_NAME] [PERSON_NAME]"
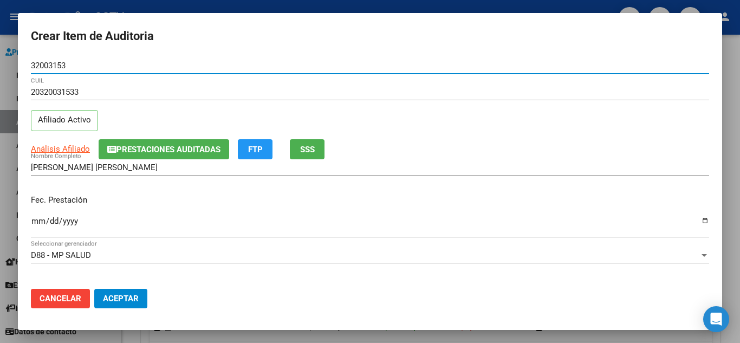
type input "32003153"
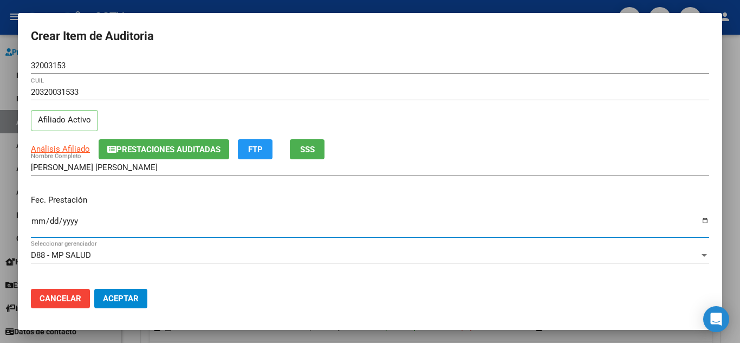
click at [40, 224] on input "Ingresar la fecha" at bounding box center [370, 225] width 678 height 17
type input "[DATE]"
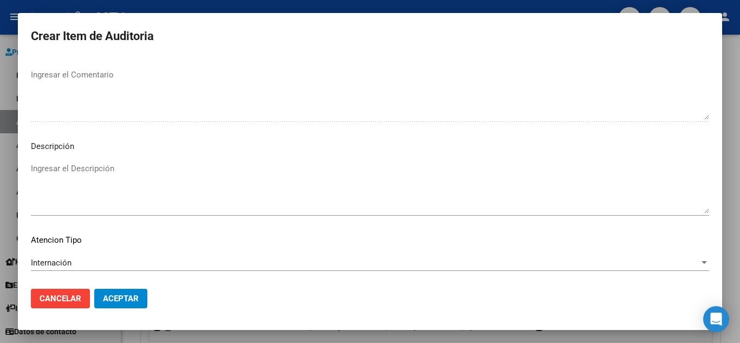
scroll to position [659, 0]
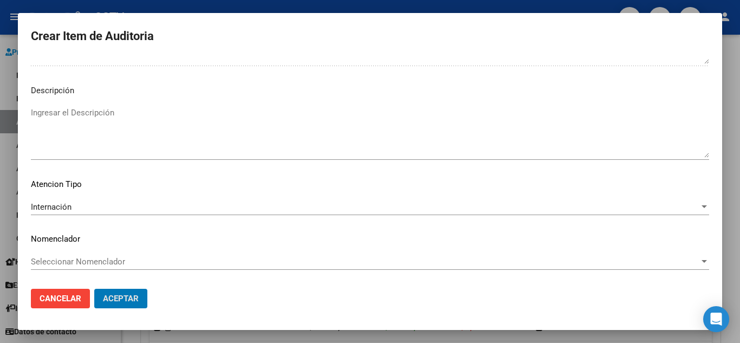
click at [94, 289] on button "Aceptar" at bounding box center [120, 299] width 53 height 20
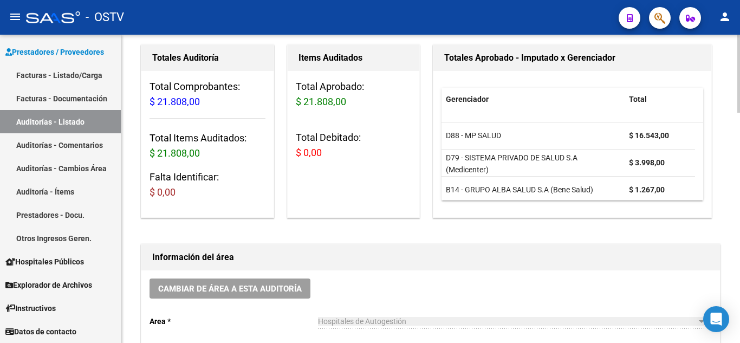
scroll to position [271, 0]
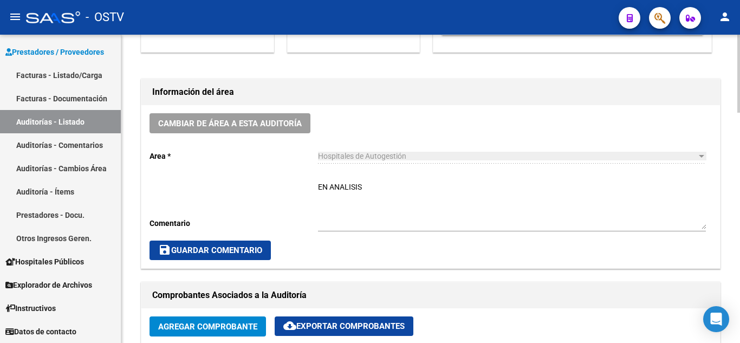
click at [342, 198] on textarea "EN ANALISIS" at bounding box center [512, 205] width 388 height 48
type textarea "CERRADA"
click at [251, 256] on button "save Guardar Comentario" at bounding box center [210, 251] width 121 height 20
